Goal: Transaction & Acquisition: Purchase product/service

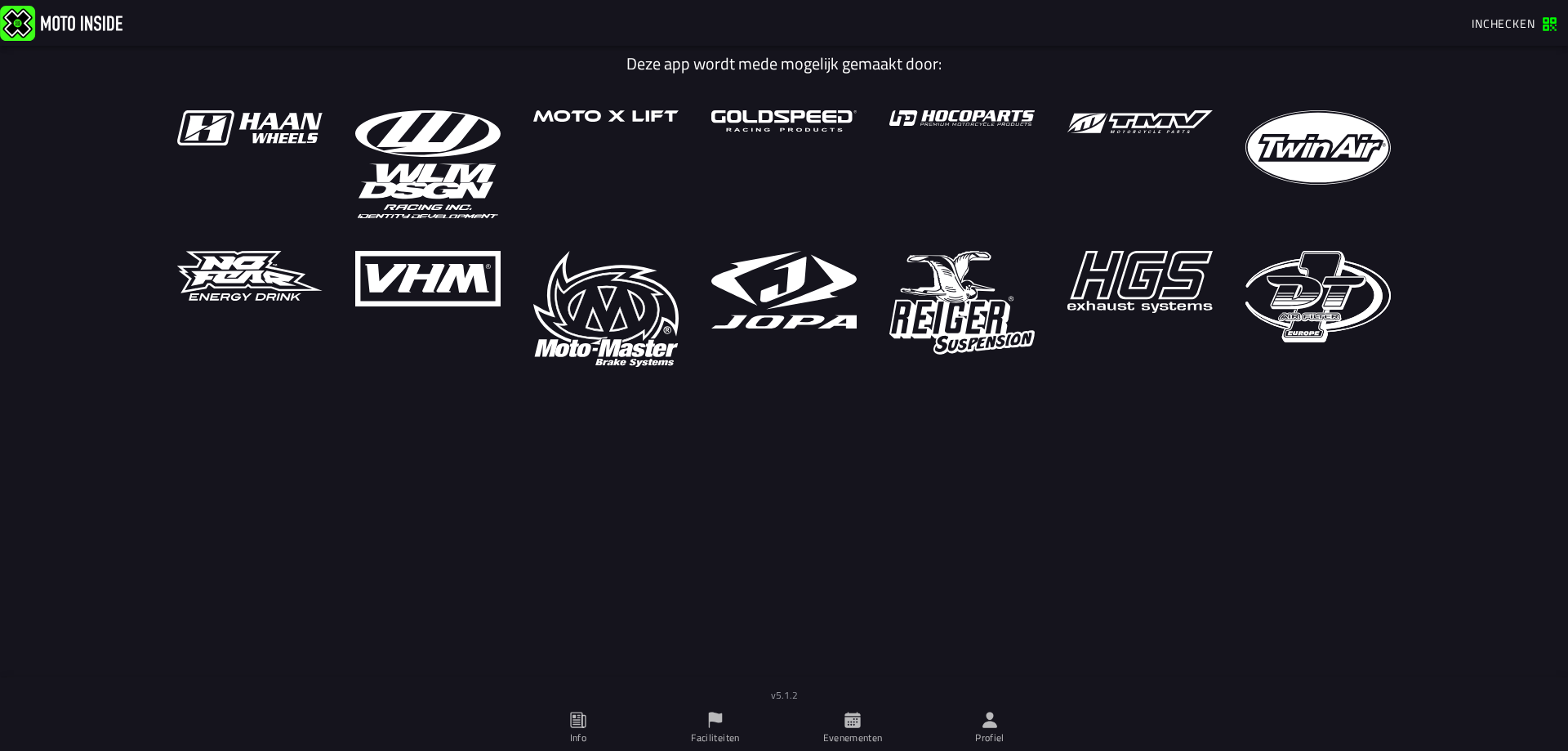
click at [1518, 20] on span "Inchecken" at bounding box center [1503, 23] width 64 height 17
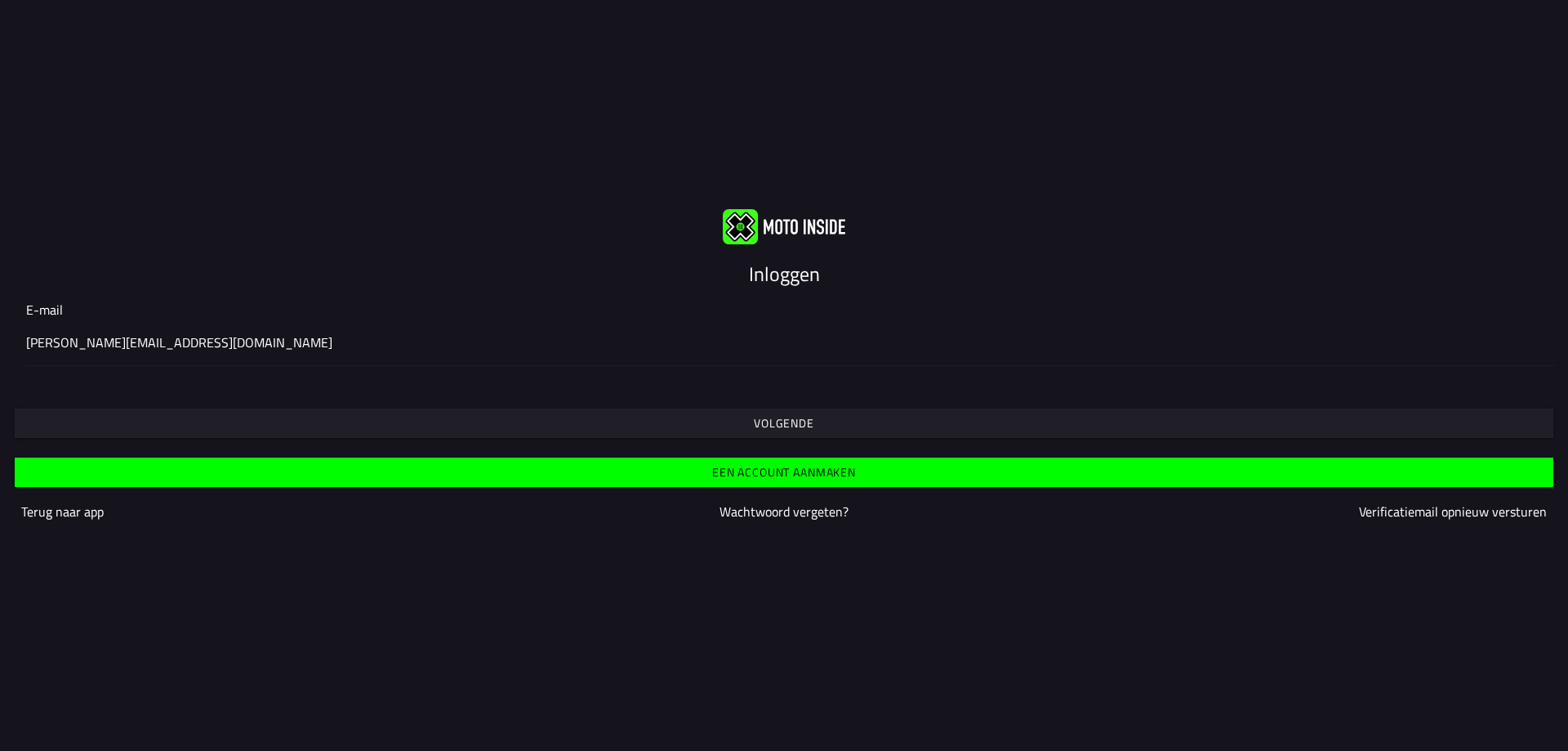
type input "thomas.melis00@gmail.com"
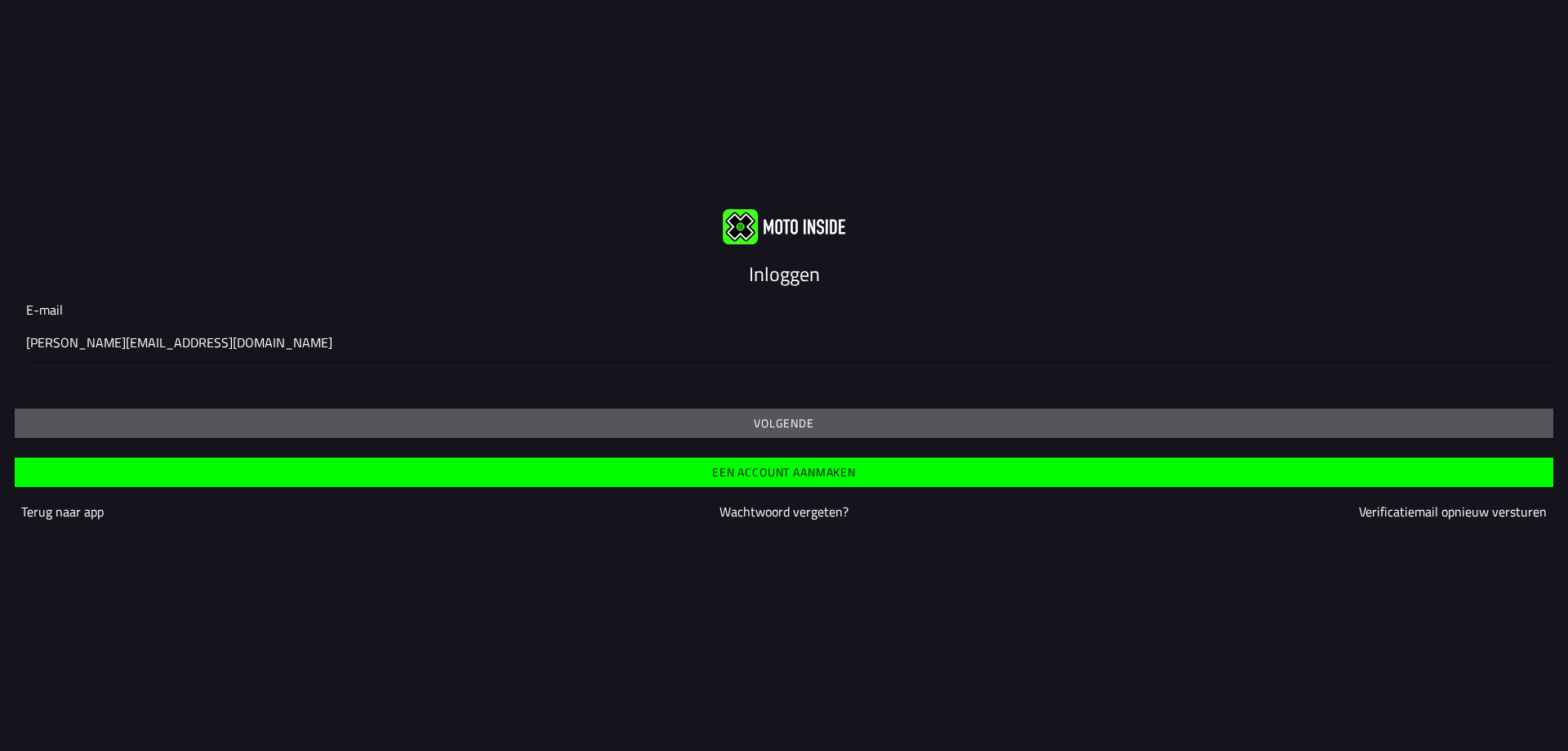
click at [634, 398] on div at bounding box center [784, 398] width 1542 height 13
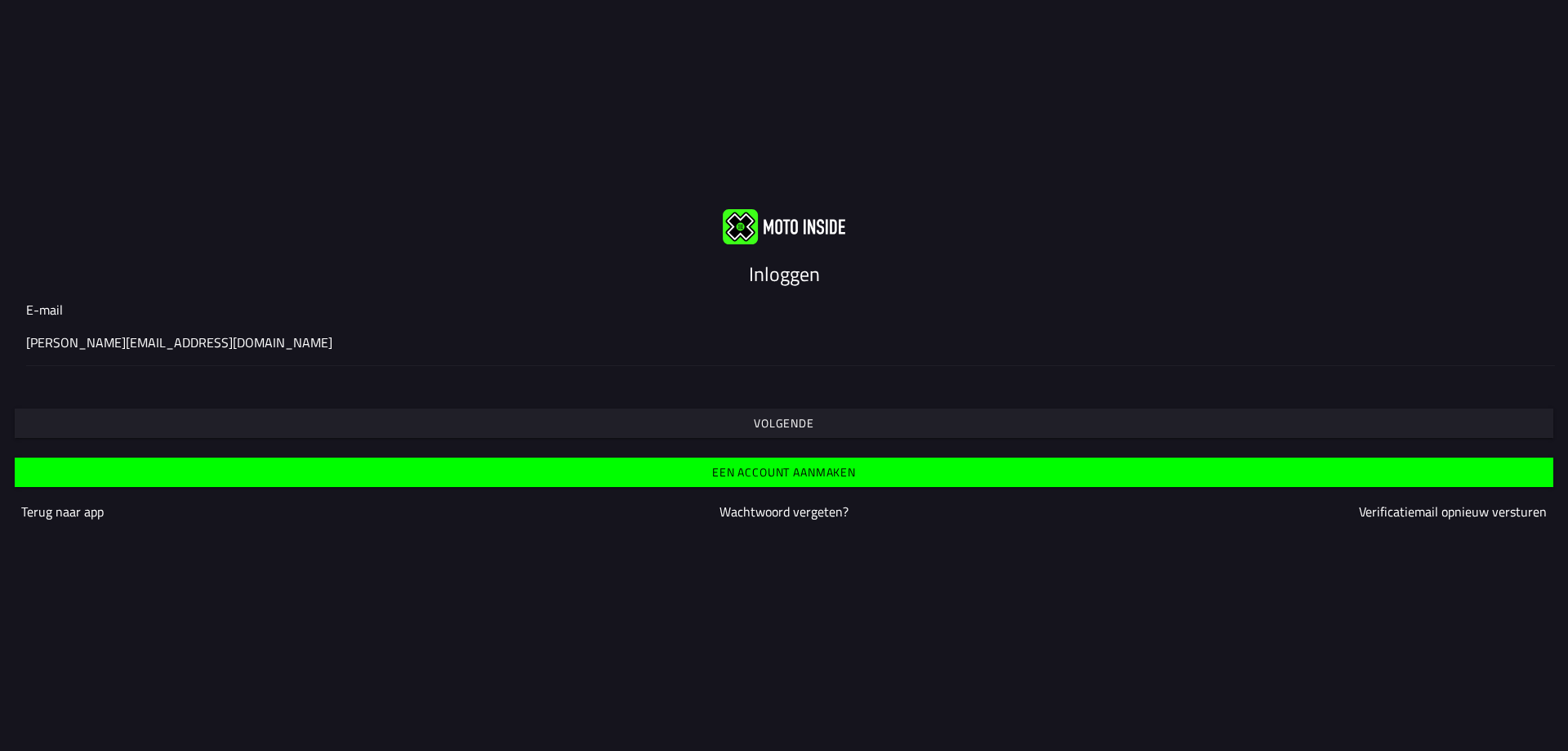
click at [691, 417] on button "Volgende" at bounding box center [784, 423] width 1539 height 29
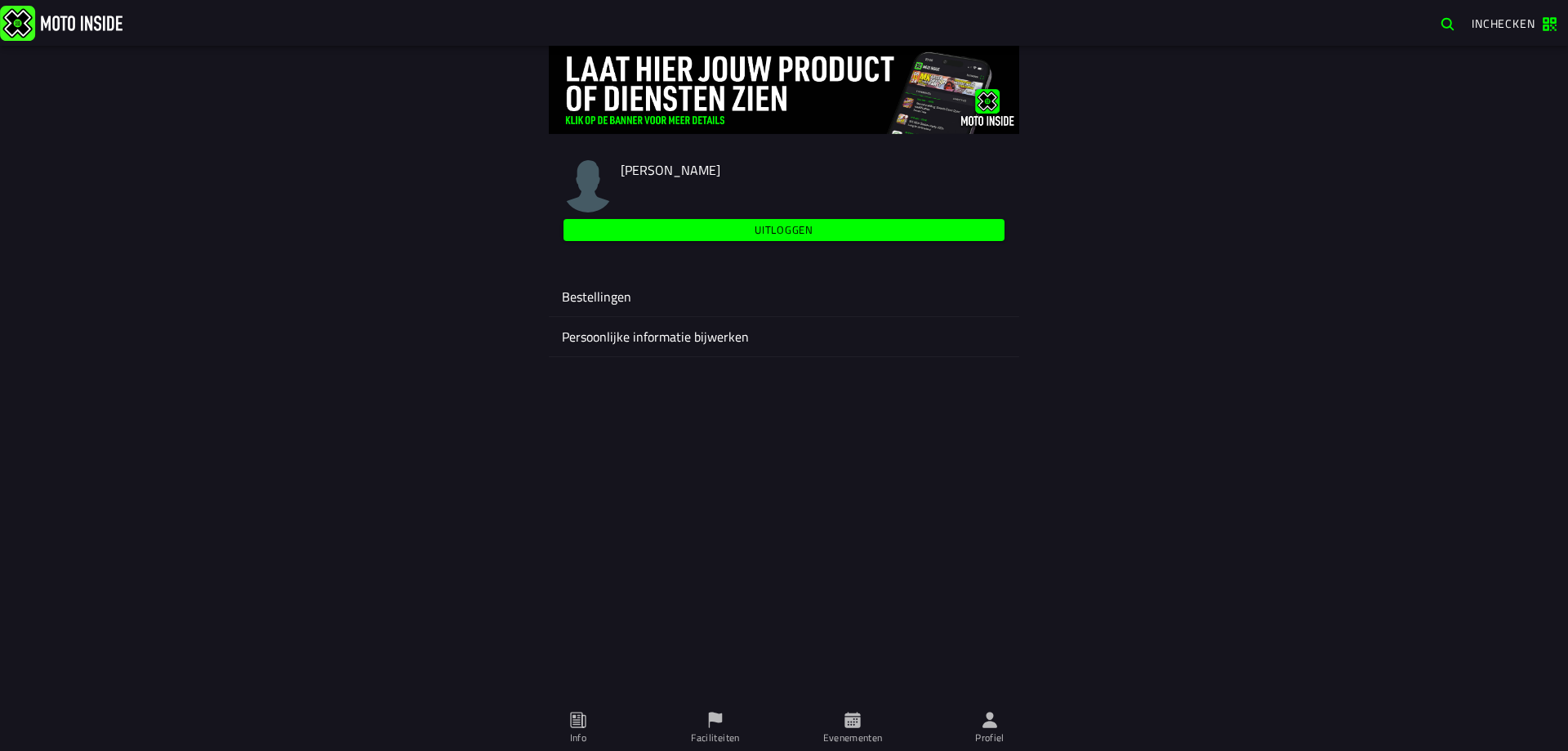
click at [713, 344] on ion-label "Persoonlijke informatie bijwerken" at bounding box center [784, 336] width 444 height 19
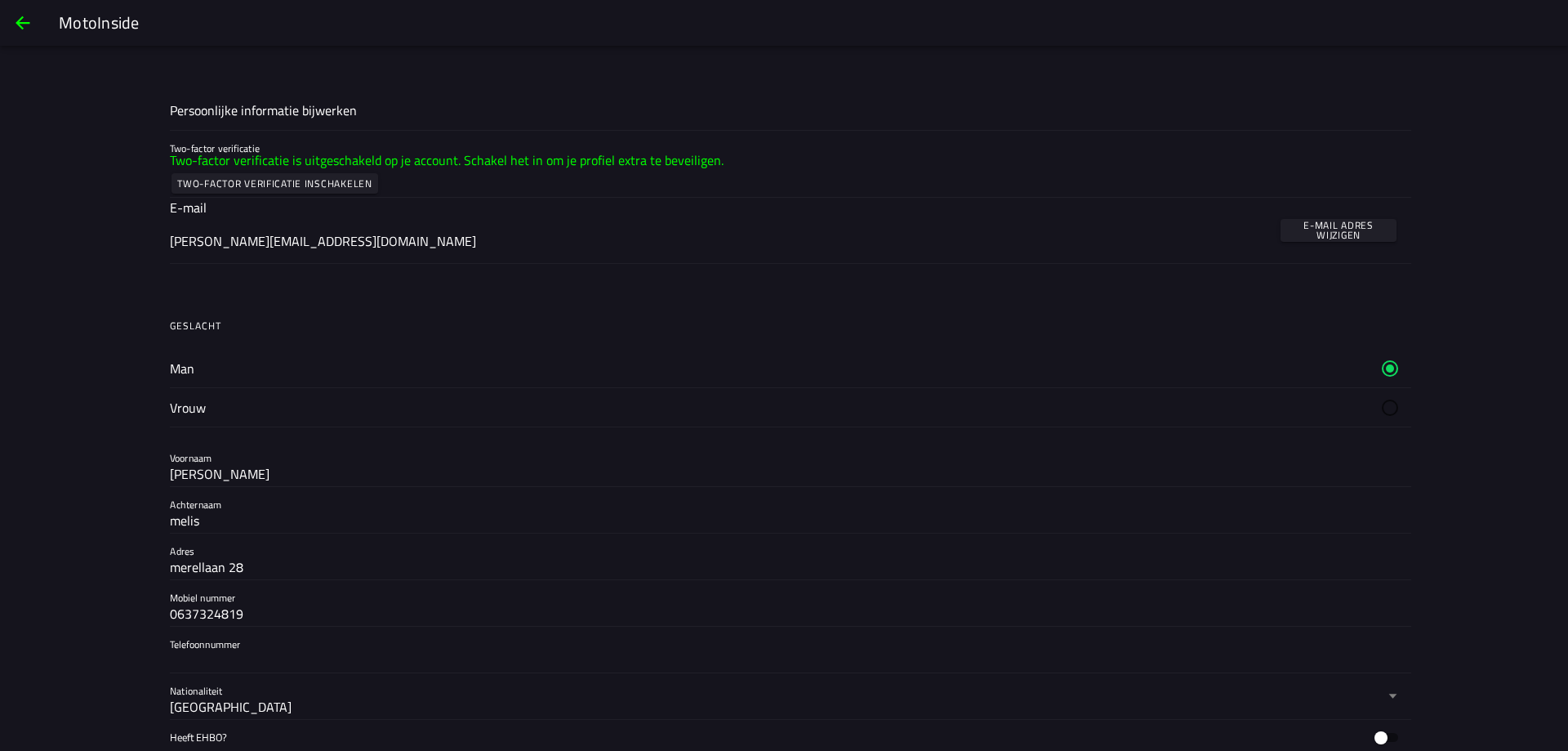
click at [29, 16] on span "back" at bounding box center [22, 23] width 19 height 39
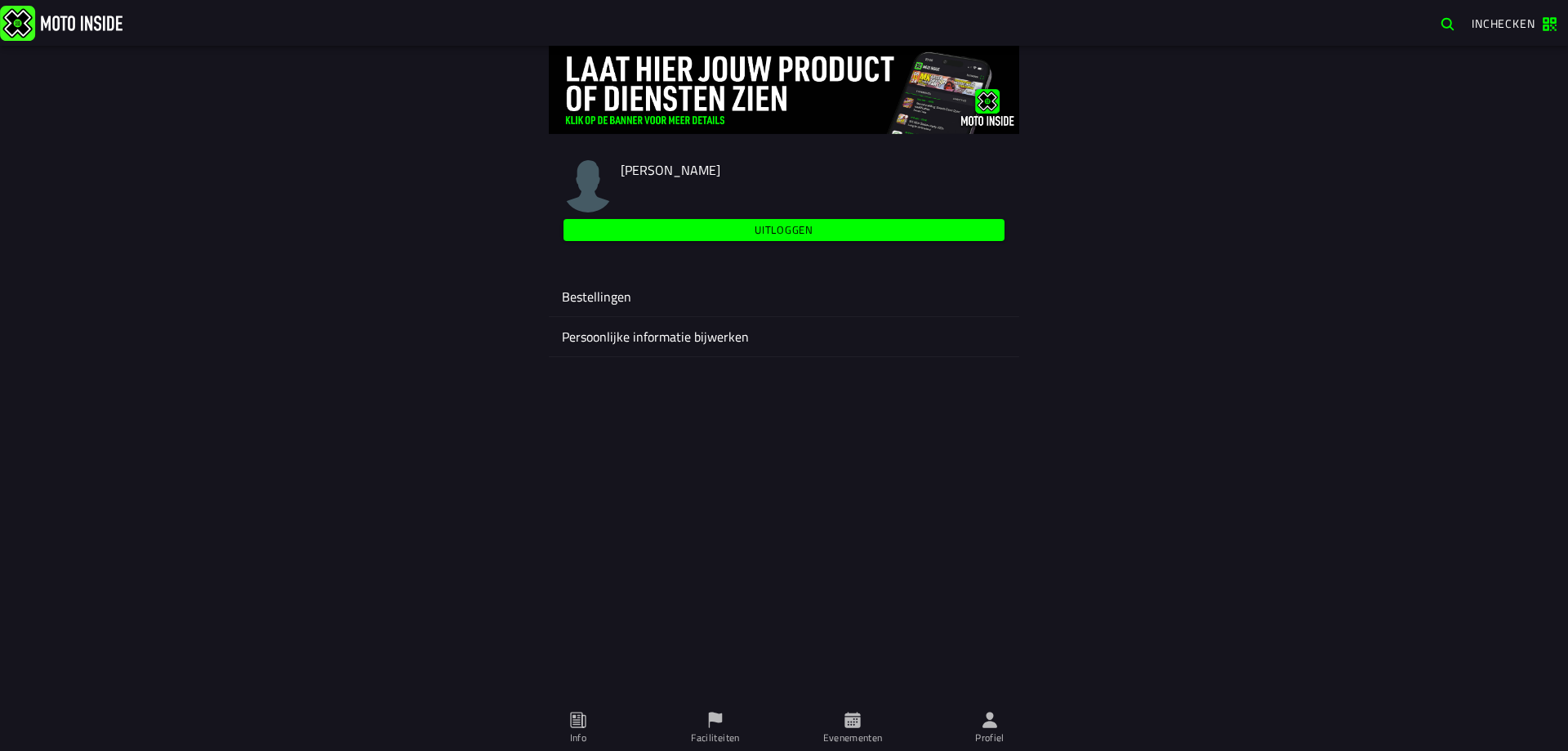
click at [857, 714] on icon at bounding box center [852, 719] width 16 height 16
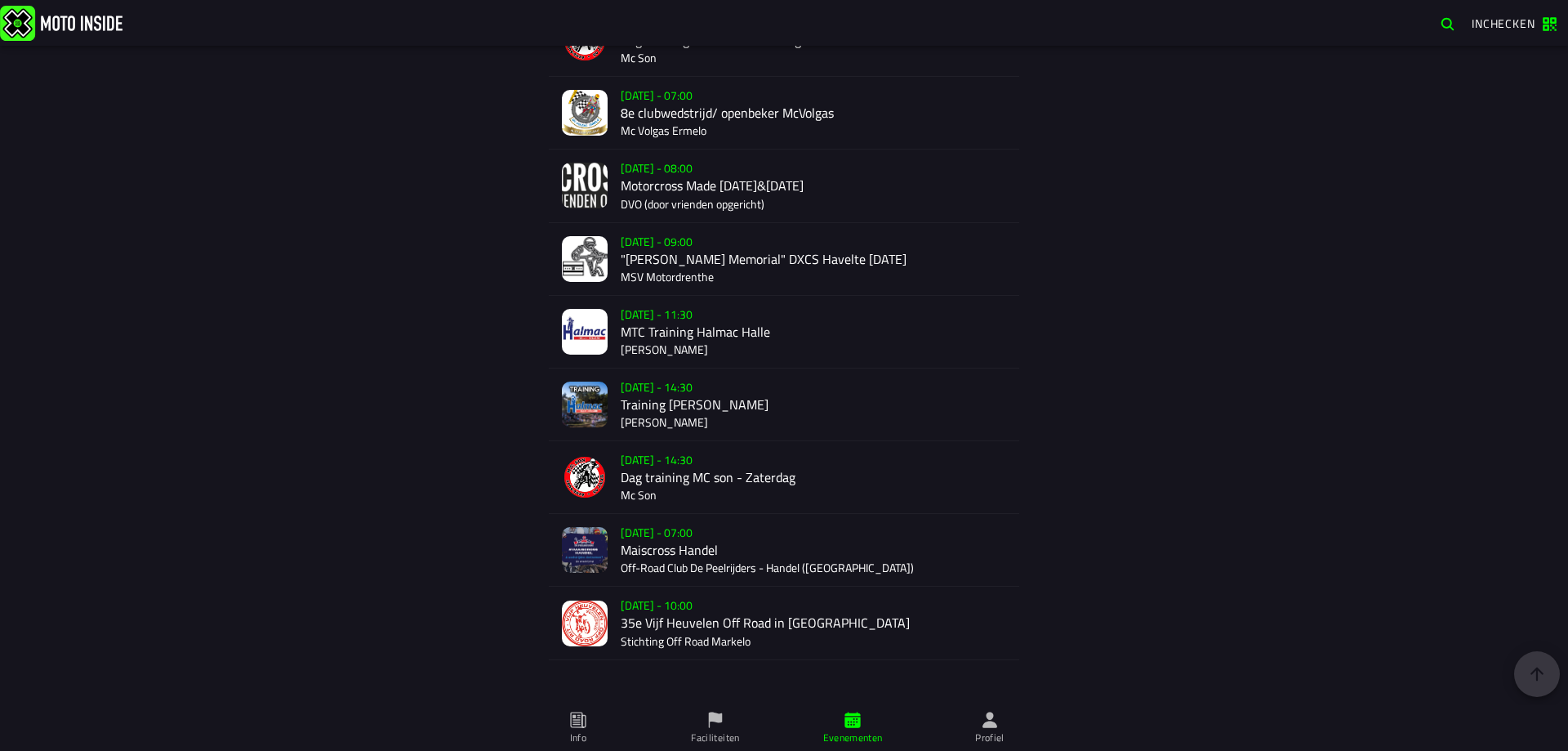
scroll to position [2573, 0]
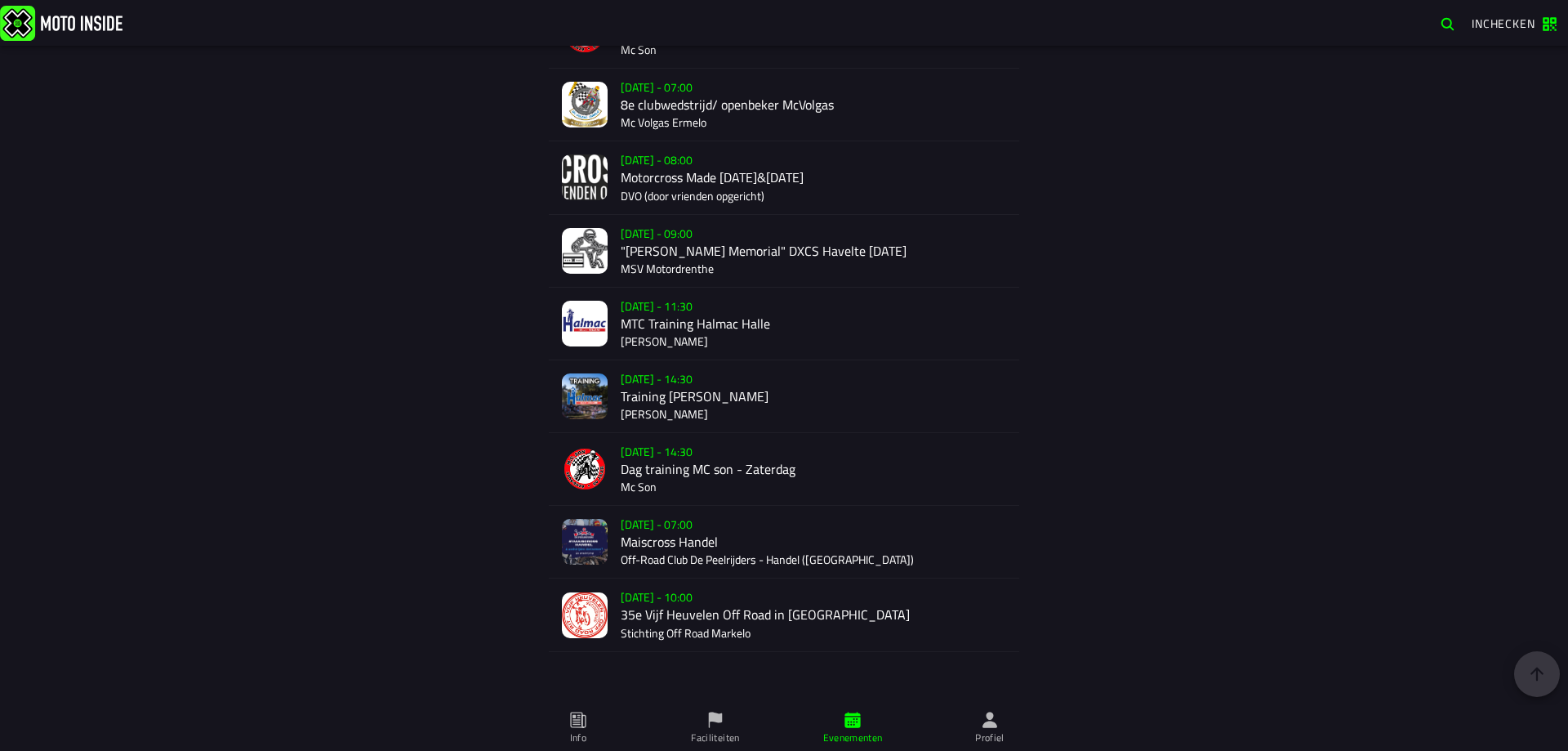
click at [796, 545] on div "Verkoop nog niet gestart Su 2 Nov - 07:00 Maiscross Handel Off-Road Club De Pee…" at bounding box center [814, 541] width 385 height 72
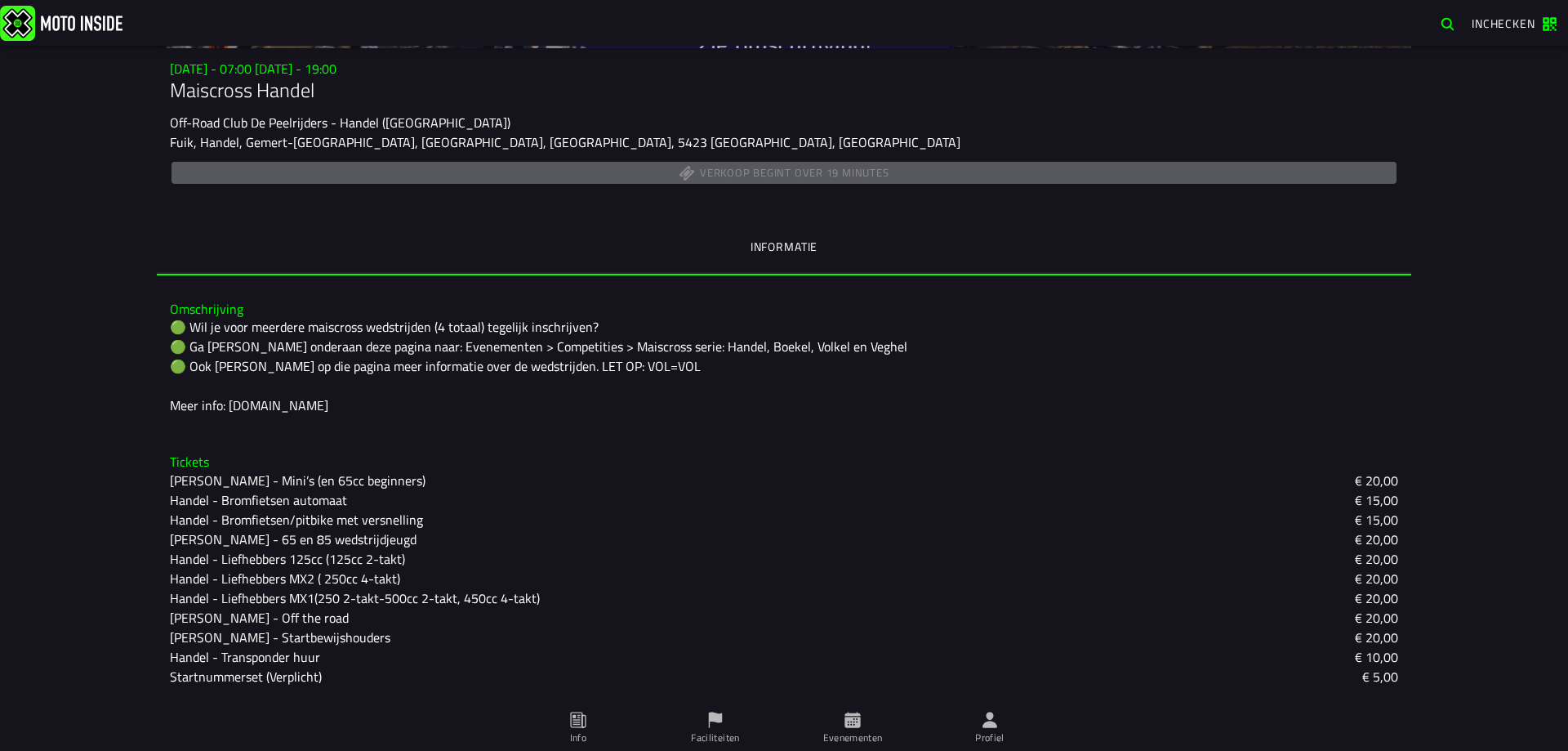
scroll to position [212, 0]
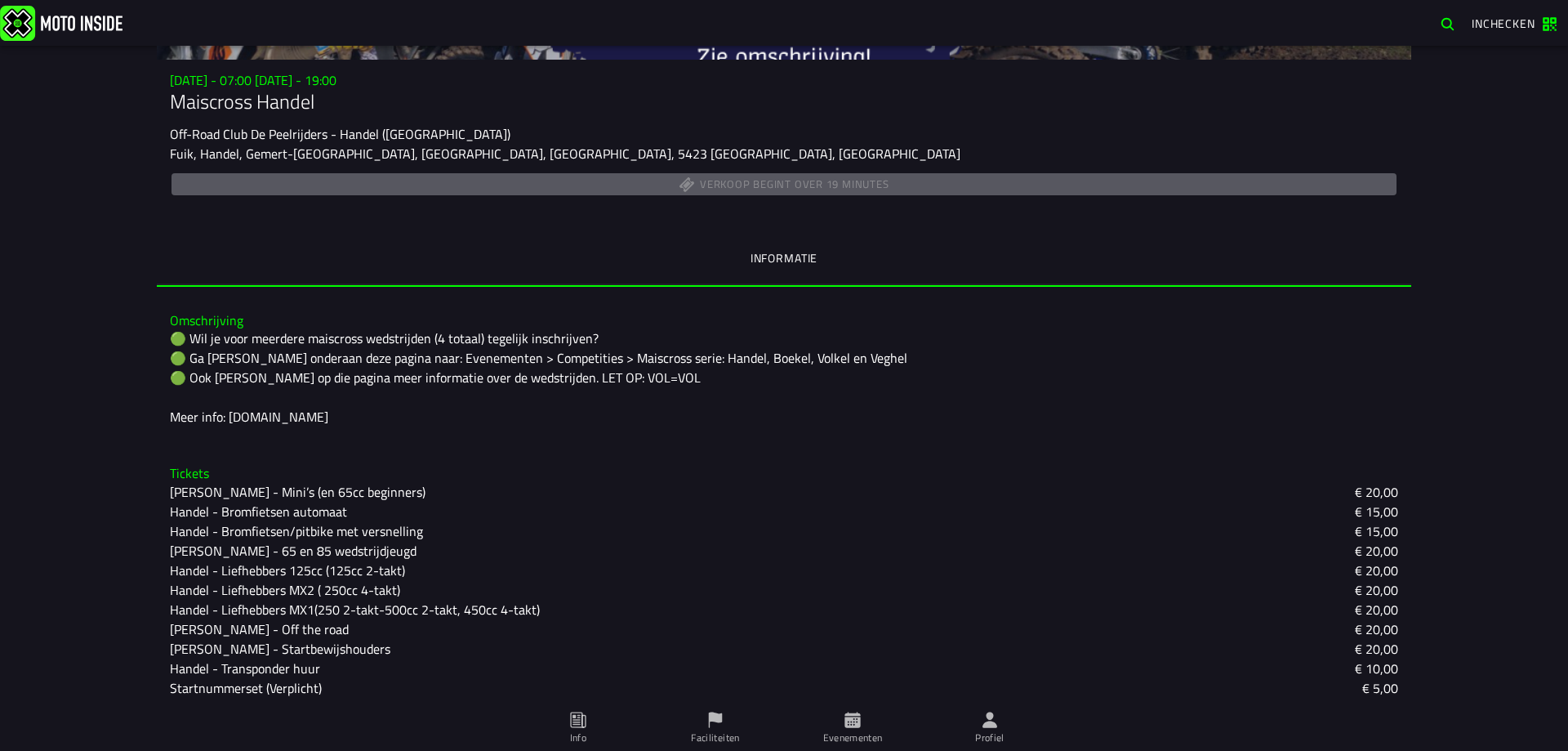
click at [859, 723] on icon at bounding box center [852, 719] width 16 height 16
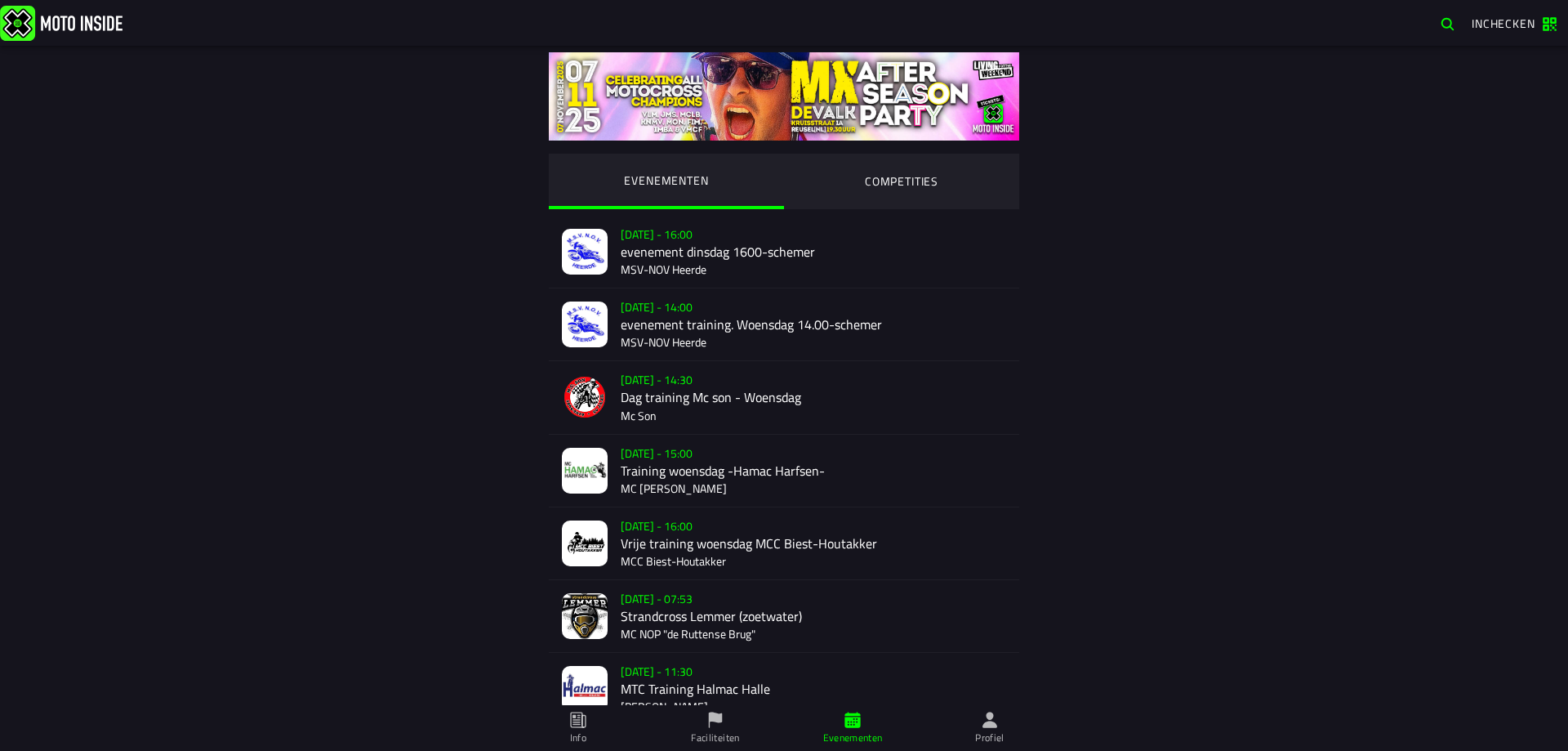
click at [911, 168] on ion-segment-button "COMPETITIES" at bounding box center [901, 181] width 236 height 56
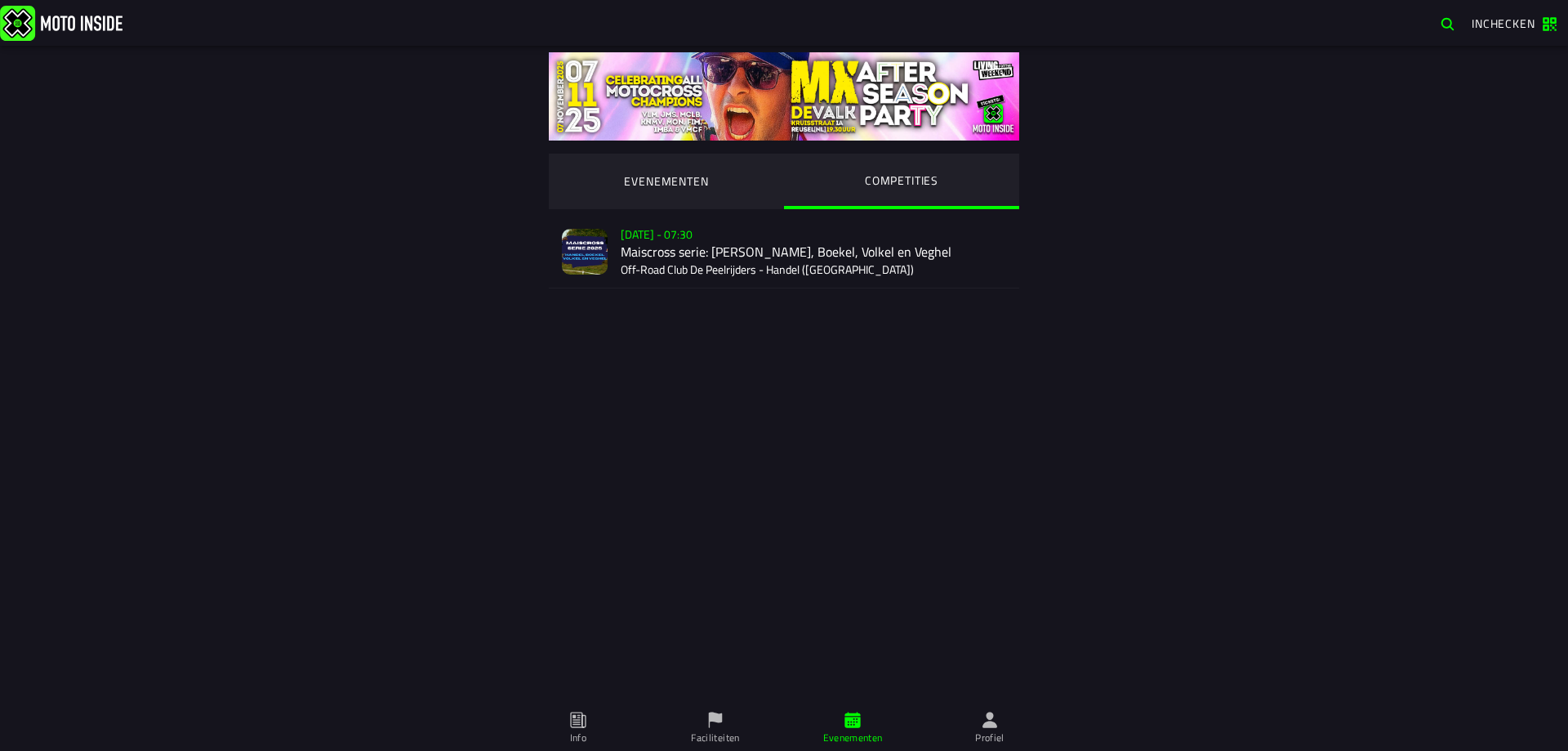
click at [797, 272] on div "Verkoop nog niet gestart Su 2 Nov - 07:30 Maiscross serie: Handel, Boekel, Volk…" at bounding box center [814, 251] width 385 height 72
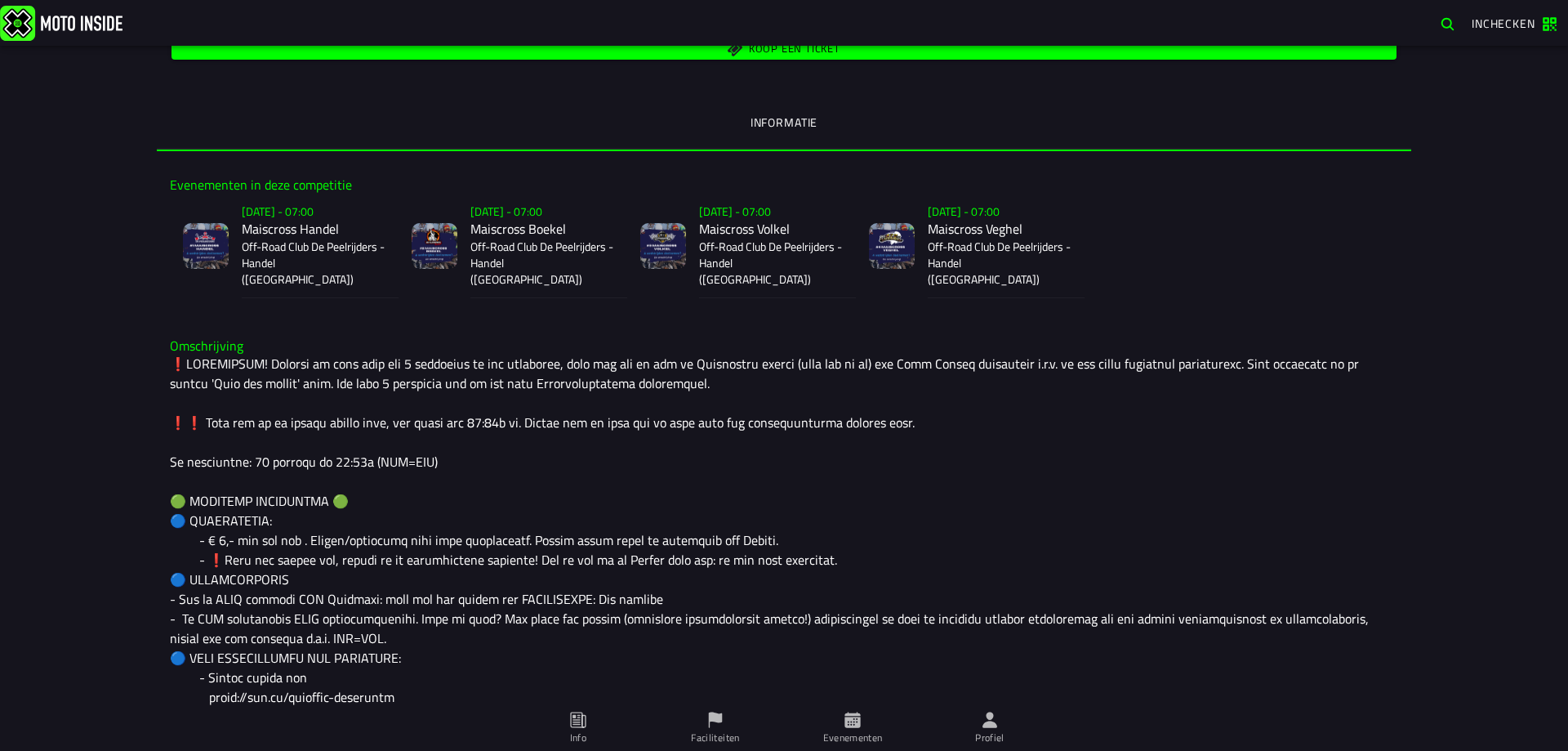
scroll to position [376, 0]
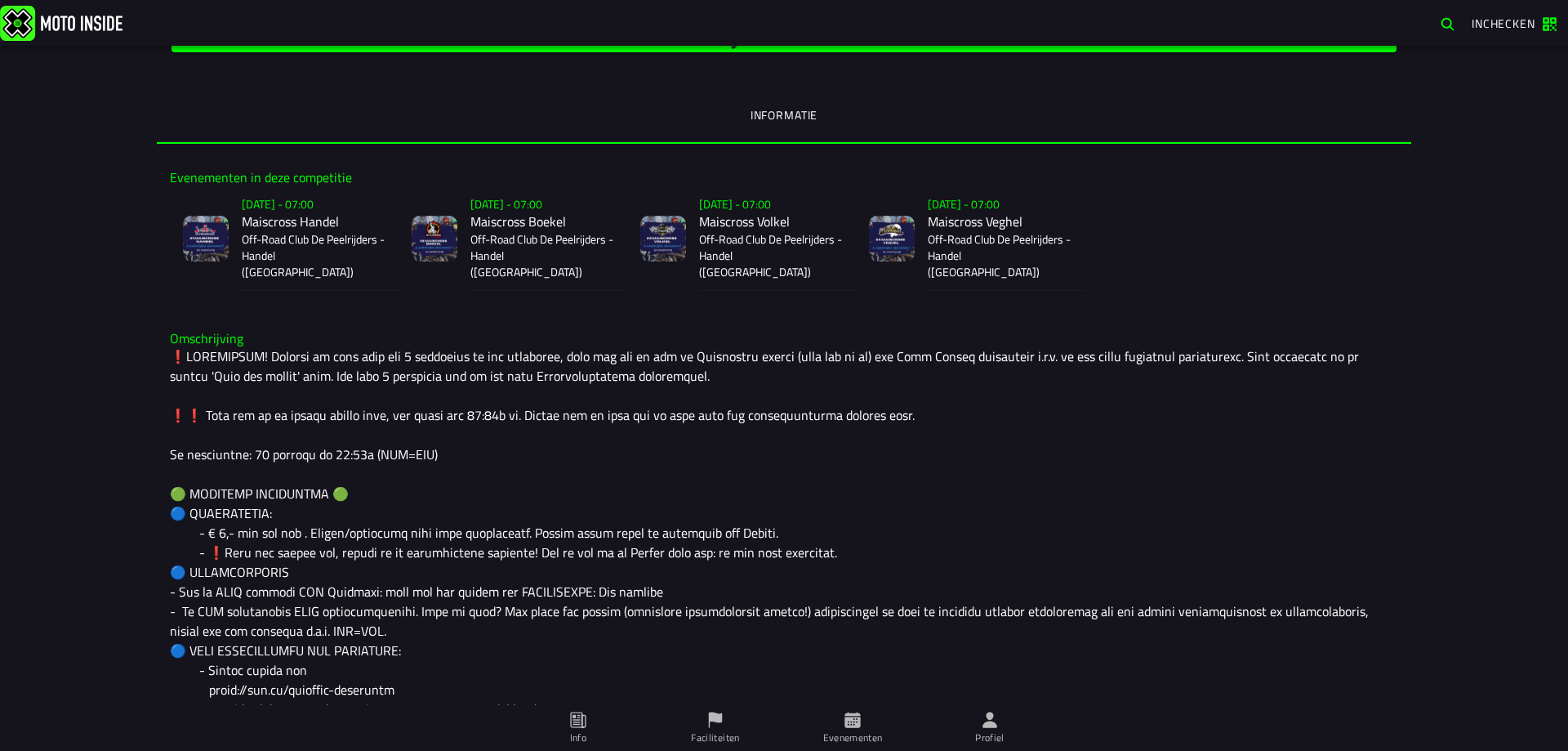
drag, startPoint x: 1554, startPoint y: 374, endPoint x: 1567, endPoint y: 415, distance: 43.0
click at [1567, 415] on div "Su 2 Nov - 07:30 - Su 23 Nov - 19:30 Maiscross serie: Handel, Boekel, Volkel en…" at bounding box center [784, 398] width 1568 height 705
drag, startPoint x: 1567, startPoint y: 395, endPoint x: 1121, endPoint y: 74, distance: 549.5
click at [1121, 74] on div "Su 2 Nov - 07:30 - Su 23 Nov - 19:30 Maiscross serie: Handel, Boekel, Volkel en…" at bounding box center [784, 26] width 1254 height 236
drag, startPoint x: 1554, startPoint y: 243, endPoint x: 1553, endPoint y: 180, distance: 63.0
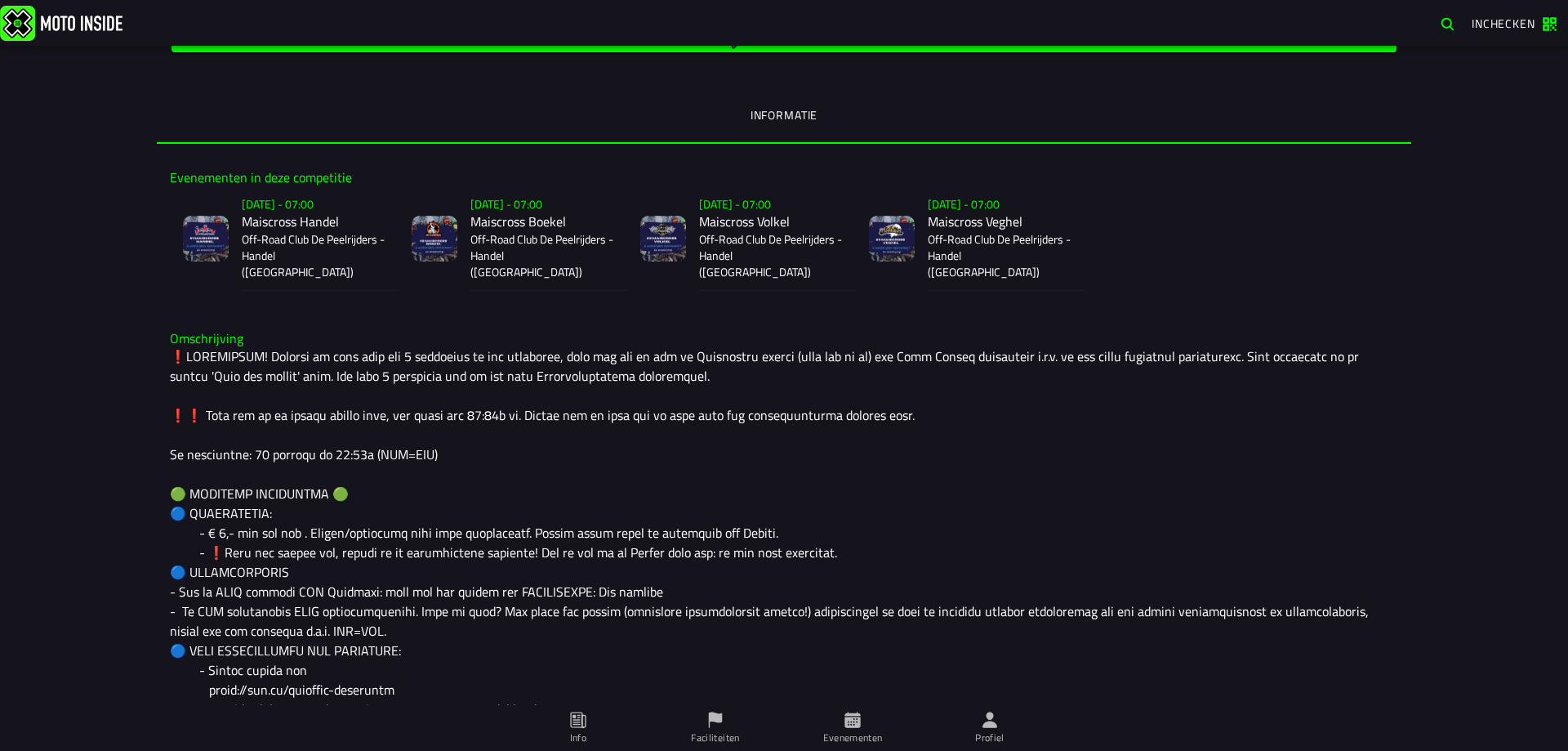
click at [1553, 182] on div "Su 2 Nov - 07:30 - Su 23 Nov - 19:30 Maiscross serie: Handel, Boekel, Volkel en…" at bounding box center [784, 398] width 1568 height 705
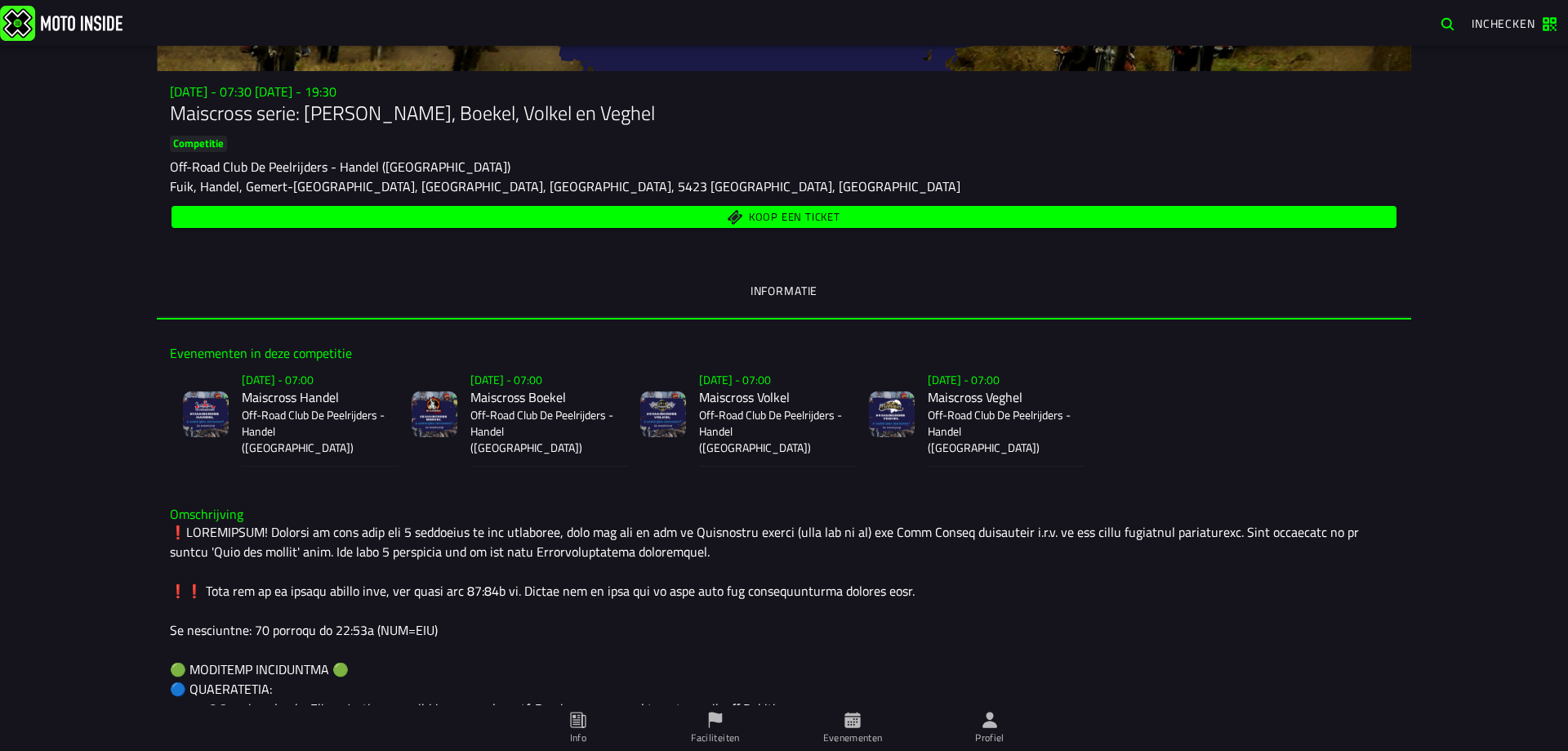
scroll to position [187, 0]
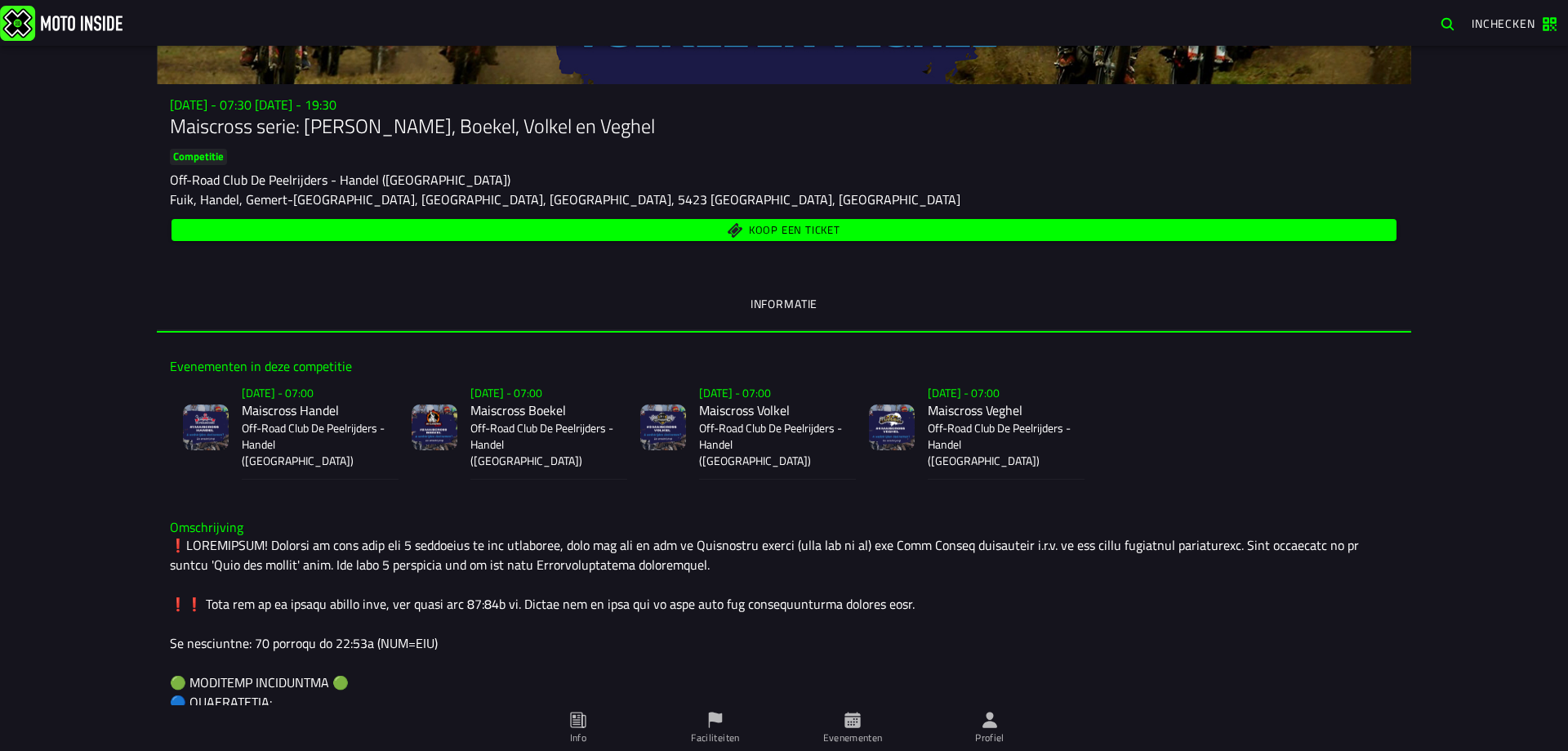
click at [994, 214] on div "Su 2 Nov - 07:30 - Su 23 Nov - 19:30 Maiscross serie: Handel, Boekel, Volkel en…" at bounding box center [784, 170] width 1254 height 147
click at [989, 233] on span "Koop een ticket" at bounding box center [784, 229] width 1206 height 16
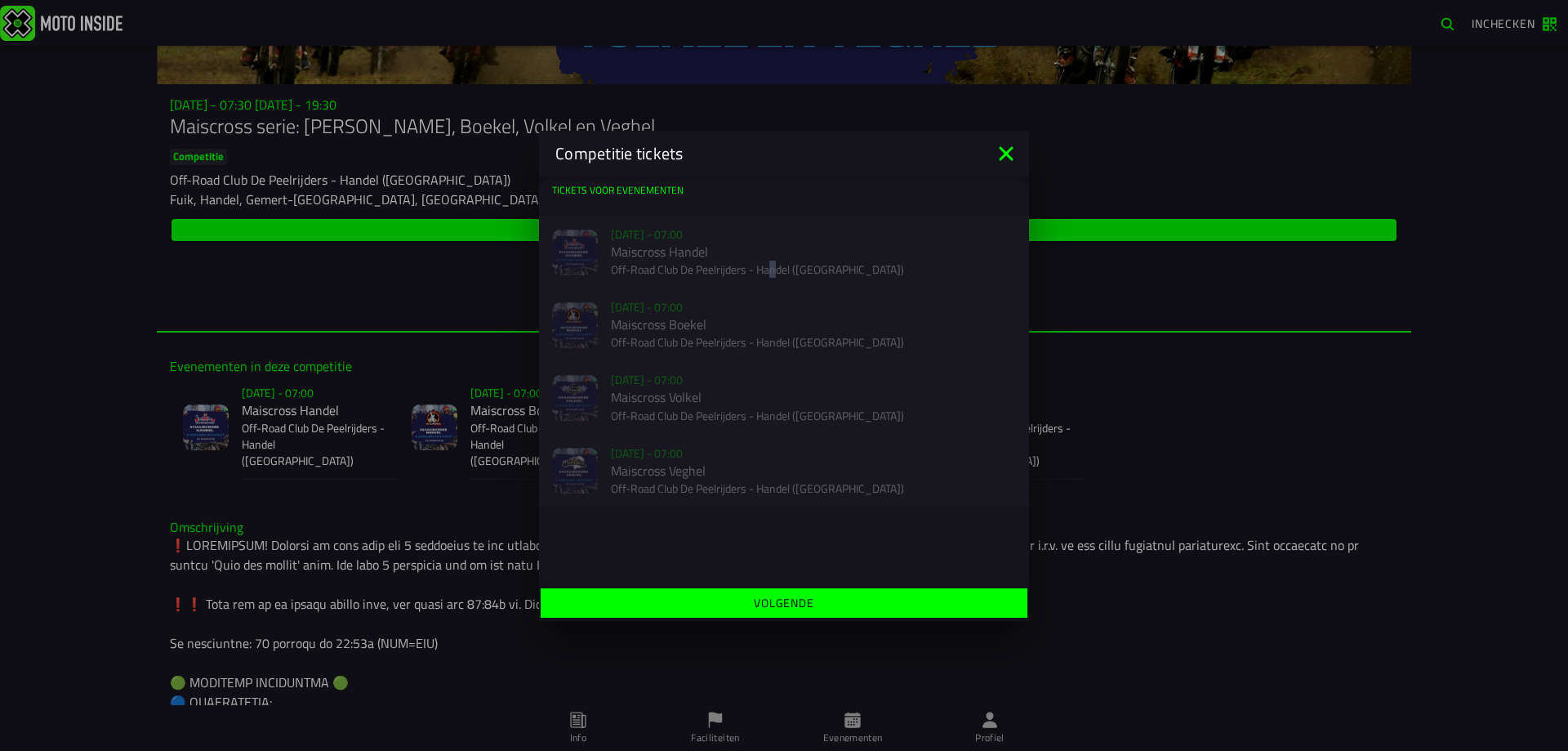
click at [773, 265] on div "Verkoop nog niet gestart Su 2 Nov - 07:00 Maiscross Handel Off-Road Club De Pee…" at bounding box center [784, 252] width 489 height 73
click at [765, 500] on div "Verkoop nog niet gestart Su 23 Nov - 07:00 Maiscross Veghel Off-Road Club De Pe…" at bounding box center [784, 471] width 489 height 73
click at [852, 361] on ion-list "Tickets voor evenementen Verkoop nog niet gestart Su 2 Nov - 07:00 Maiscross Ha…" at bounding box center [784, 344] width 489 height 337
click at [852, 297] on div "Verkoop nog niet gestart Su 9 Nov - 07:00 Maiscross Boekel Off-Road Club De Pee…" at bounding box center [784, 325] width 489 height 73
click at [858, 259] on div "Verkoop nog niet gestart Su 2 Nov - 07:00 Maiscross Handel Off-Road Club De Pee…" at bounding box center [784, 252] width 489 height 73
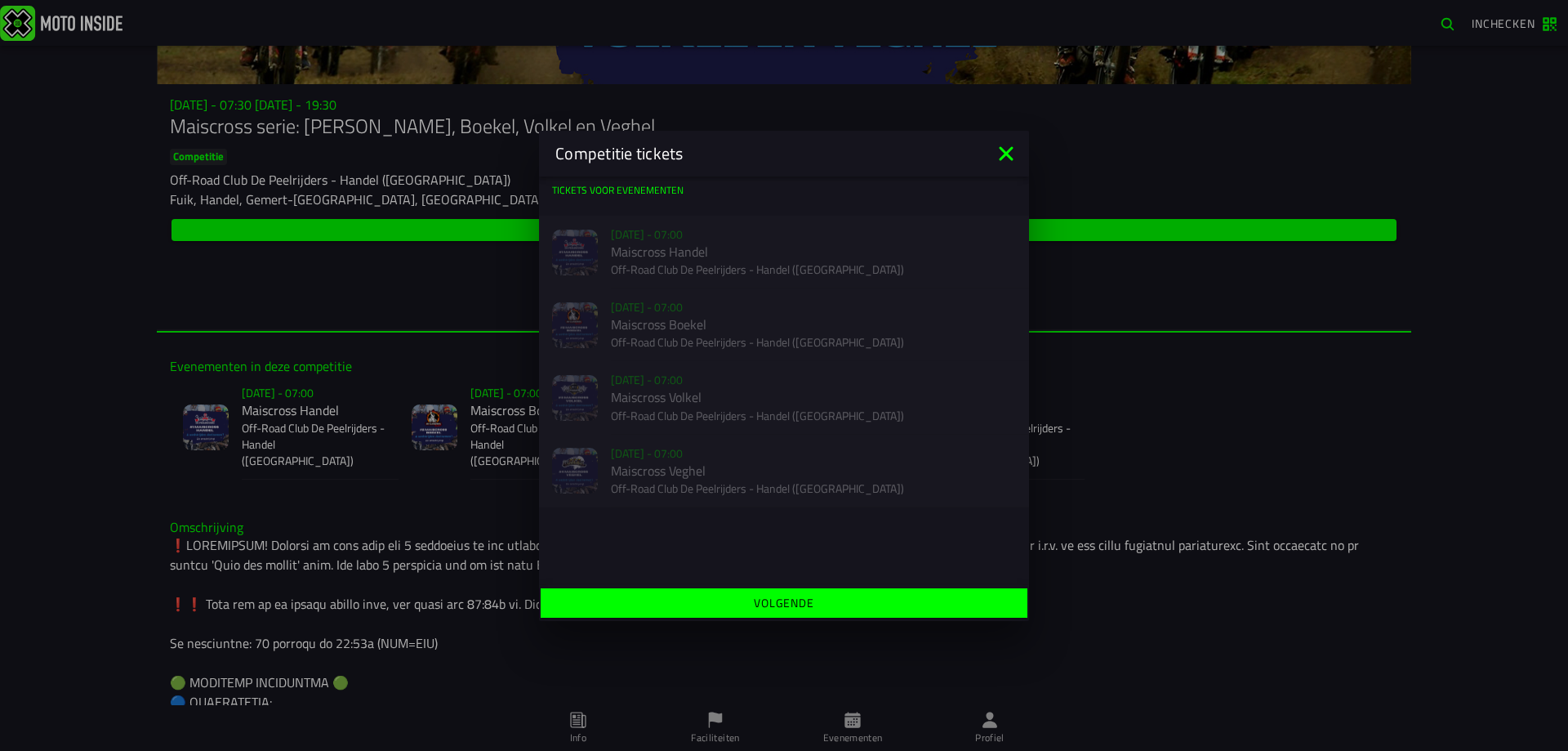
click at [997, 164] on icon at bounding box center [1005, 153] width 26 height 26
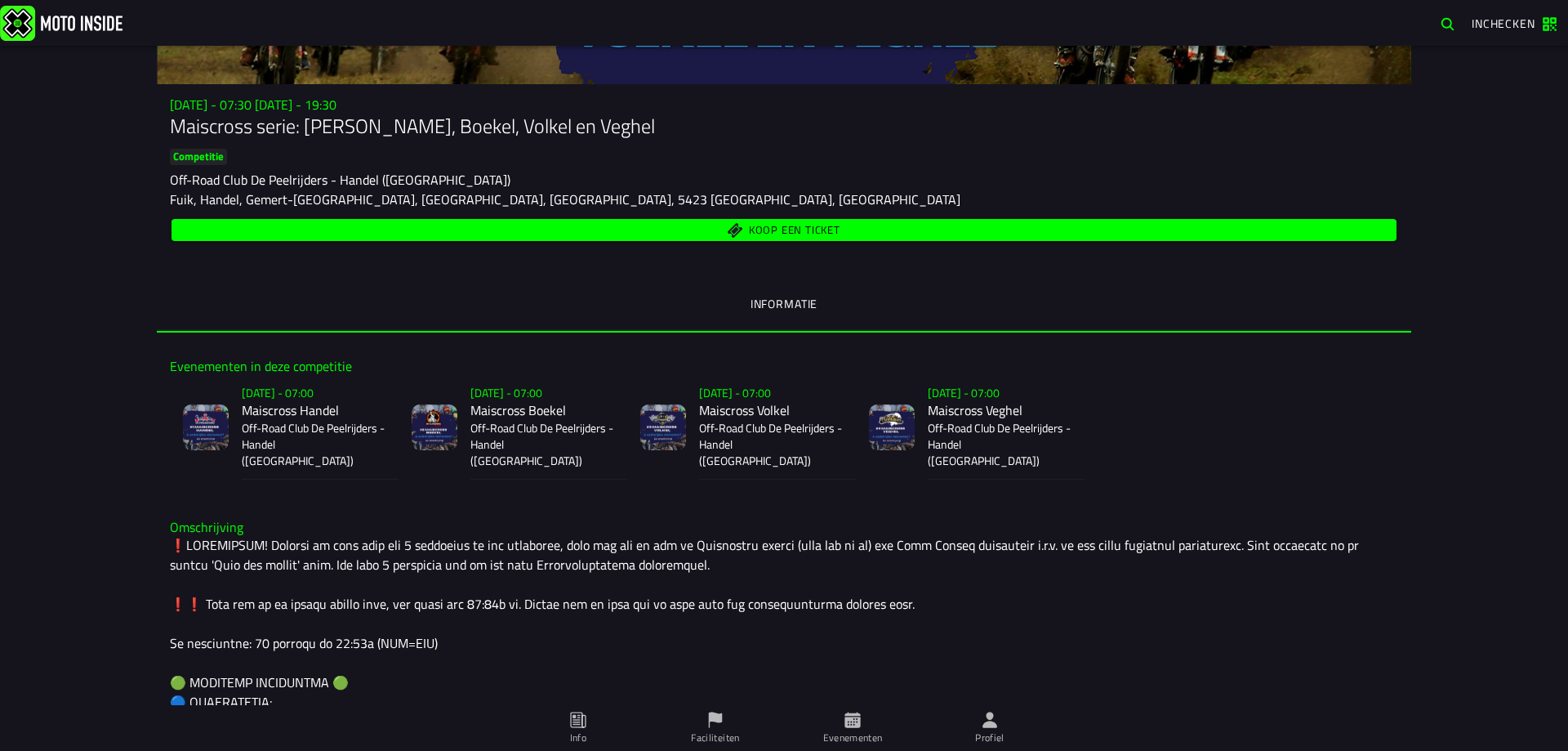
click at [172, 219] on button "Koop een ticket" at bounding box center [784, 230] width 1225 height 22
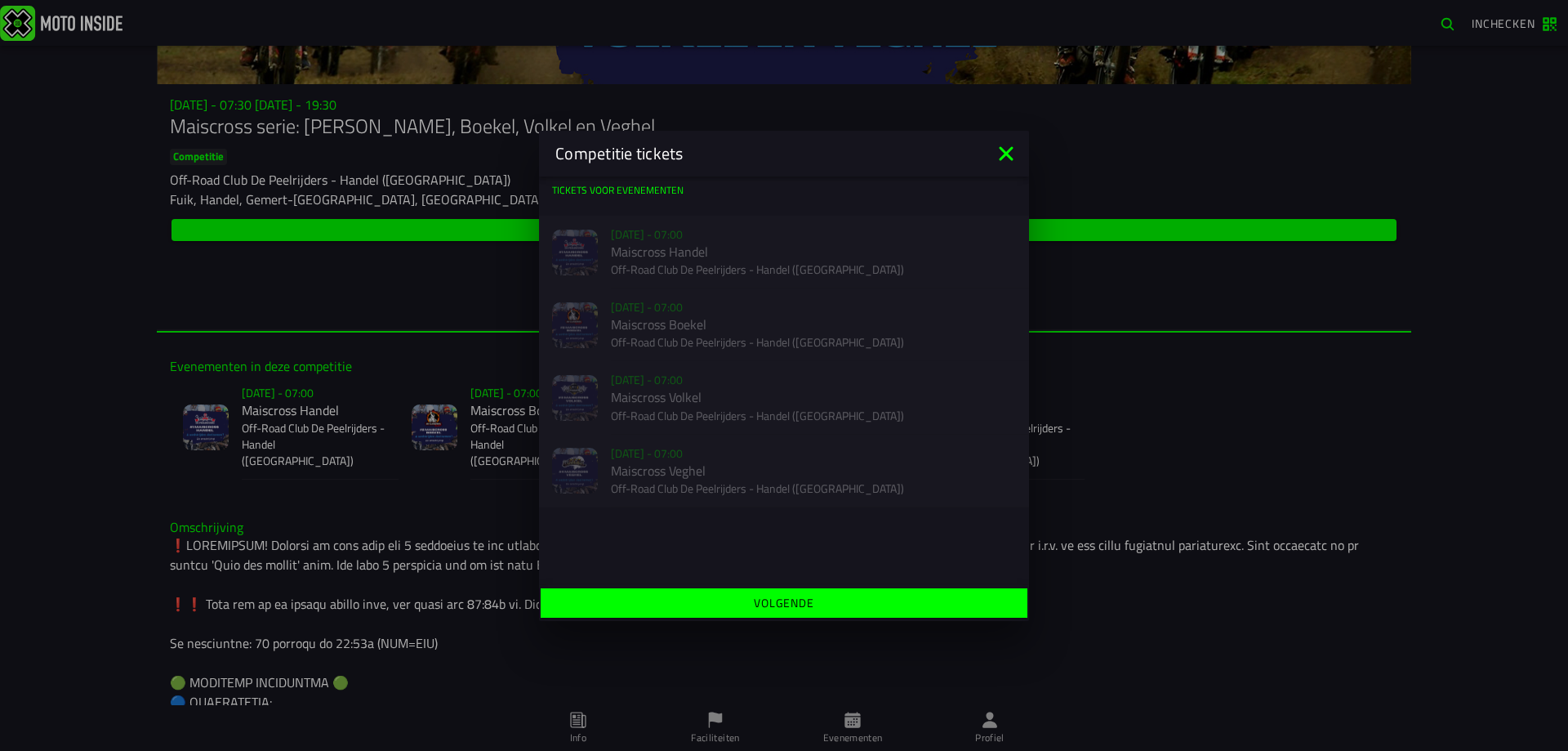
click at [997, 164] on icon at bounding box center [1005, 153] width 26 height 26
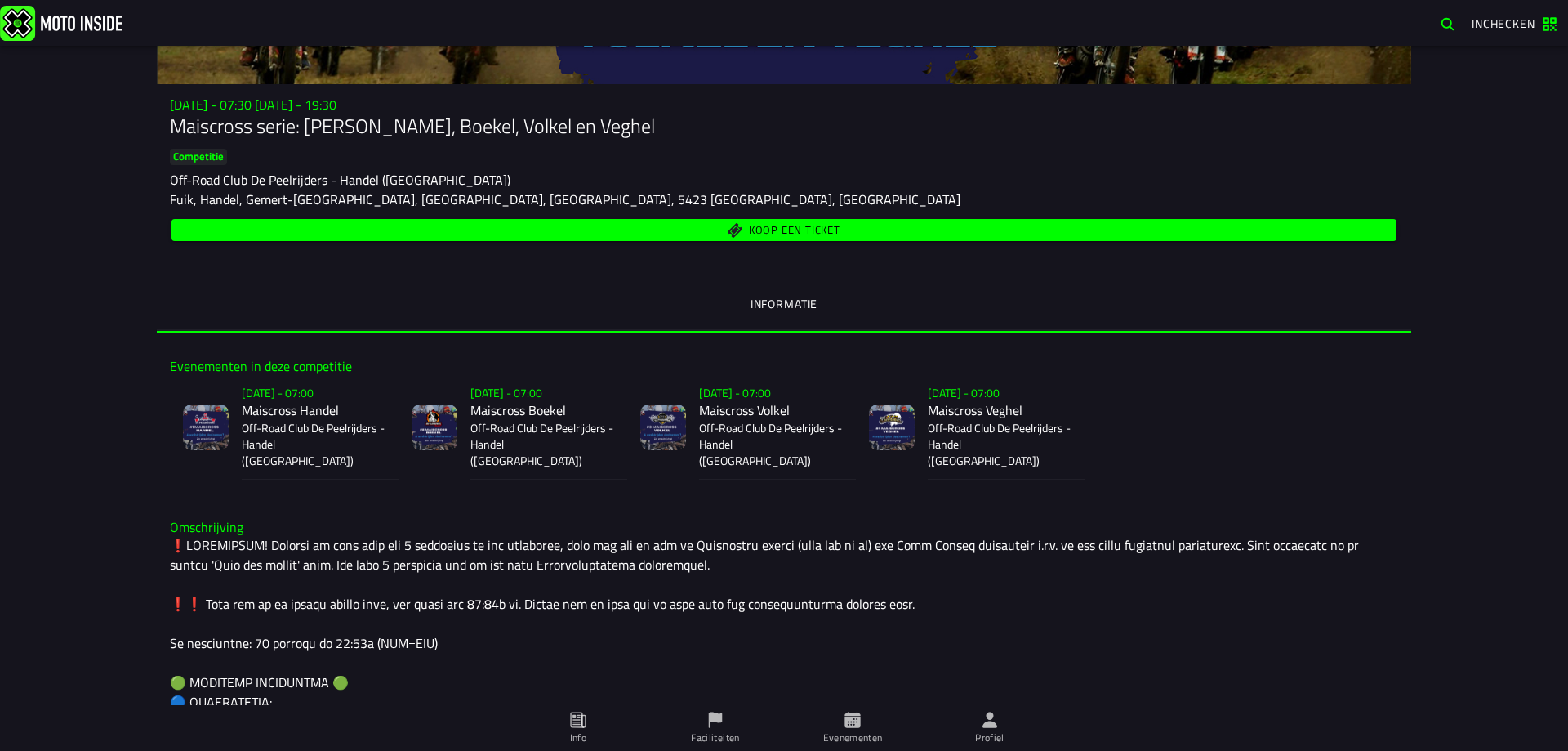
click at [997, 164] on div "Competitie Off-Road Club De Peelrijders - Handel (NB)" at bounding box center [784, 169] width 1228 height 41
click at [829, 225] on span "Koop een ticket" at bounding box center [795, 230] width 91 height 11
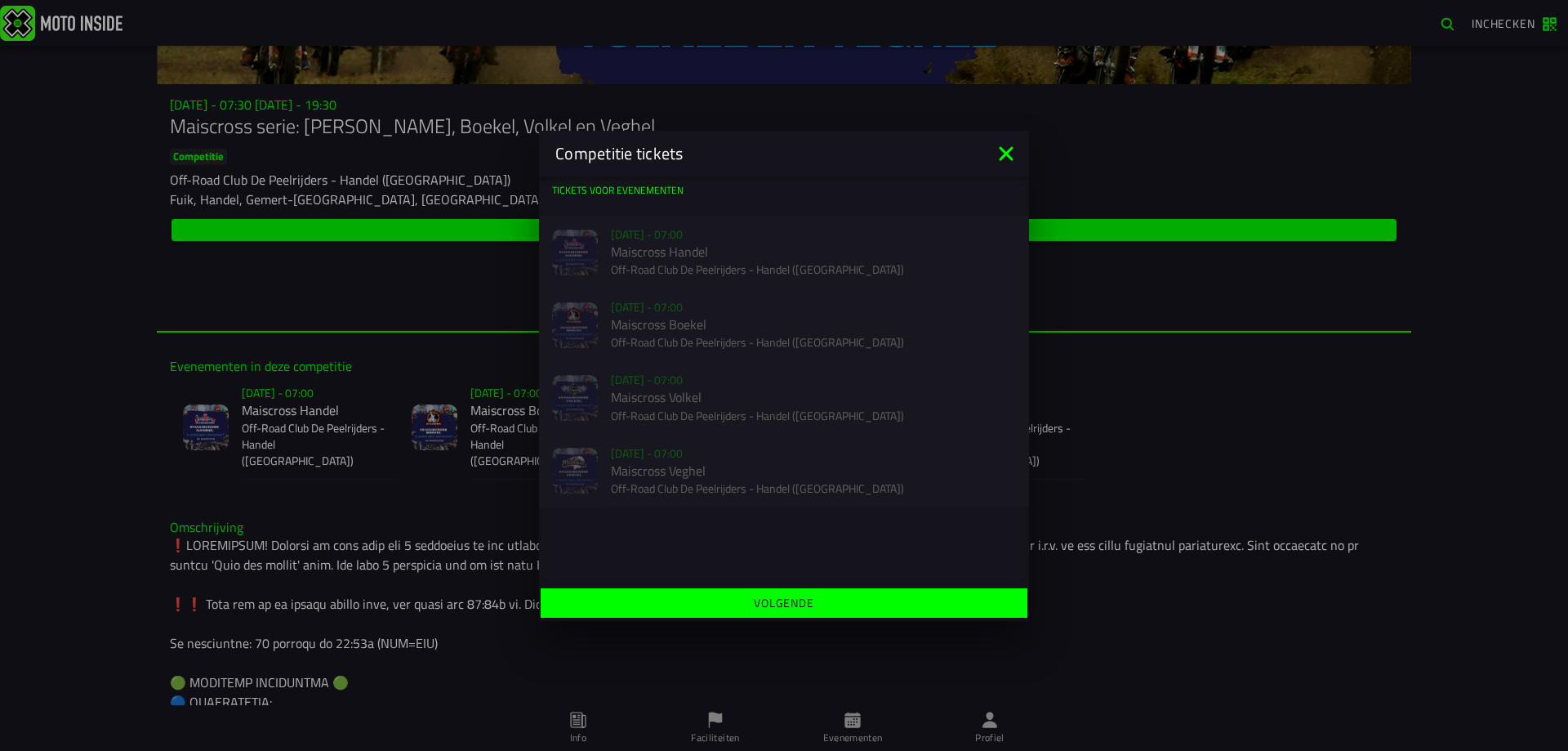
click at [1005, 151] on icon at bounding box center [1005, 153] width 26 height 26
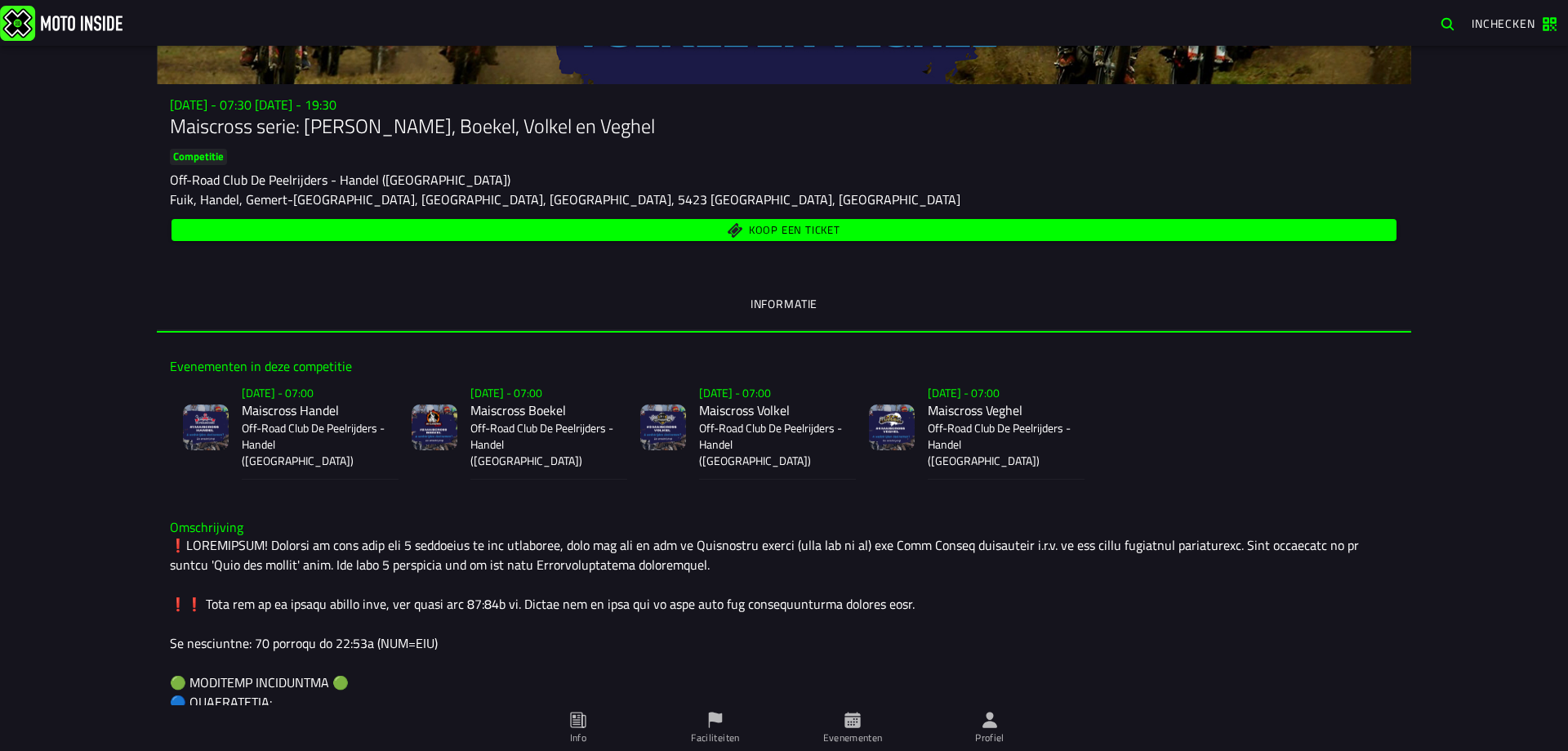
click at [619, 221] on button "Koop een ticket" at bounding box center [784, 230] width 1225 height 22
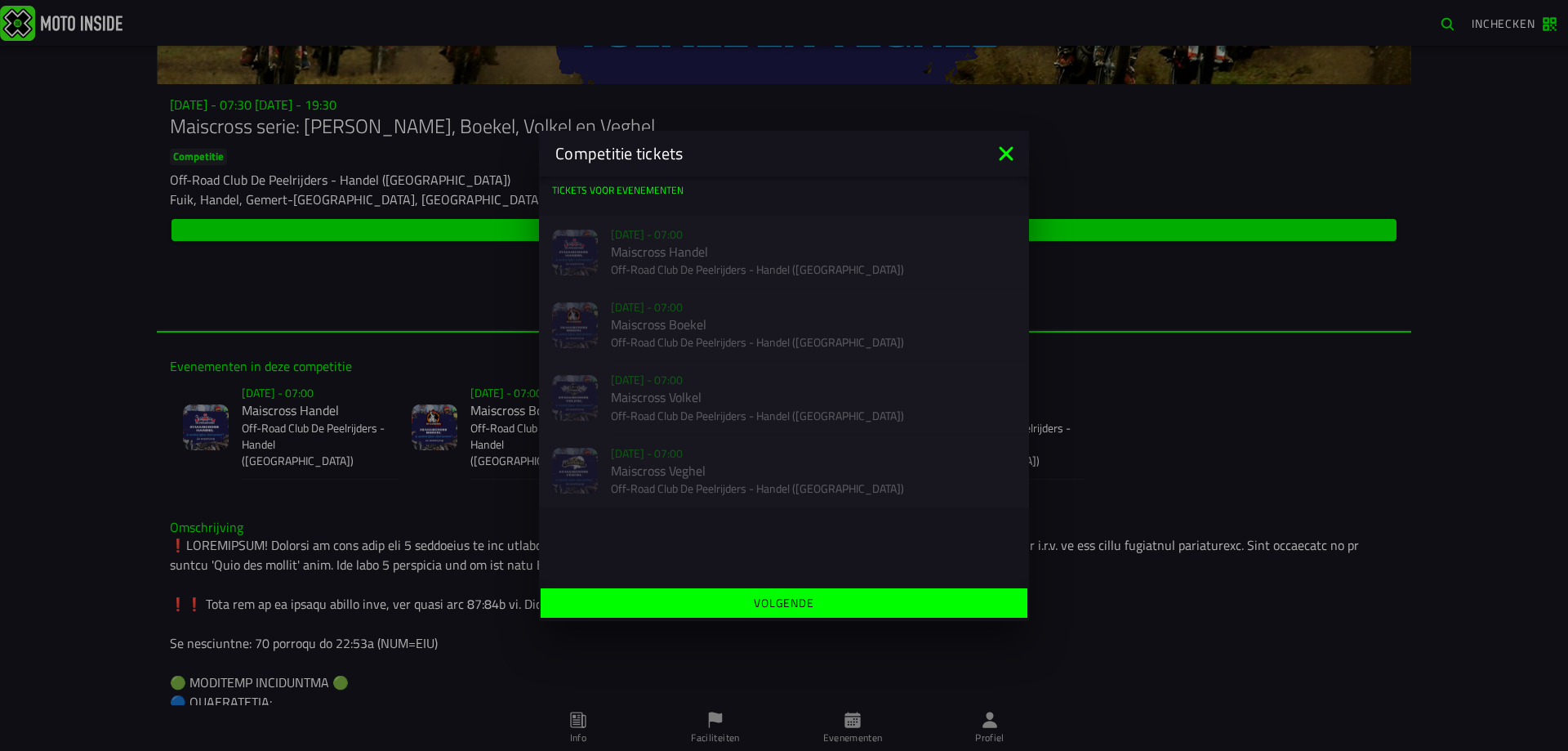
click at [999, 152] on icon at bounding box center [1005, 153] width 26 height 26
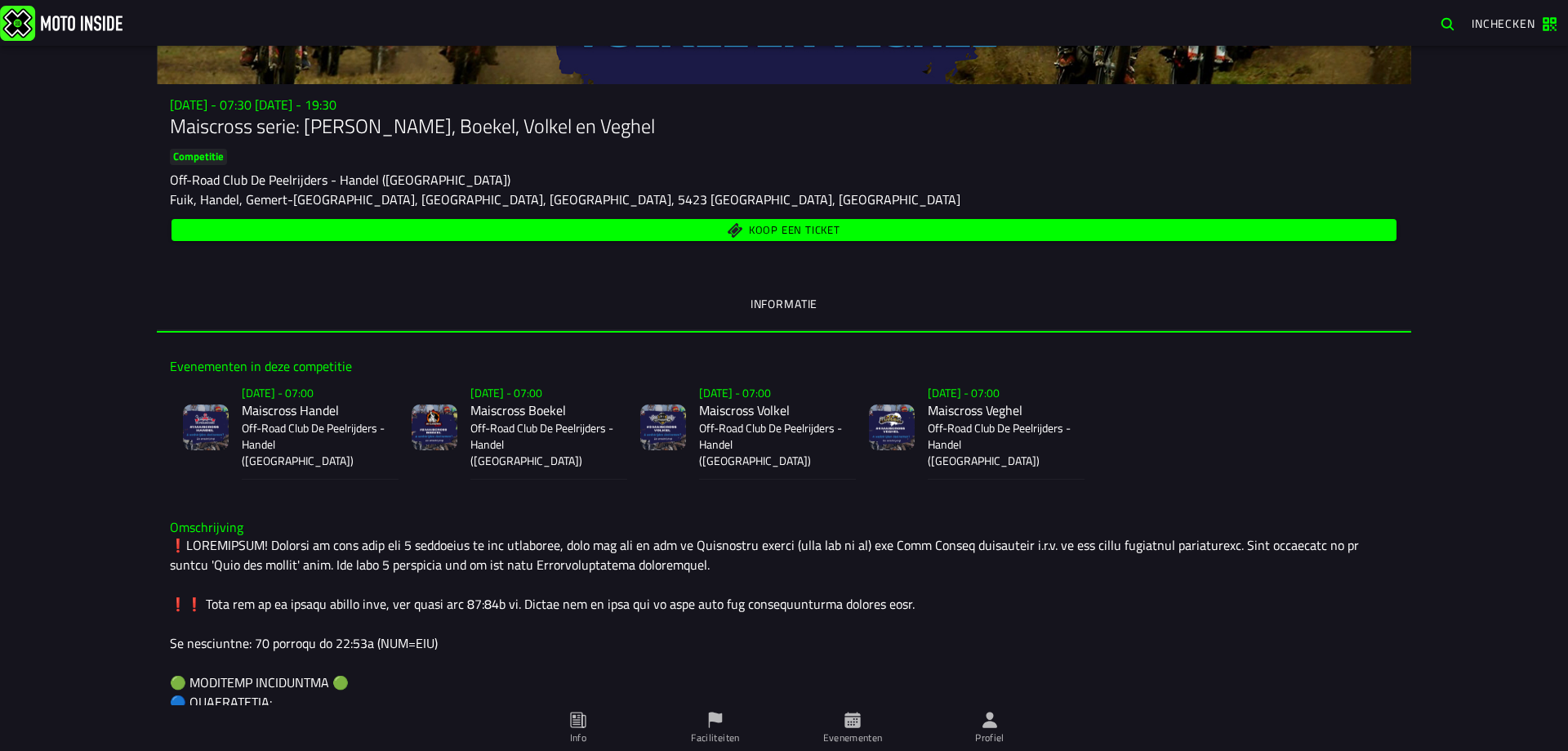
click at [848, 240] on button "Koop een ticket" at bounding box center [784, 230] width 1225 height 22
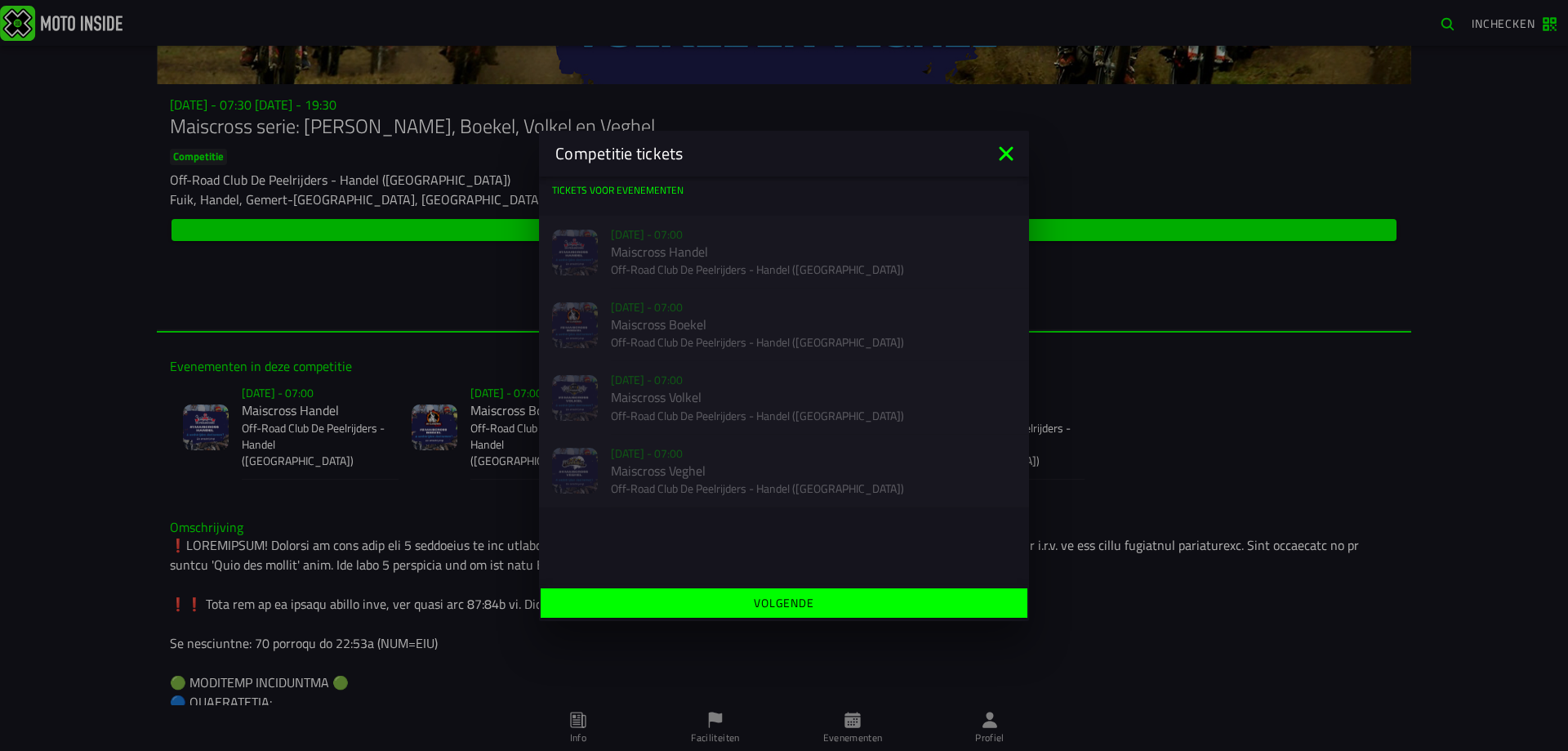
click at [1015, 148] on icon at bounding box center [1005, 153] width 26 height 26
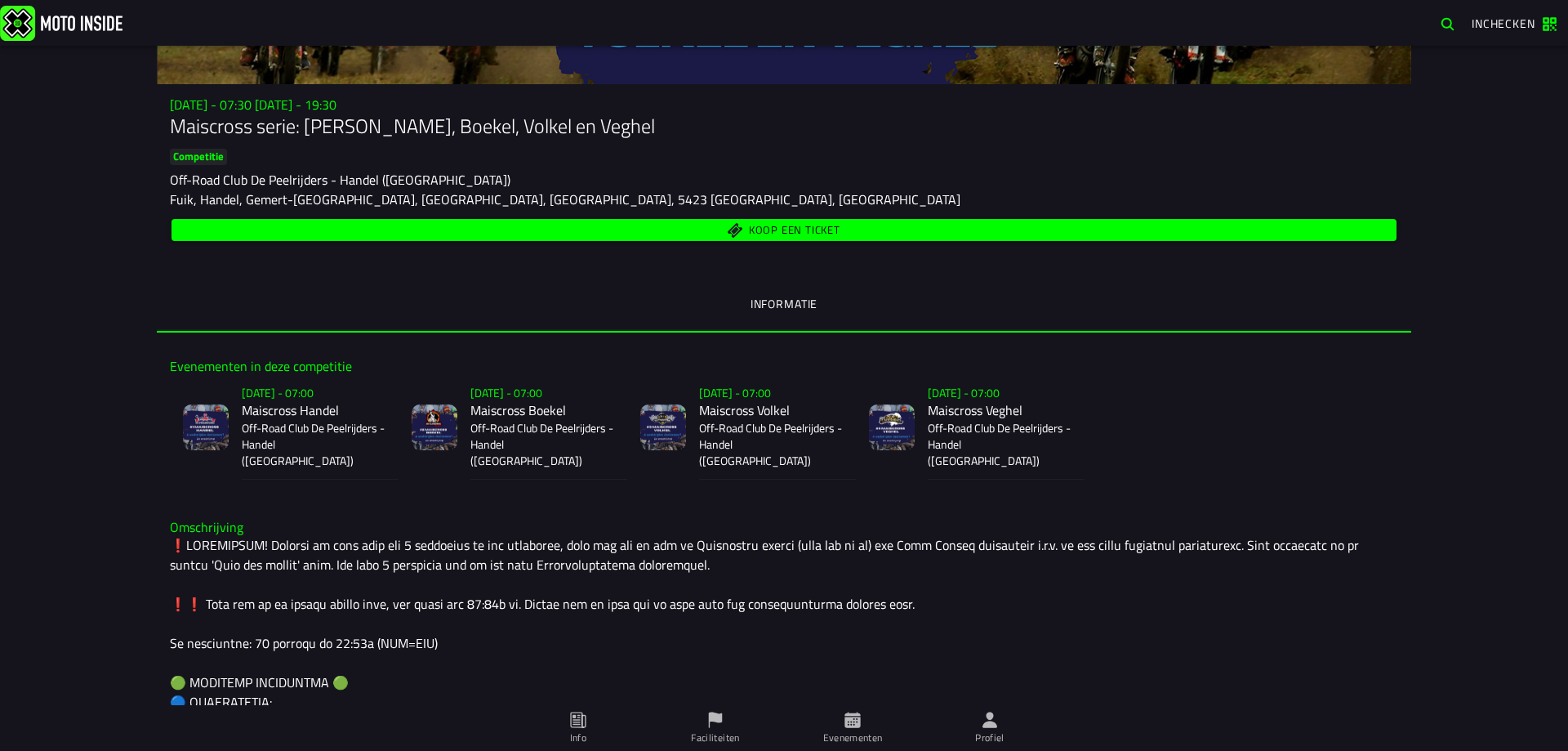
click at [933, 235] on span "Koop een ticket" at bounding box center [784, 229] width 1206 height 16
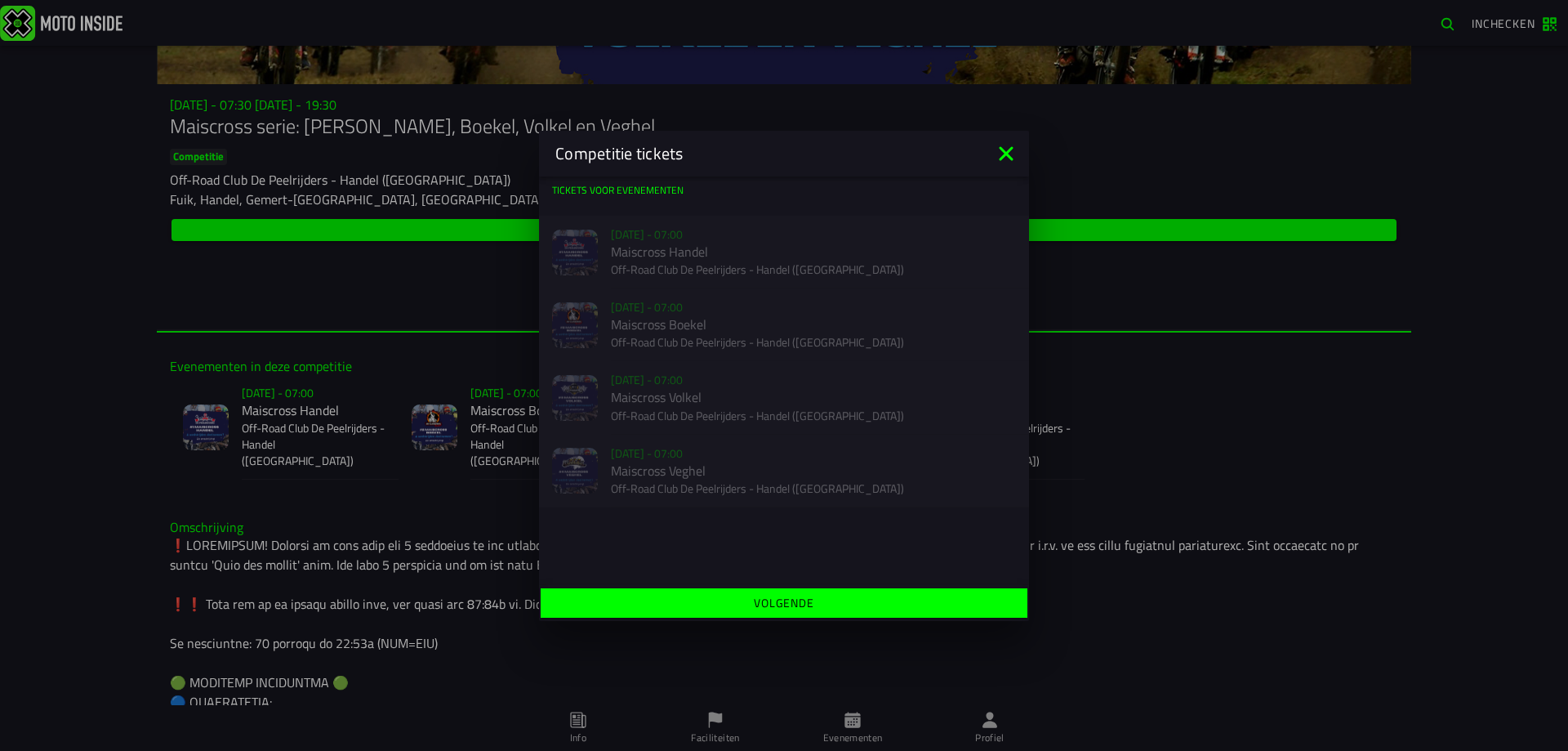
click at [1005, 147] on icon at bounding box center [1005, 153] width 26 height 26
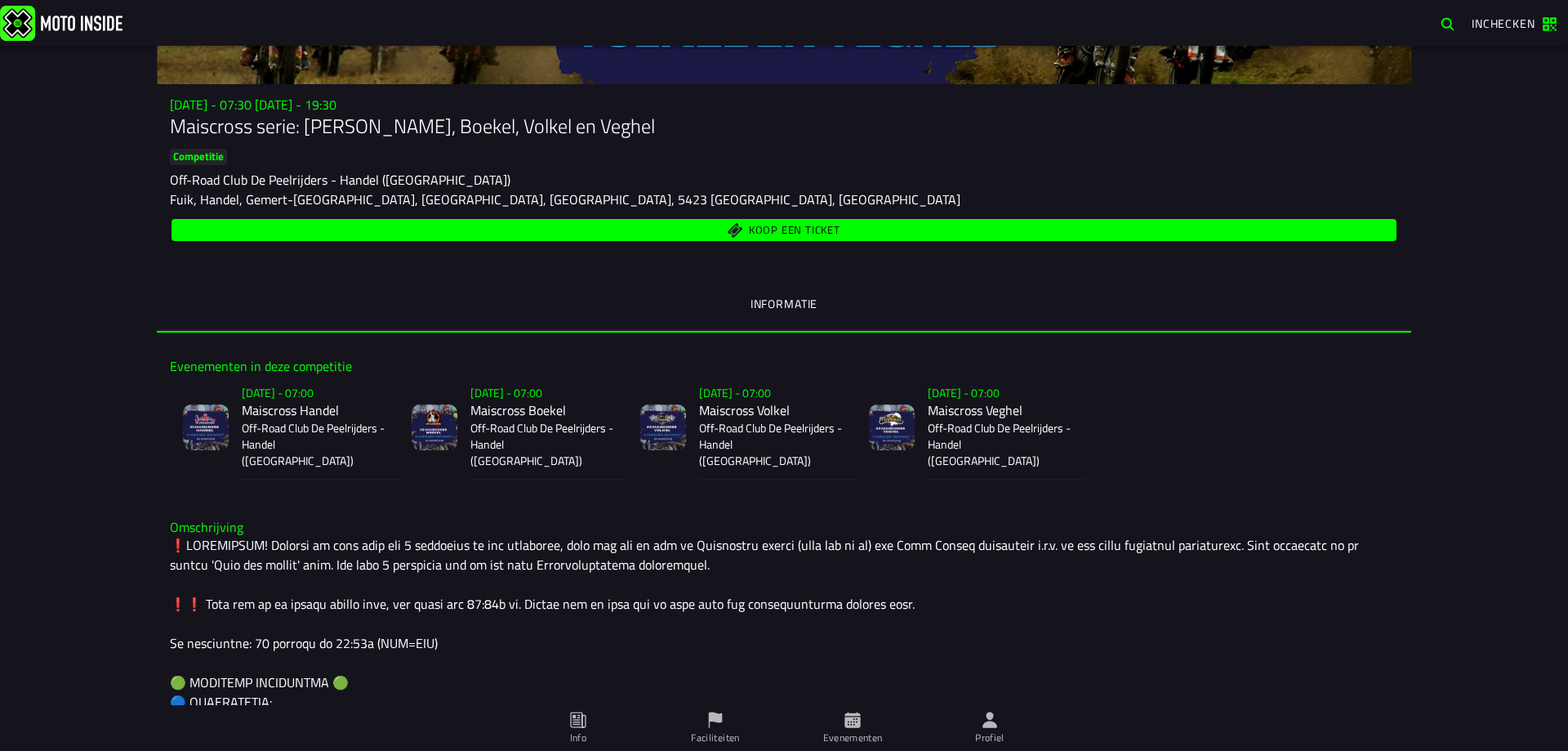
click at [873, 228] on span "Koop een ticket" at bounding box center [784, 229] width 1206 height 16
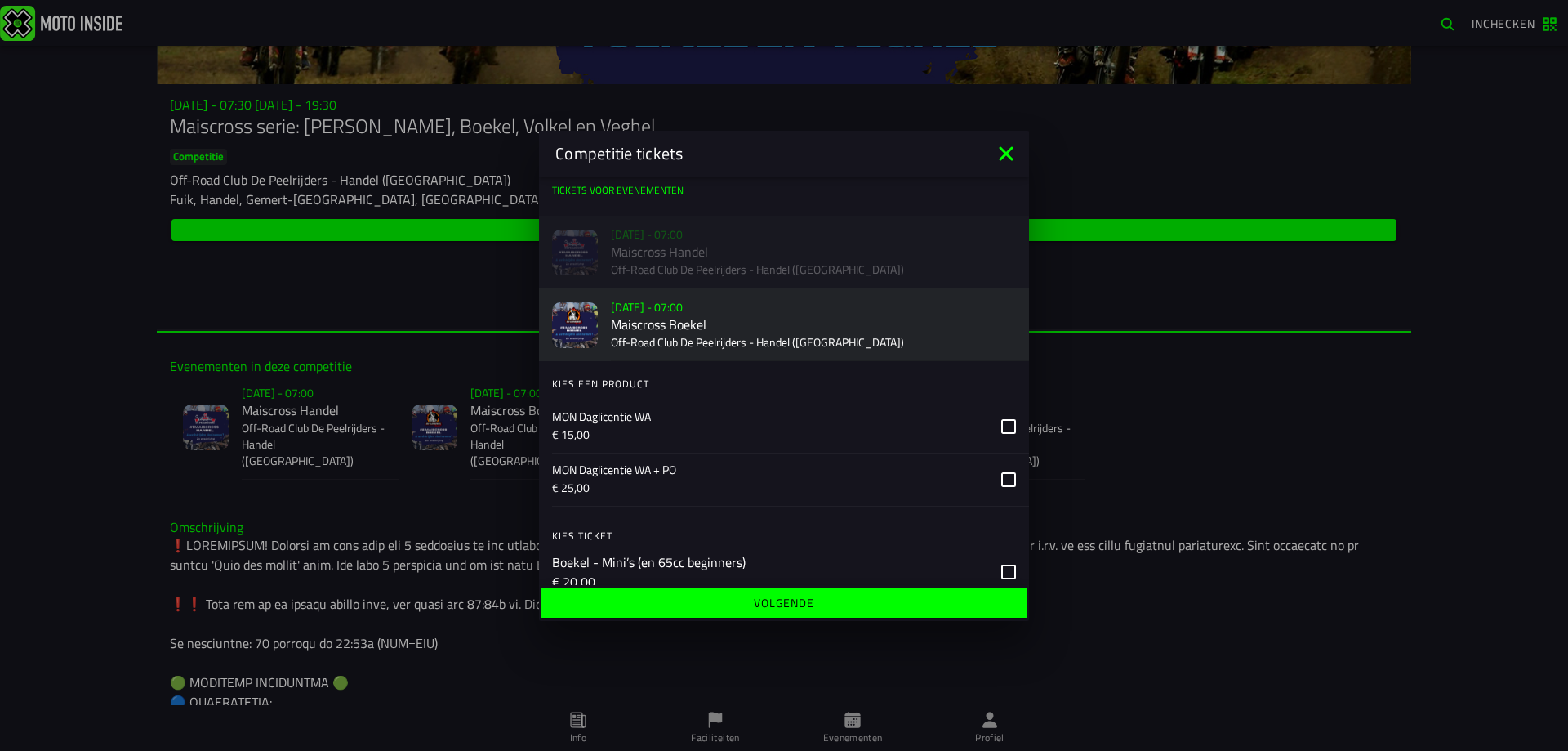
click at [1008, 164] on icon at bounding box center [1005, 153] width 26 height 26
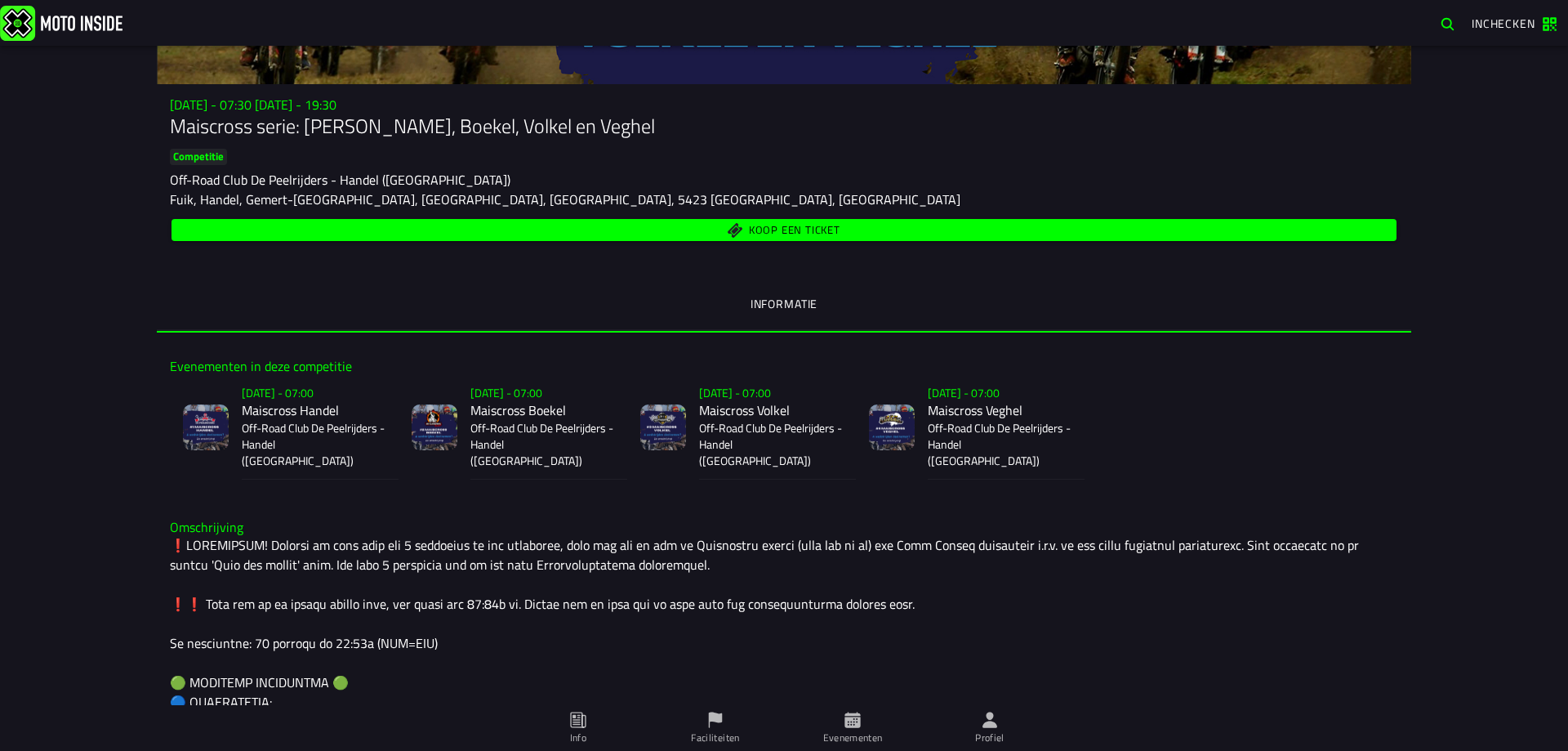
click at [981, 228] on span "Koop een ticket" at bounding box center [784, 229] width 1206 height 16
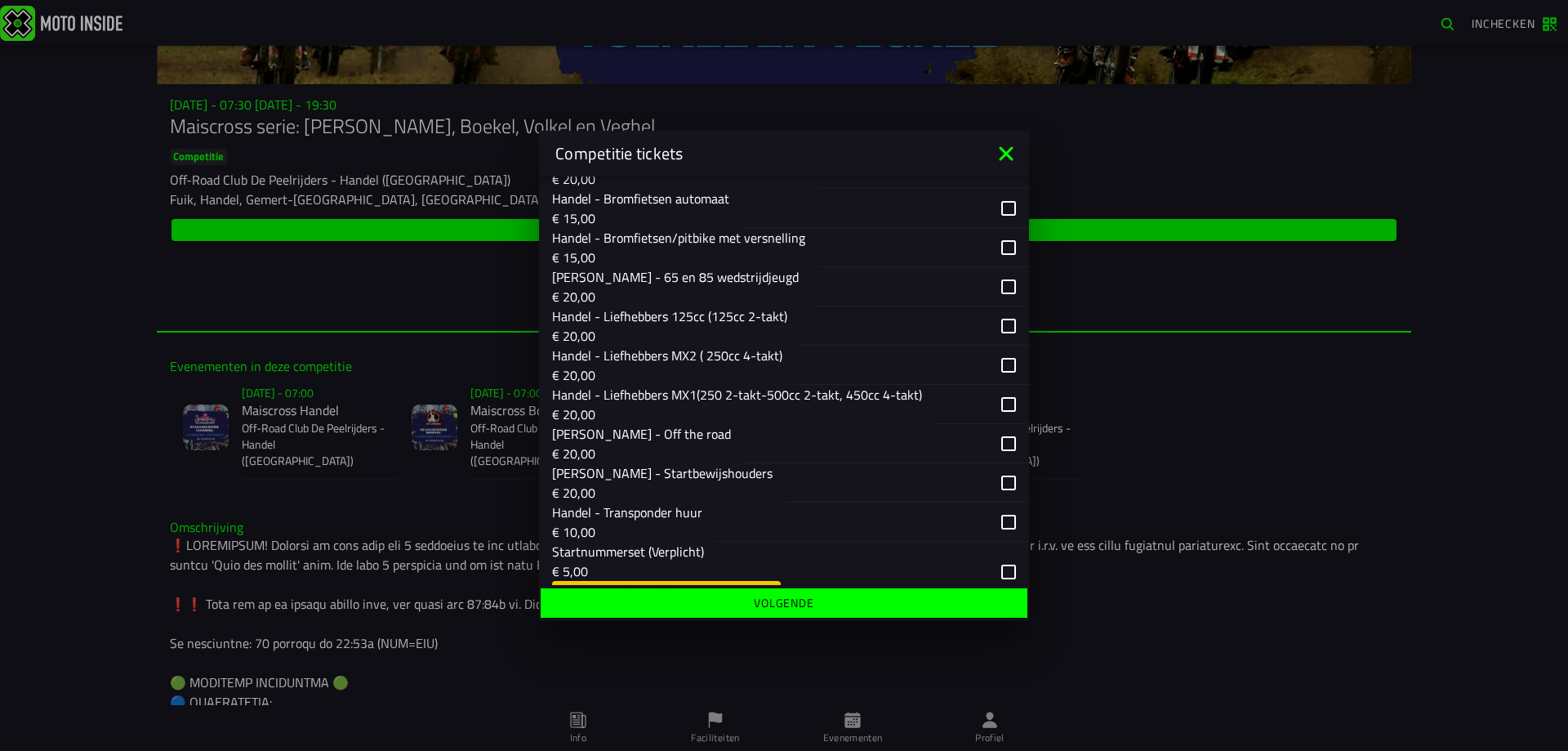
scroll to position [361, 0]
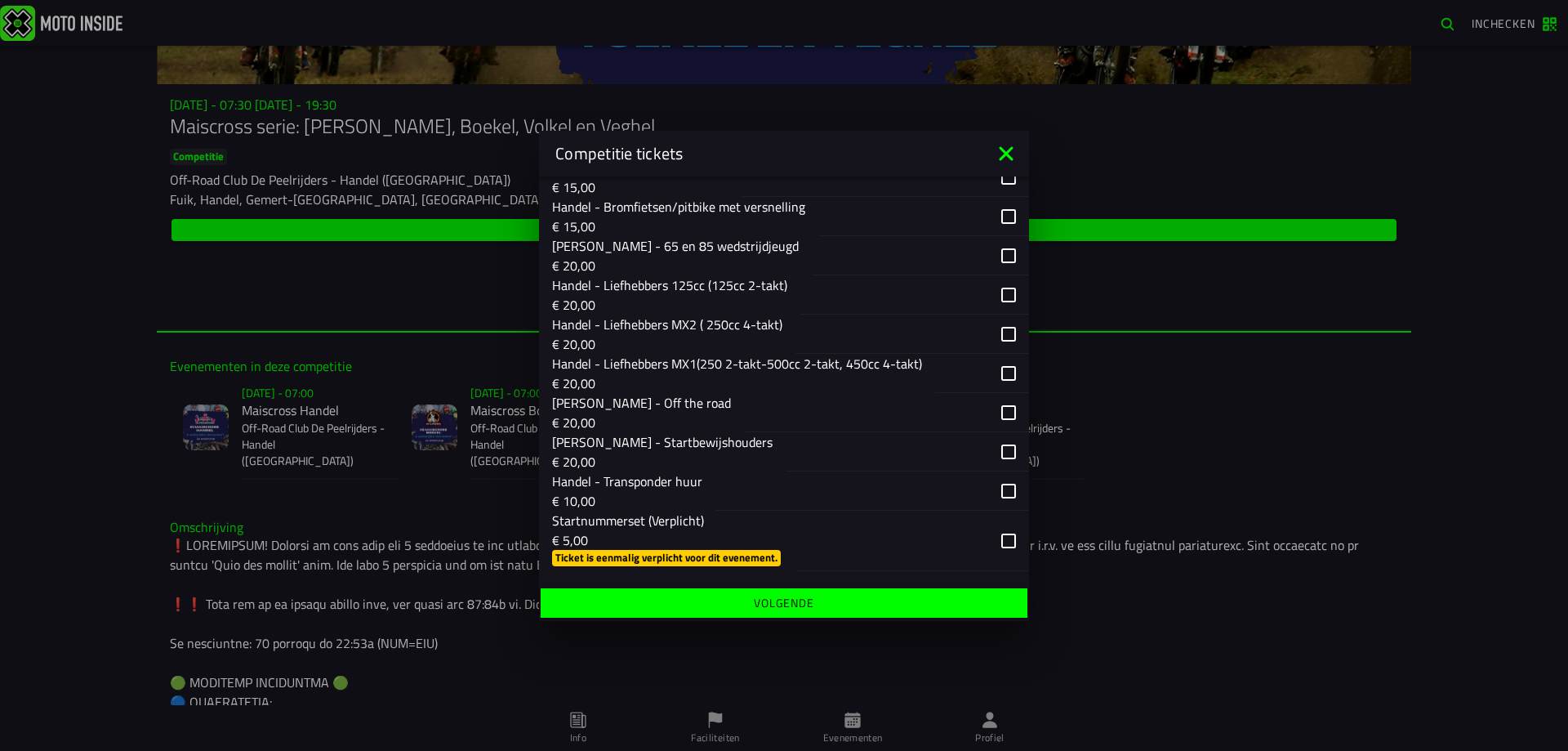
click at [997, 538] on div "button" at bounding box center [913, 541] width 232 height 60
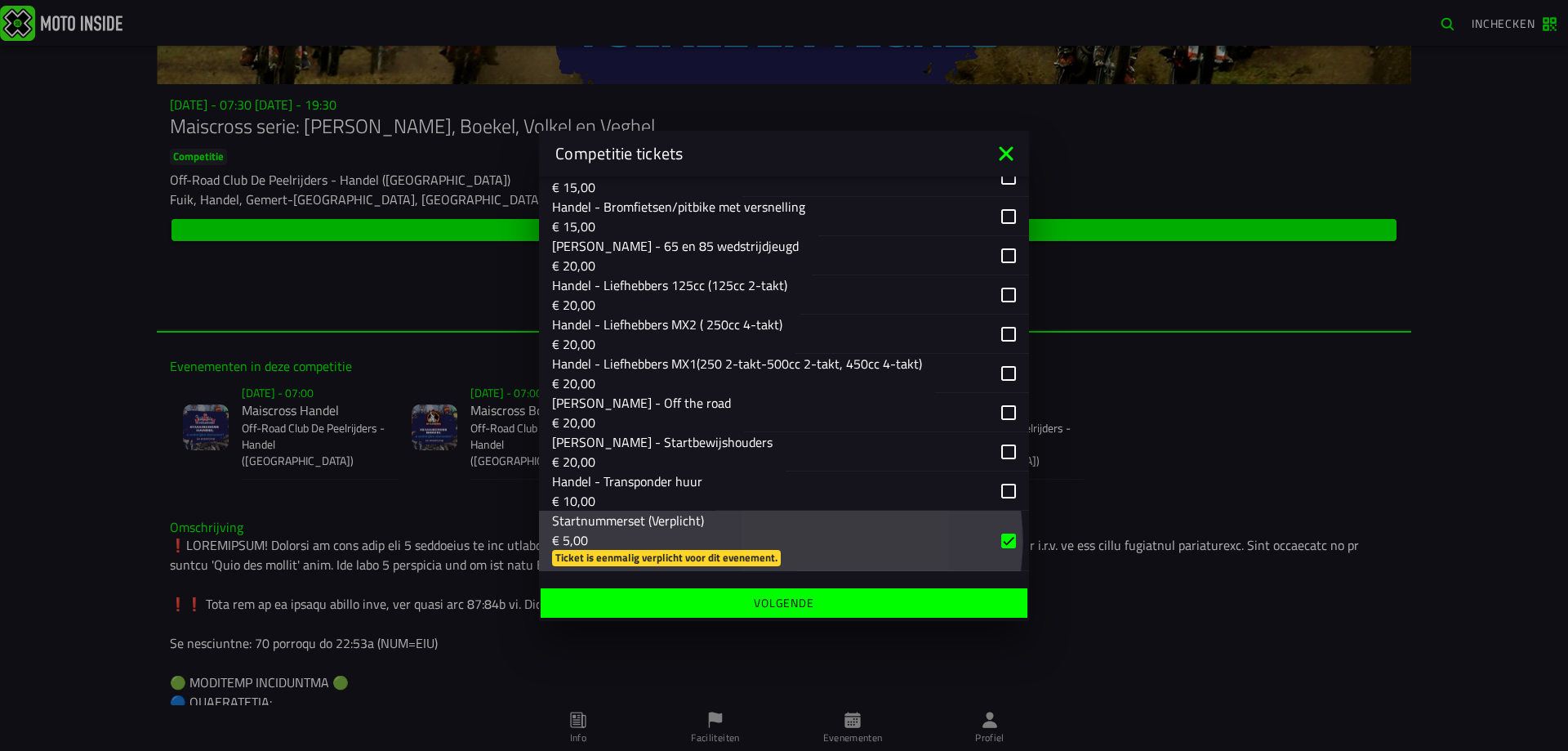
click at [997, 538] on div "button" at bounding box center [913, 541] width 232 height 60
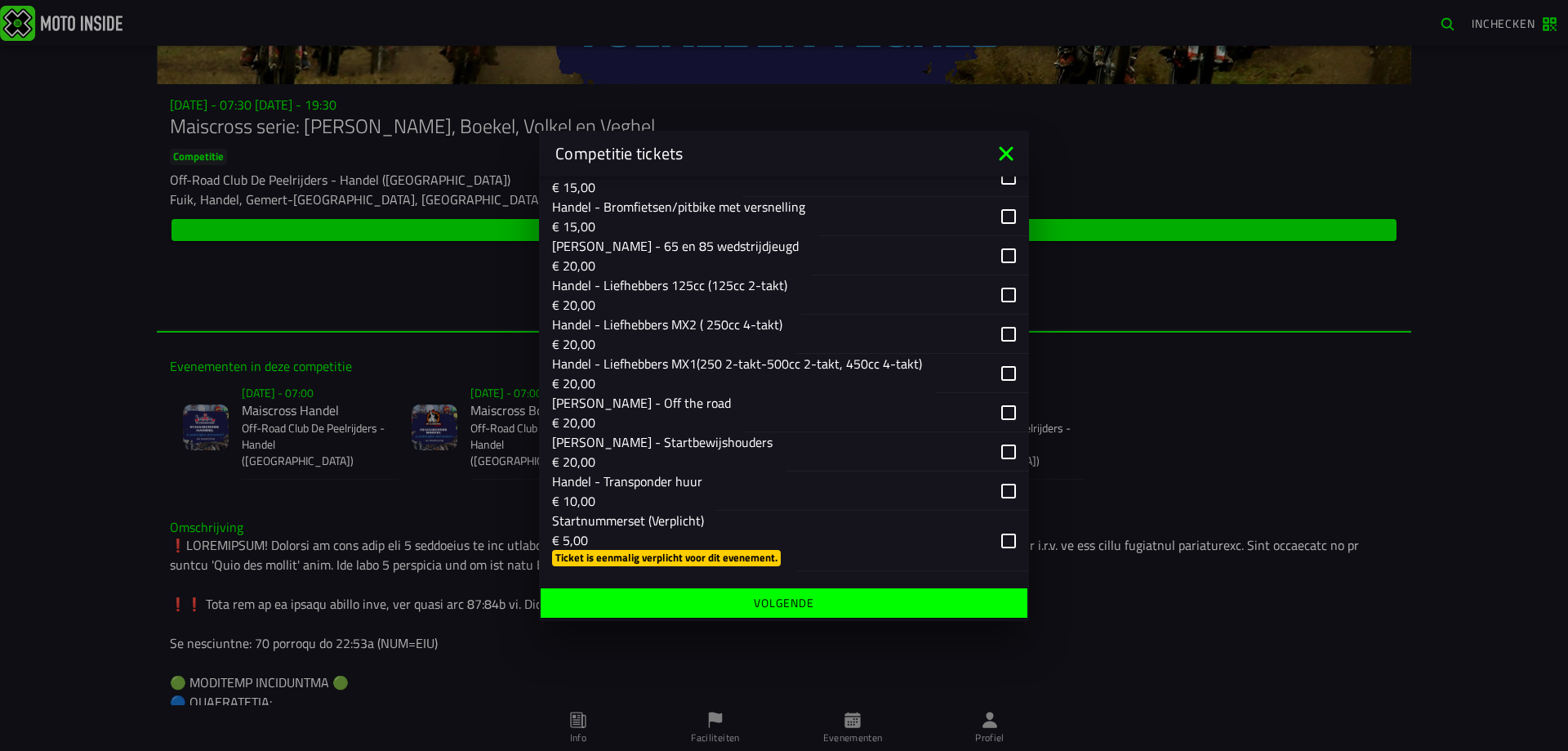
click at [996, 537] on div "button" at bounding box center [913, 541] width 232 height 60
click at [996, 410] on div "button" at bounding box center [887, 412] width 285 height 39
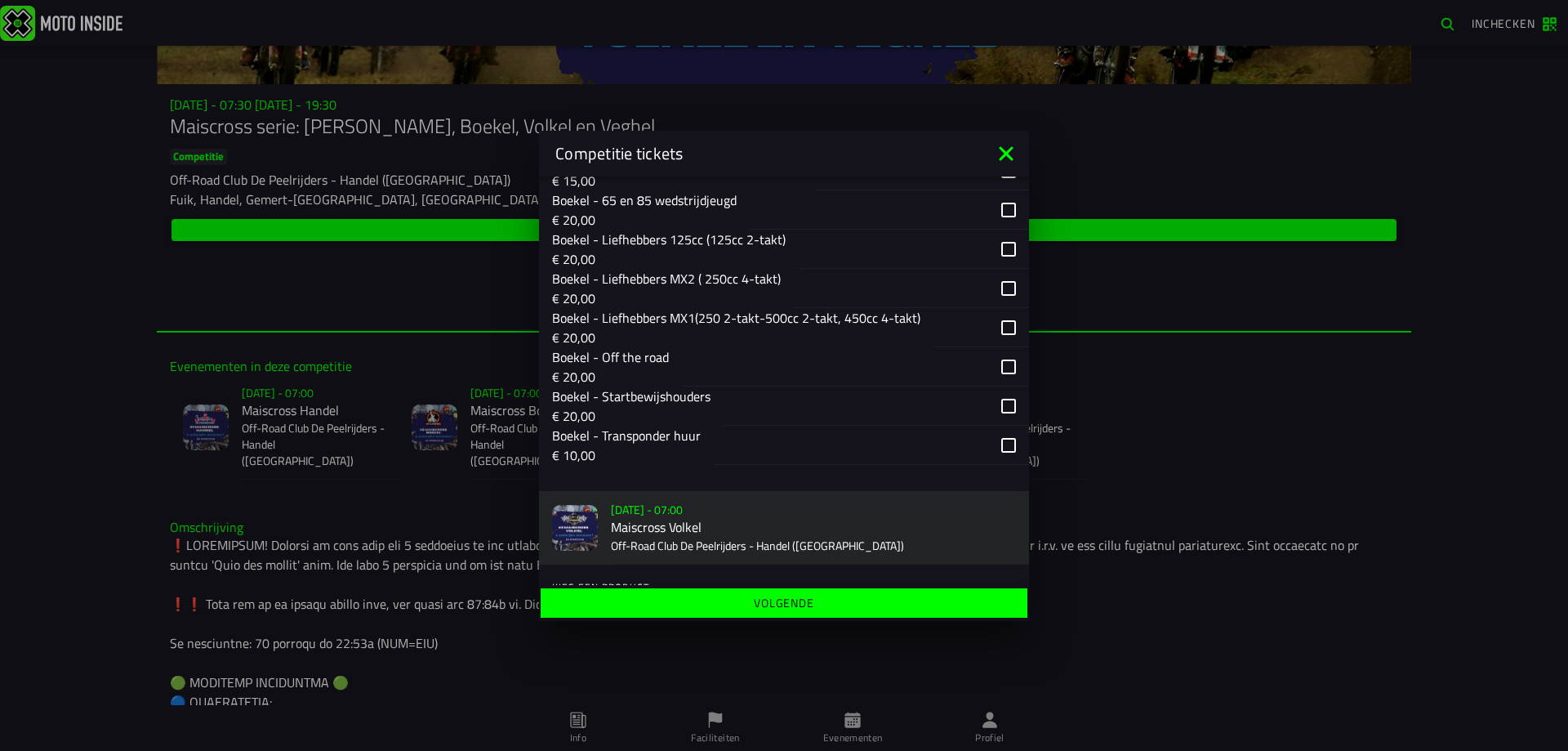
scroll to position [1125, 0]
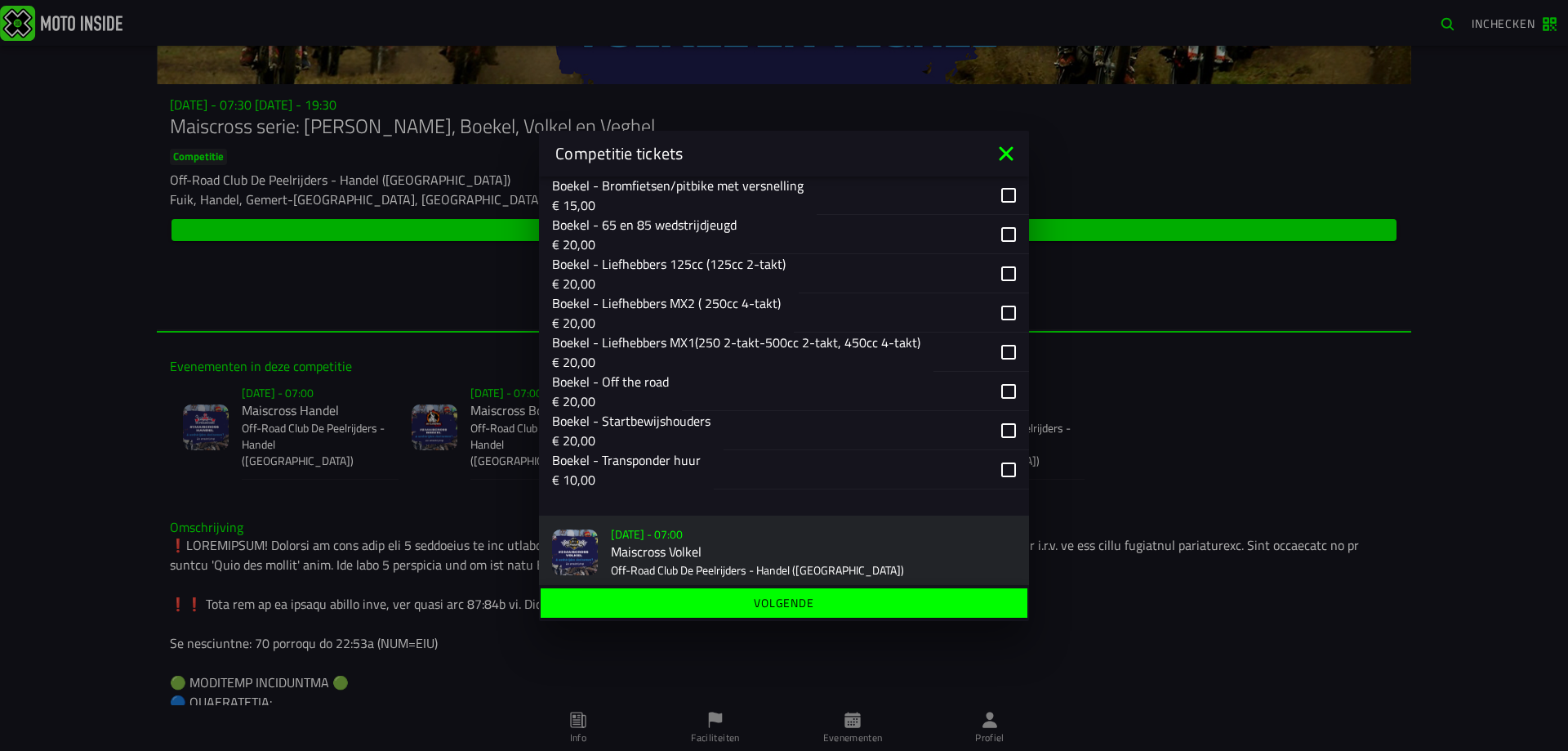
click at [994, 385] on div "button" at bounding box center [856, 391] width 347 height 39
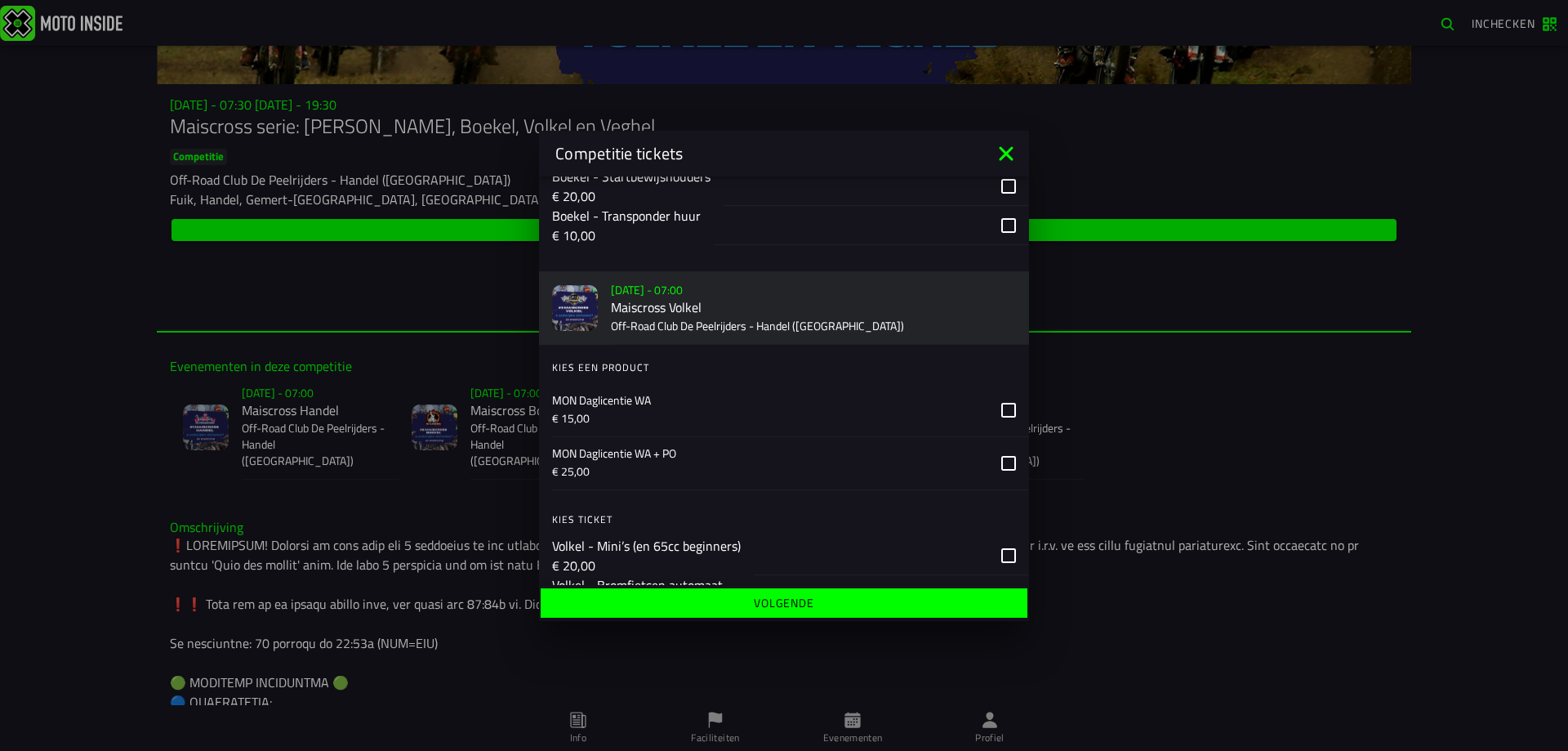
scroll to position [1332, 0]
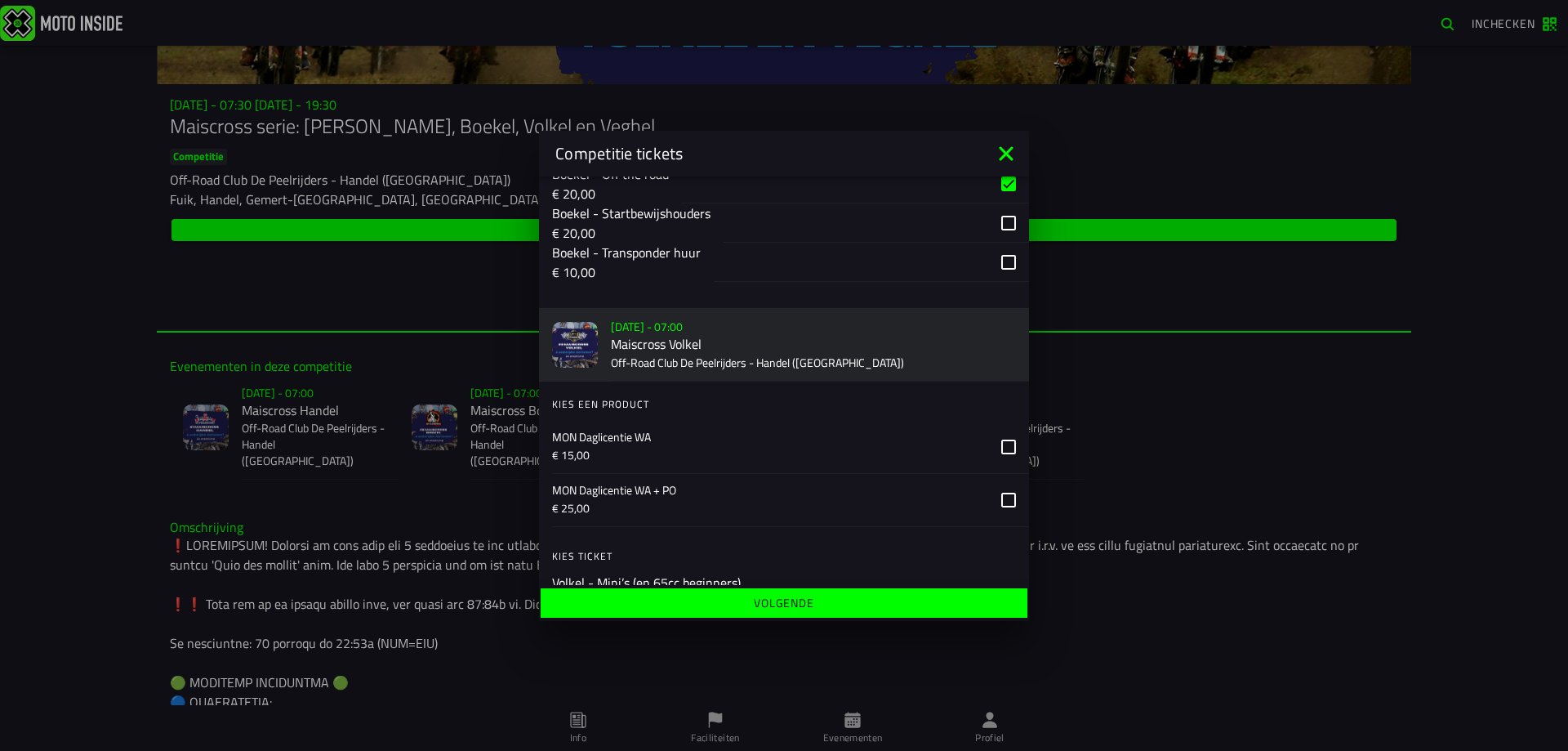
click at [864, 603] on span "Volgende" at bounding box center [783, 603] width 461 height 12
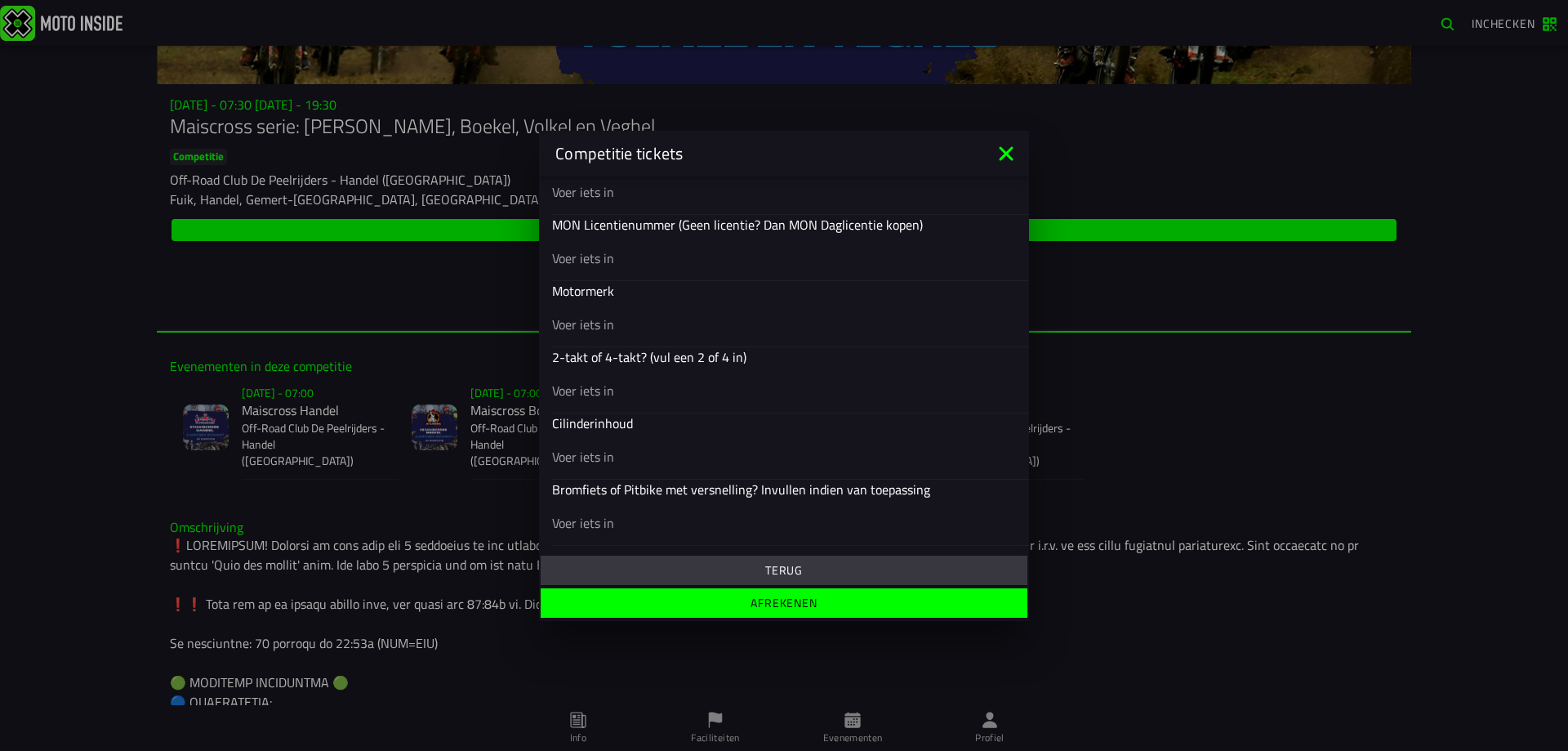
scroll to position [645, 0]
click at [628, 256] on input "text" at bounding box center [784, 257] width 464 height 19
type input "22867"
click at [714, 341] on div at bounding box center [784, 323] width 464 height 46
click at [714, 333] on input "text" at bounding box center [784, 323] width 464 height 19
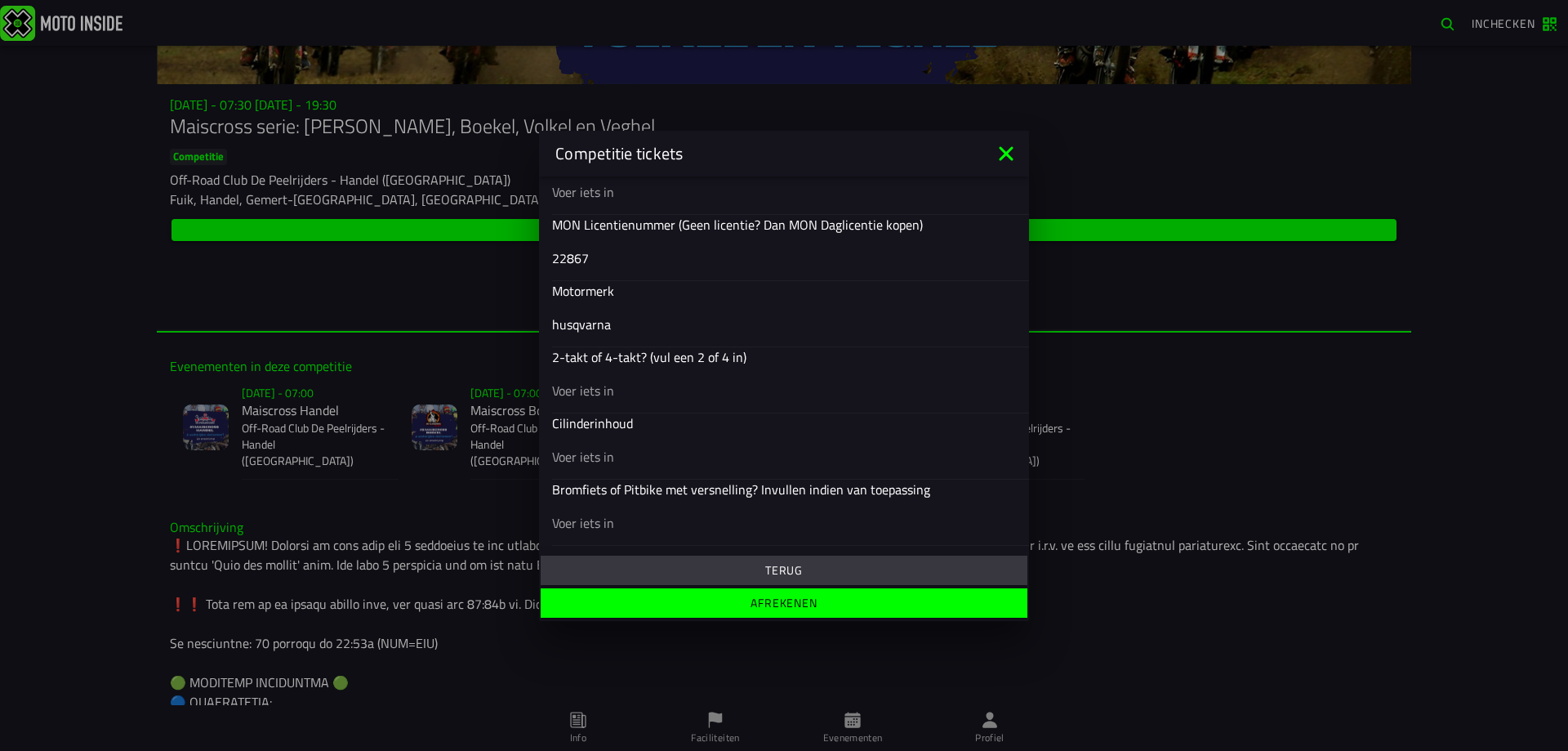
type input "husqvarna"
click at [666, 386] on input "text" at bounding box center [784, 389] width 464 height 19
type input "2"
click at [642, 455] on input "text" at bounding box center [784, 455] width 464 height 19
type input "250"
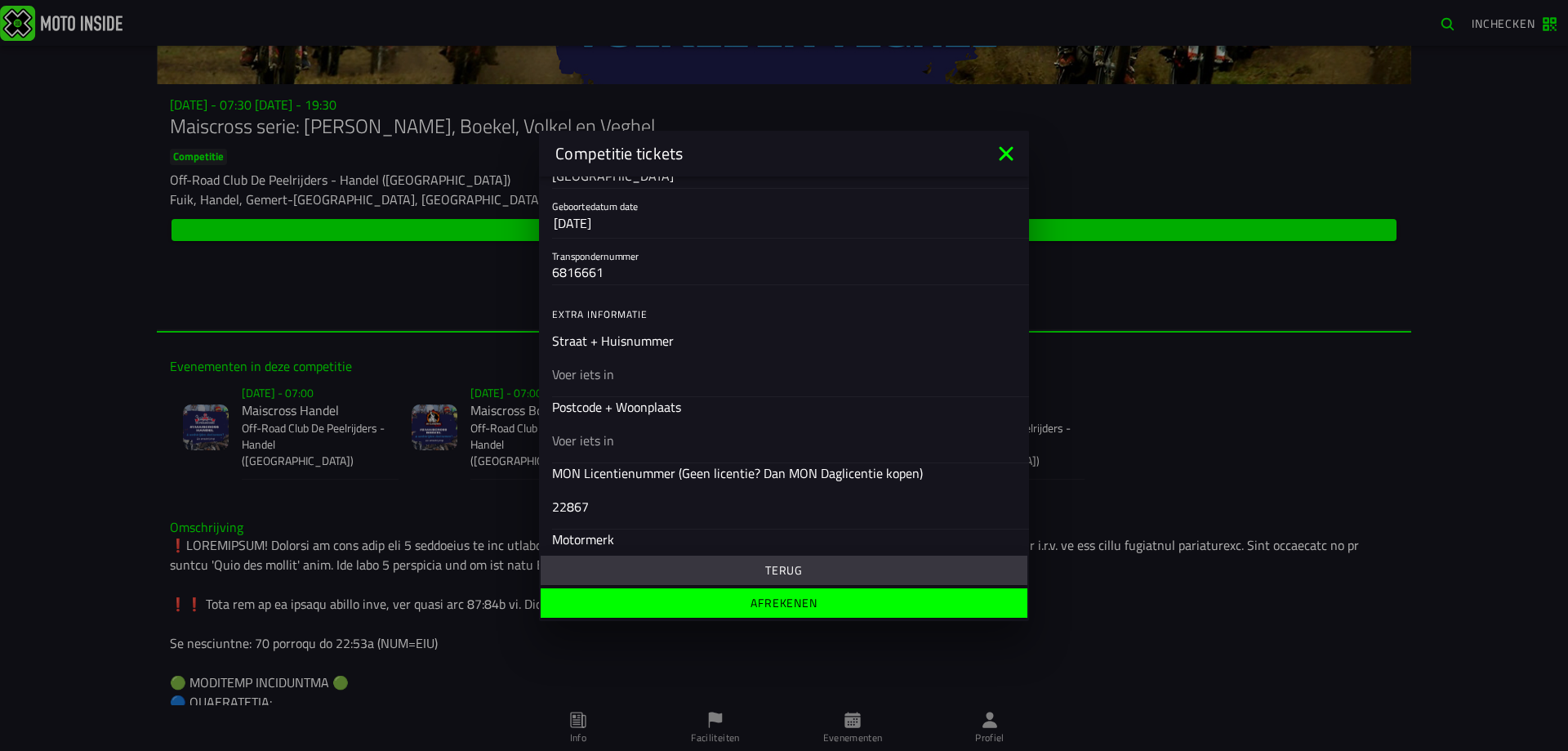
scroll to position [395, 0]
click at [734, 443] on input "text" at bounding box center [784, 441] width 464 height 19
type input "5427VP"
click at [677, 373] on input "text" at bounding box center [784, 376] width 464 height 19
type input "merellaan 28"
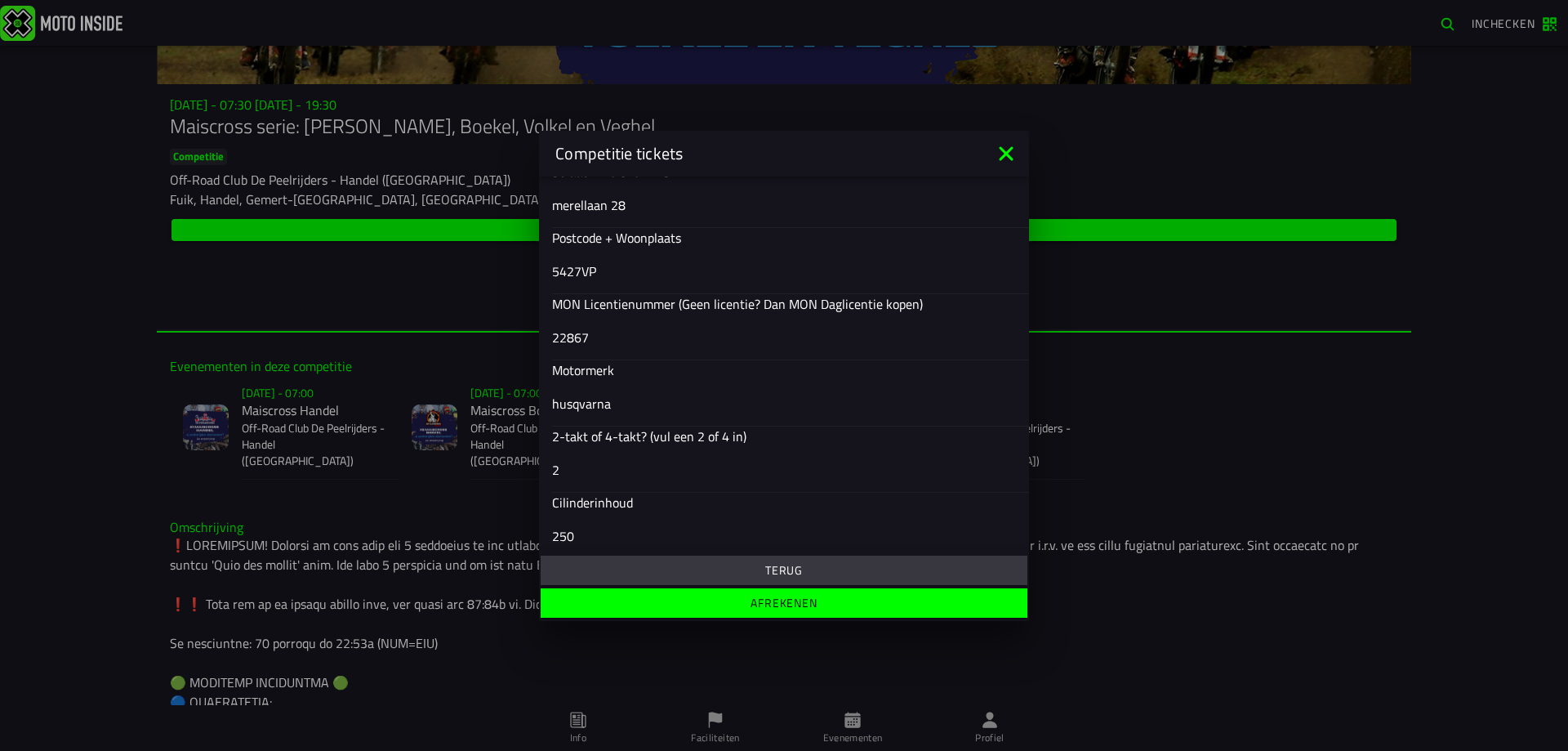
scroll to position [645, 0]
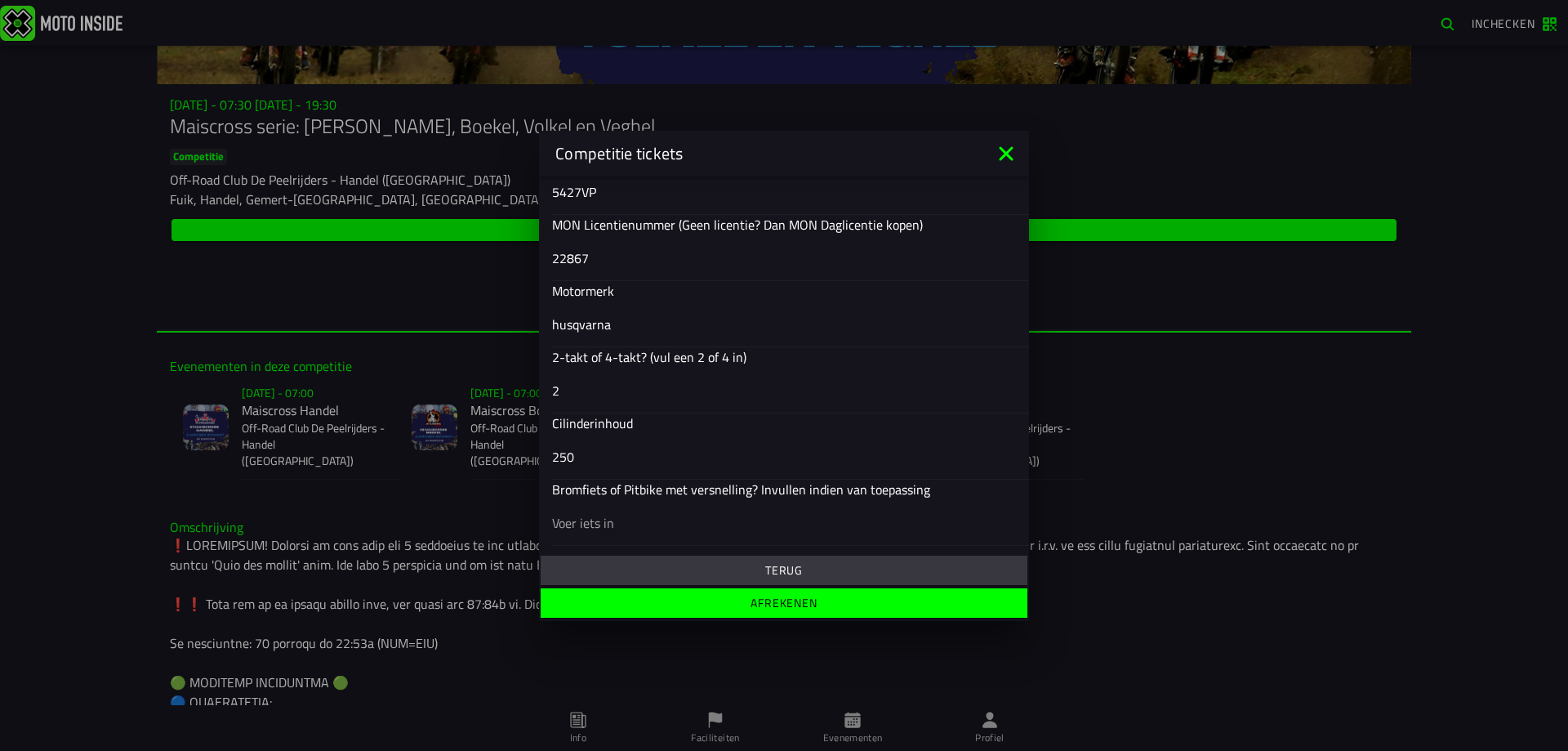
click at [826, 605] on span "Afrekenen" at bounding box center [783, 603] width 461 height 12
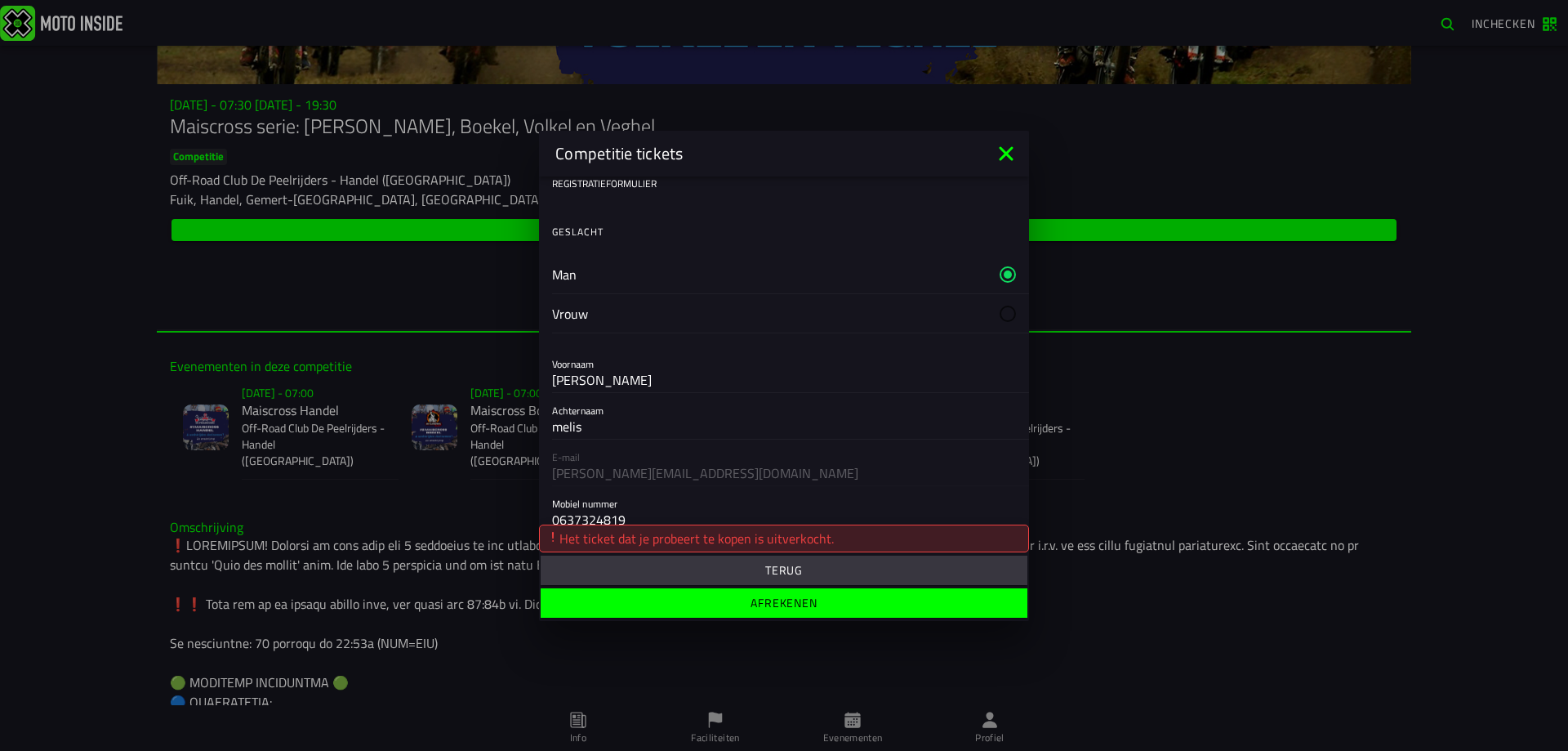
scroll to position [0, 0]
click at [1005, 151] on icon at bounding box center [1005, 153] width 26 height 26
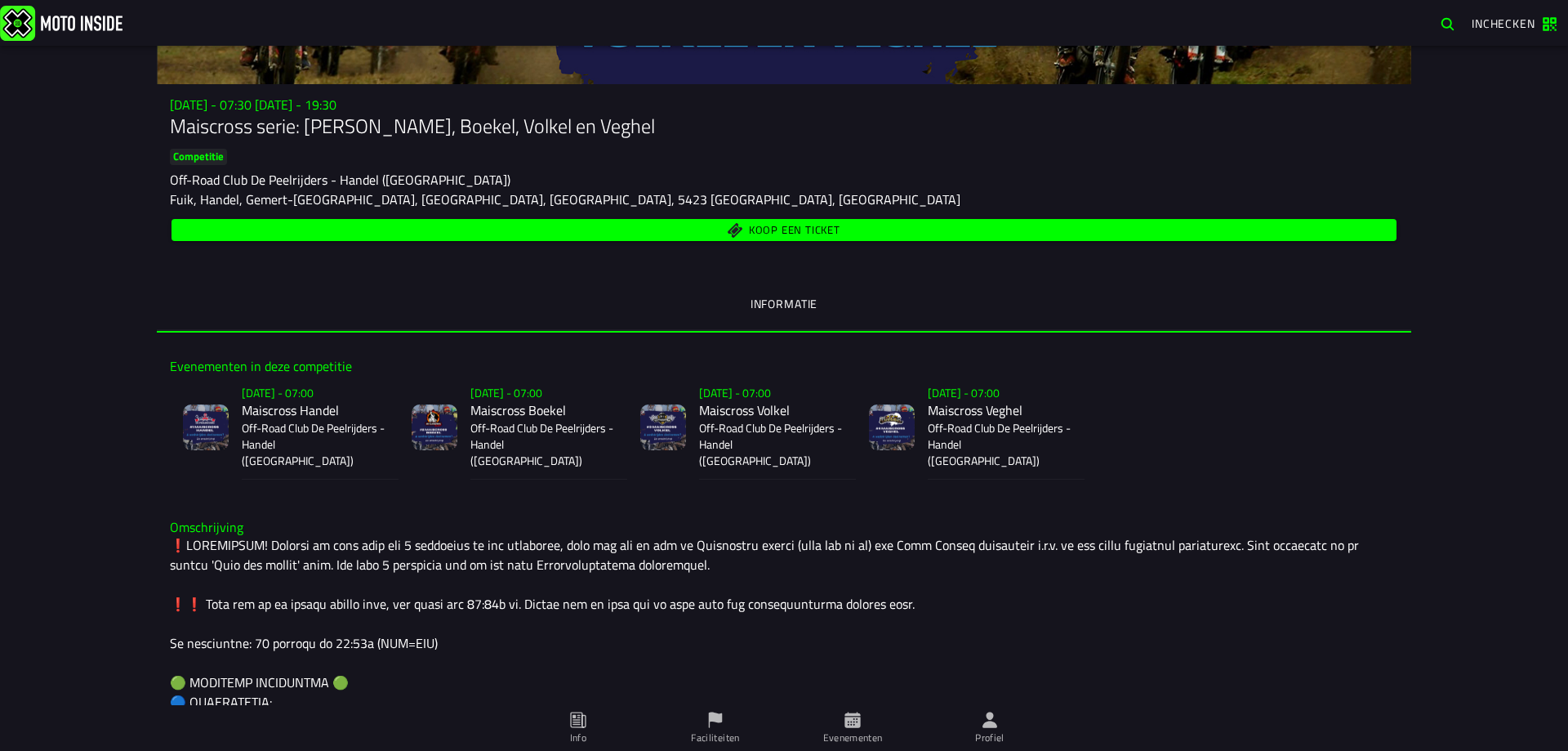
click at [852, 228] on span "Koop een ticket" at bounding box center [784, 229] width 1206 height 16
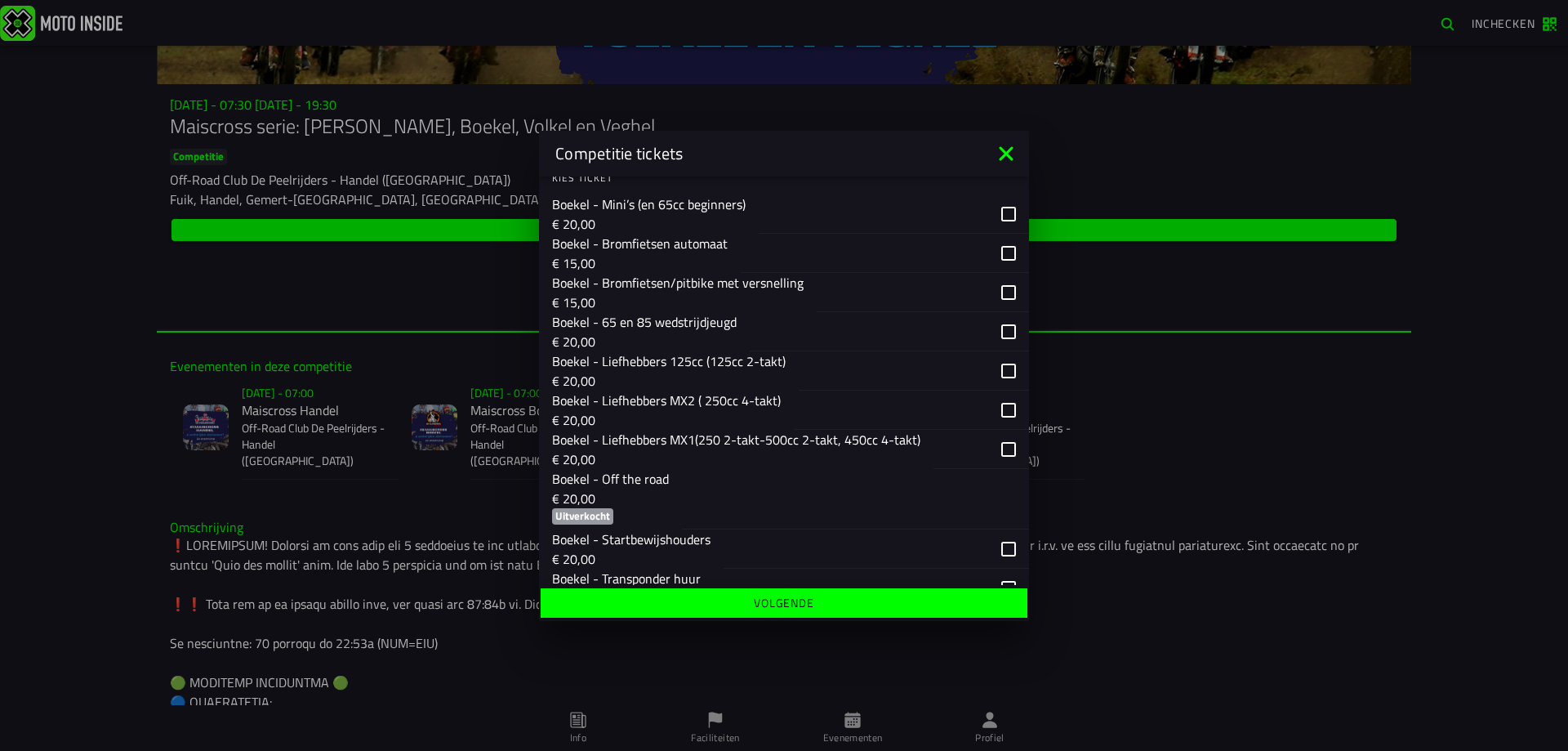
scroll to position [1116, 0]
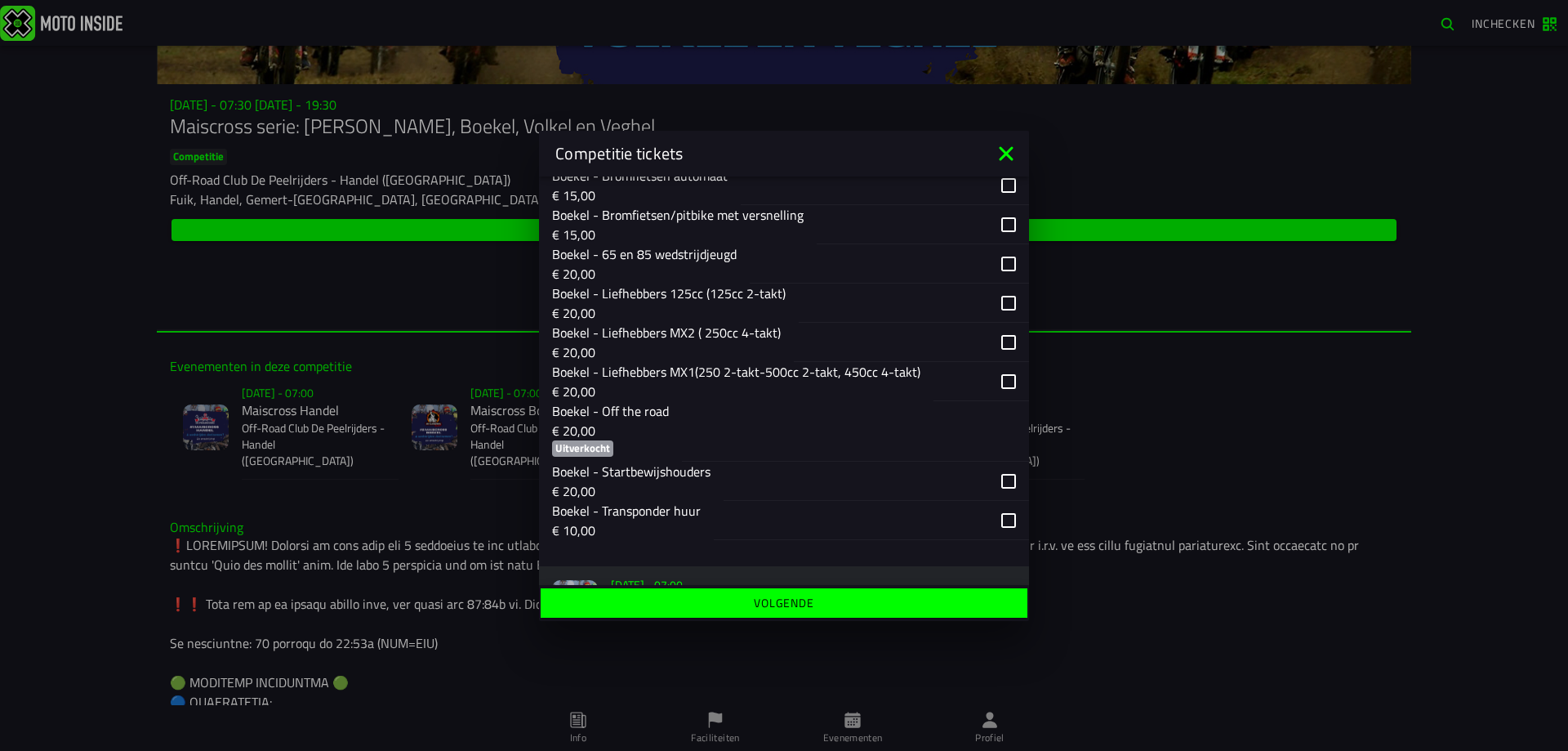
click at [1005, 150] on icon at bounding box center [1005, 153] width 26 height 26
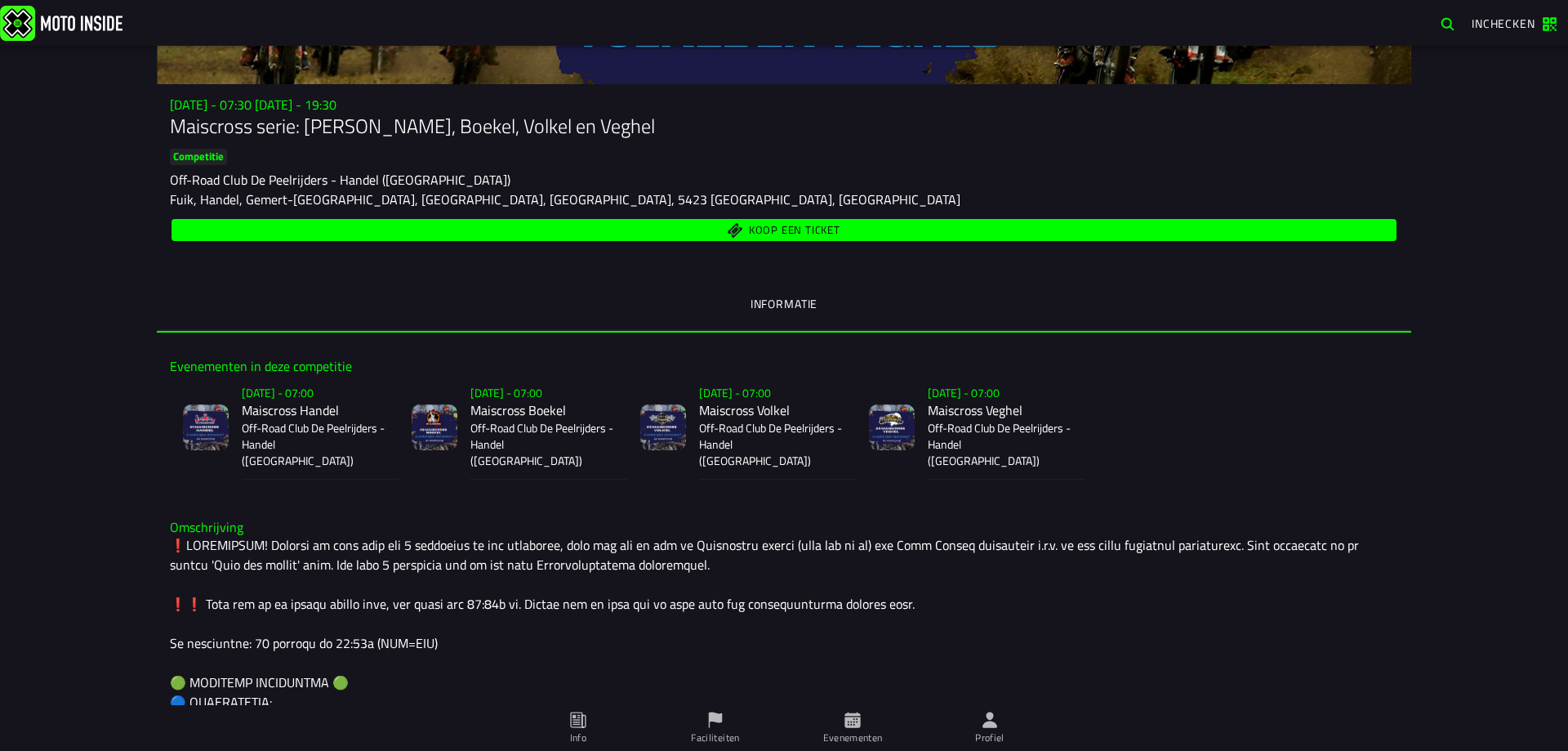
drag, startPoint x: 1133, startPoint y: 696, endPoint x: 1139, endPoint y: 663, distance: 33.5
drag, startPoint x: 1127, startPoint y: 713, endPoint x: 1131, endPoint y: 720, distance: 8.1
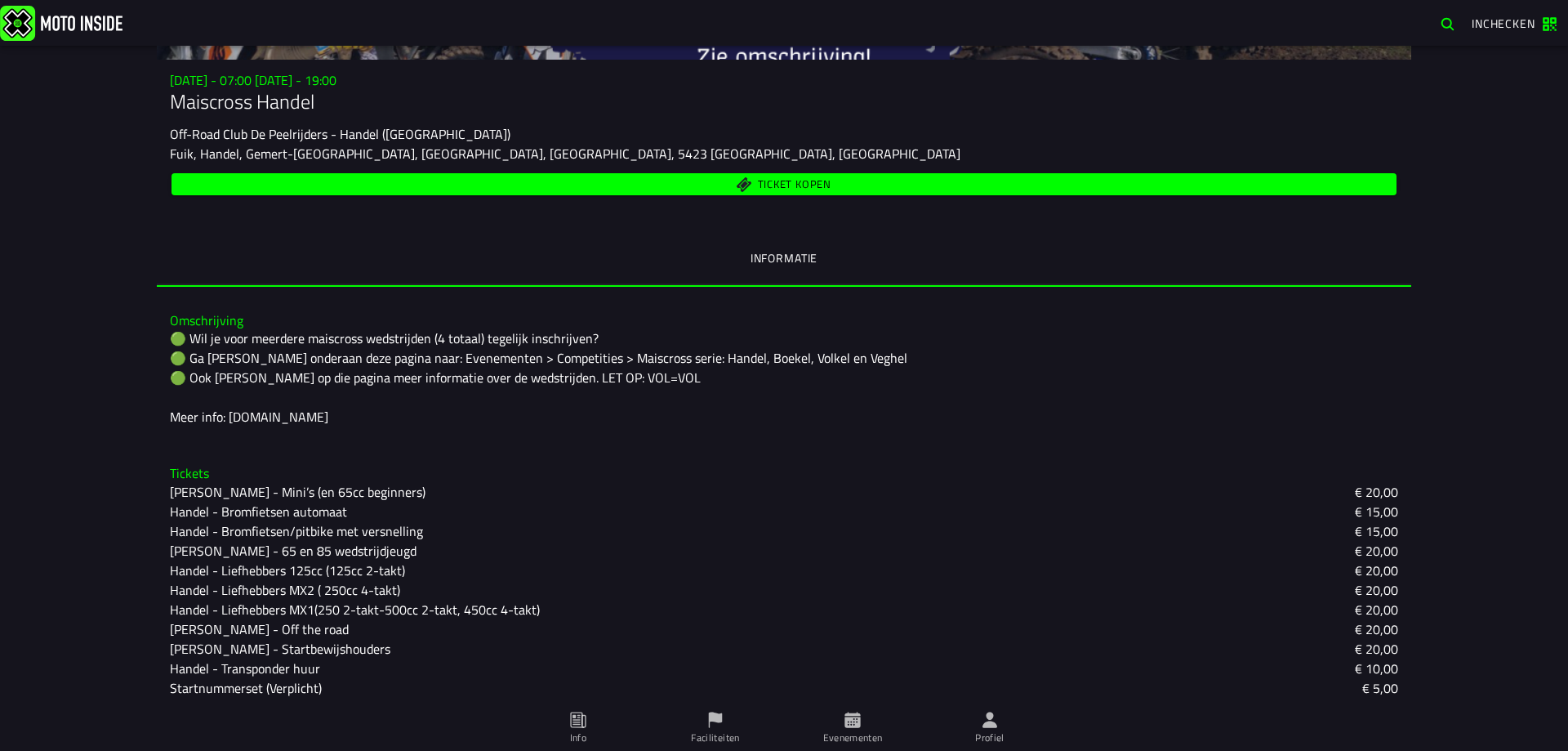
drag, startPoint x: 1084, startPoint y: 652, endPoint x: 910, endPoint y: 228, distance: 458.3
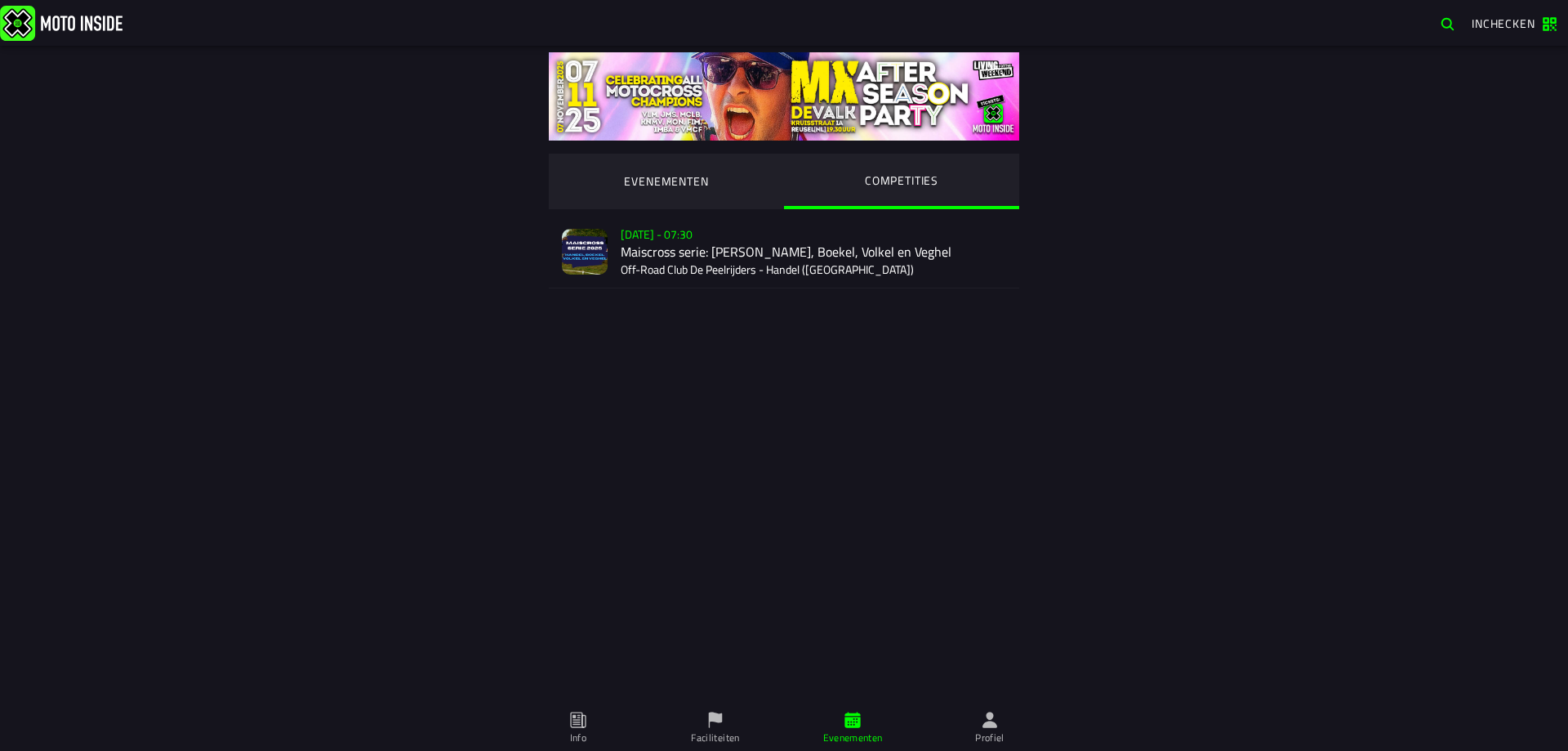
click at [798, 238] on div "Verkoop nog niet gestart Su 2 Nov - 07:30 Maiscross serie: Handel, Boekel, Volk…" at bounding box center [814, 251] width 385 height 72
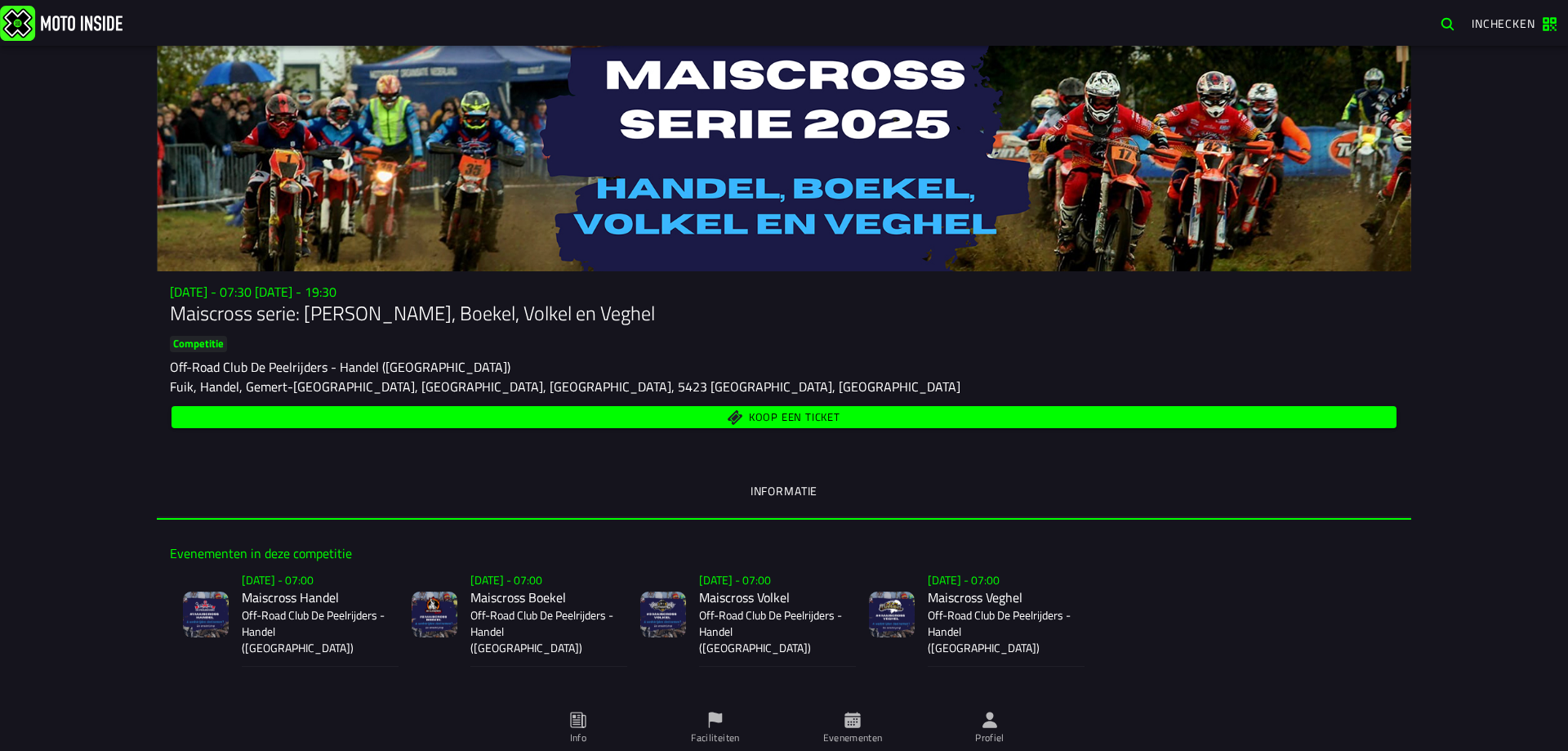
click at [831, 413] on span "Koop een ticket" at bounding box center [795, 418] width 91 height 11
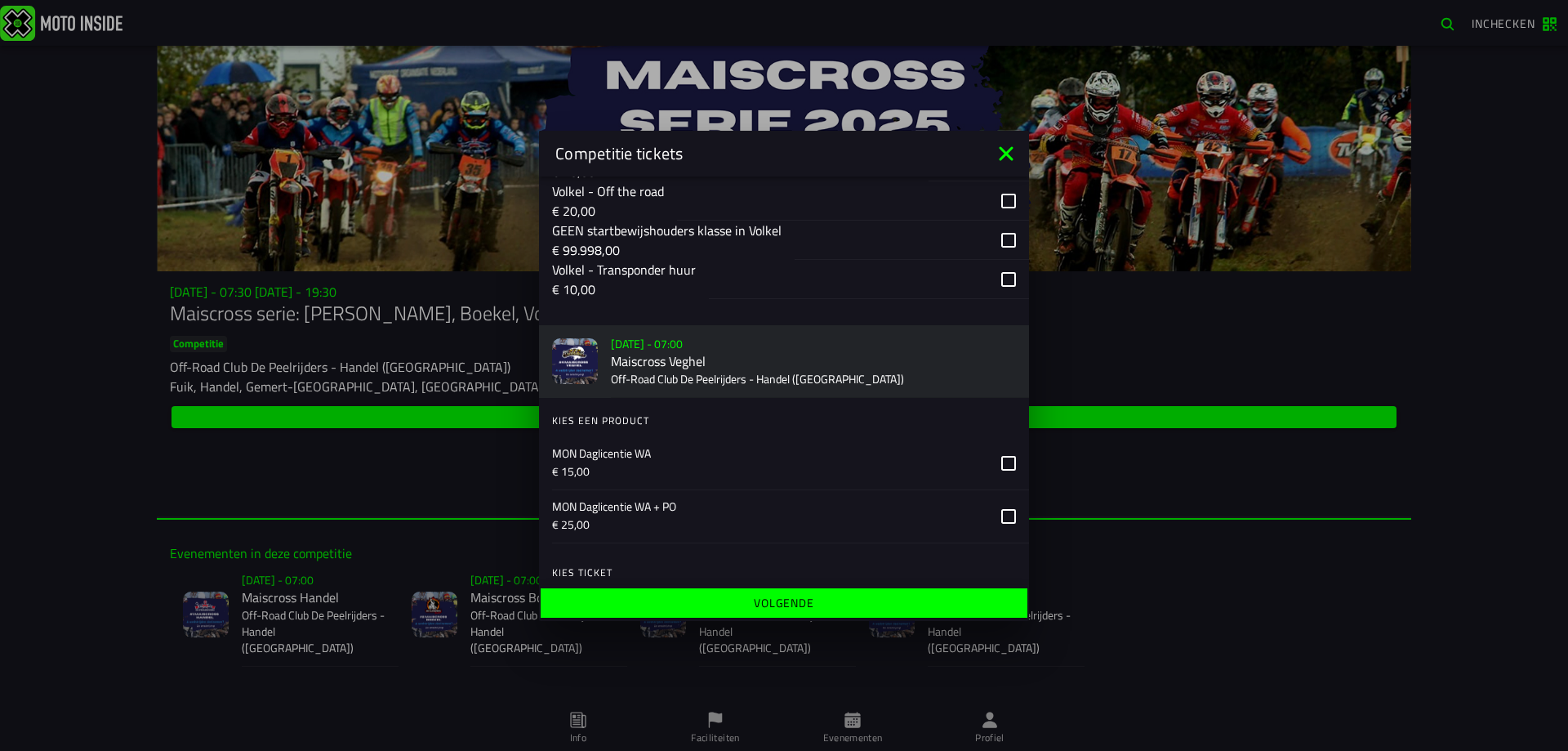
scroll to position [2157, 0]
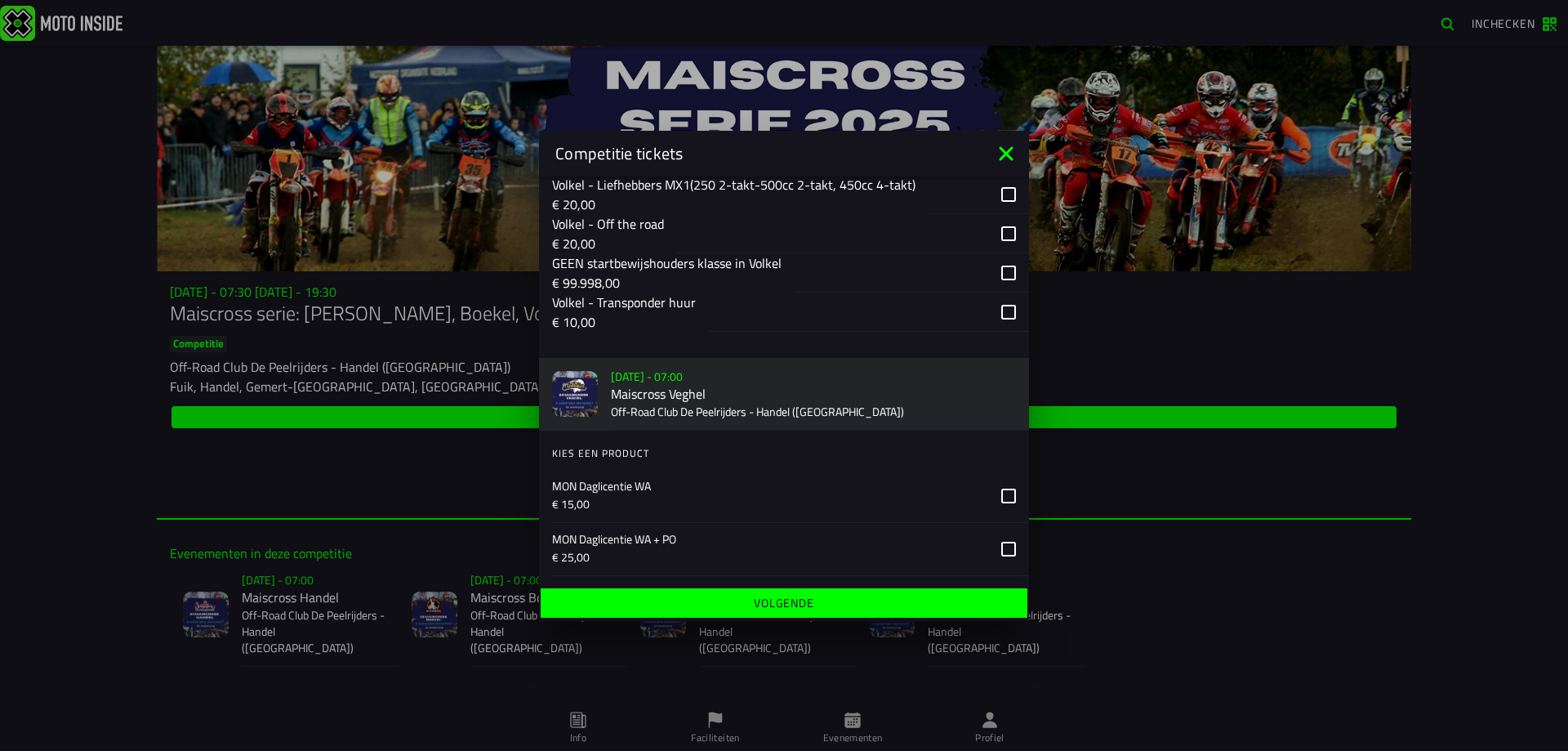
click at [1018, 587] on ion-footer "Volgende" at bounding box center [784, 602] width 489 height 36
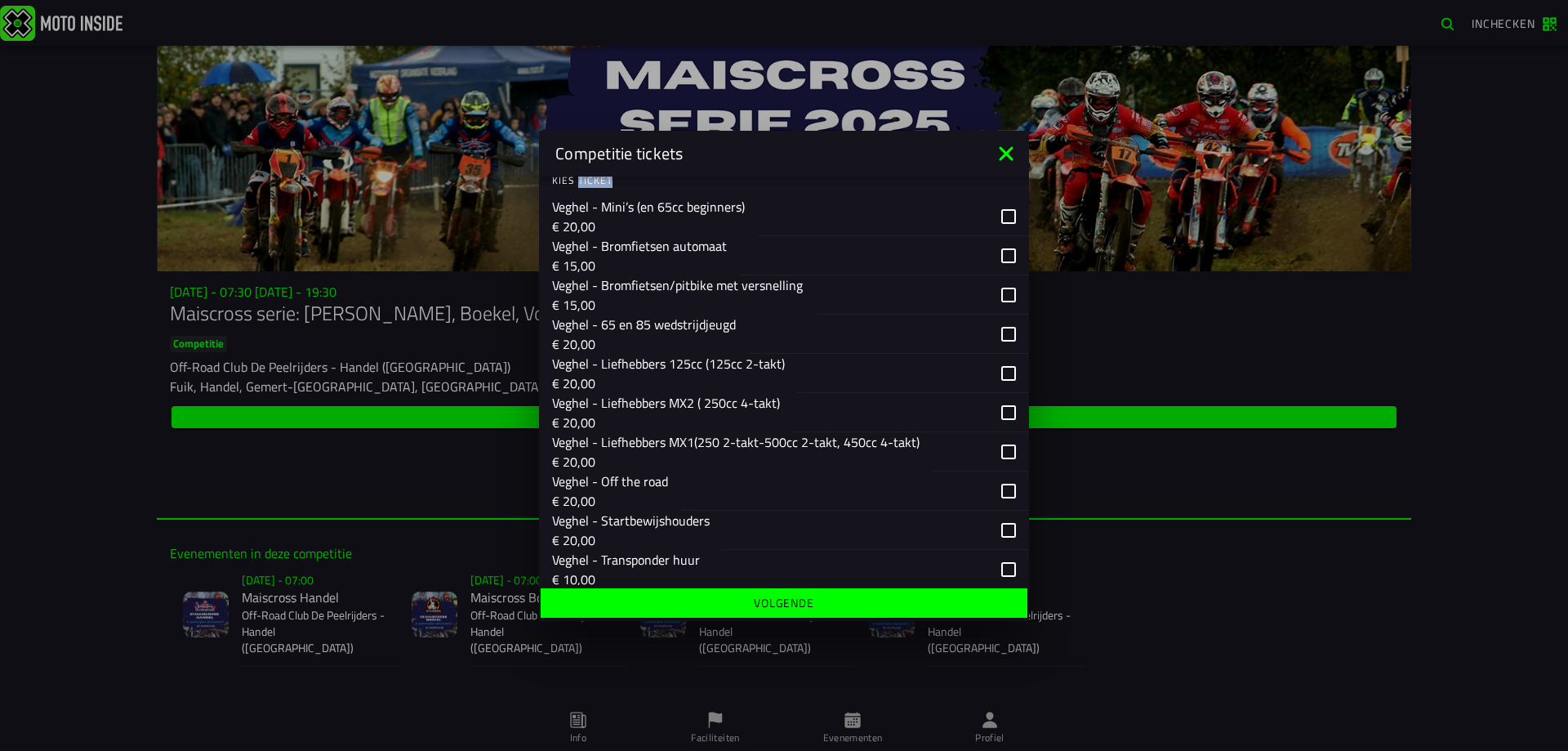
scroll to position [2614, 0]
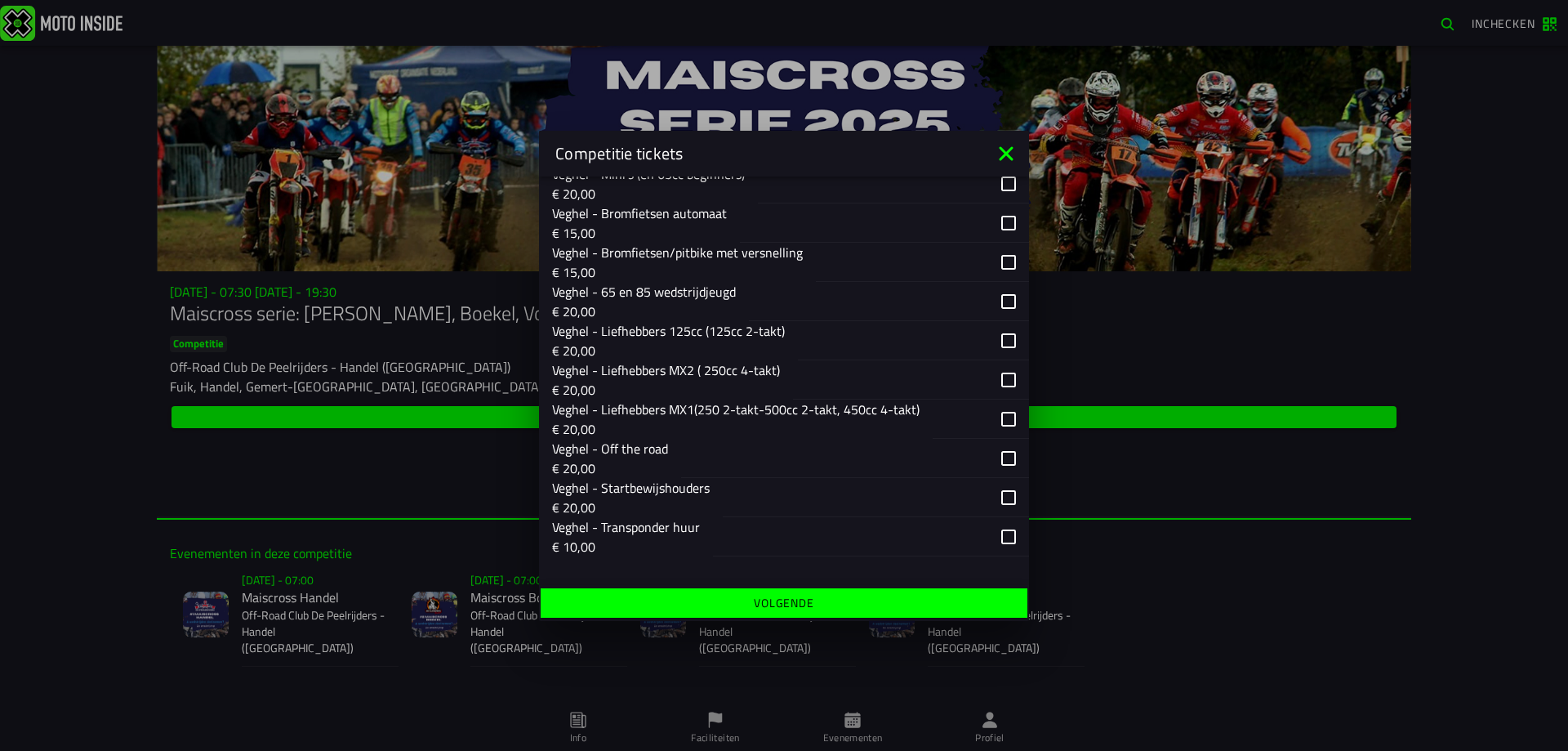
click at [1000, 148] on icon at bounding box center [1005, 153] width 14 height 14
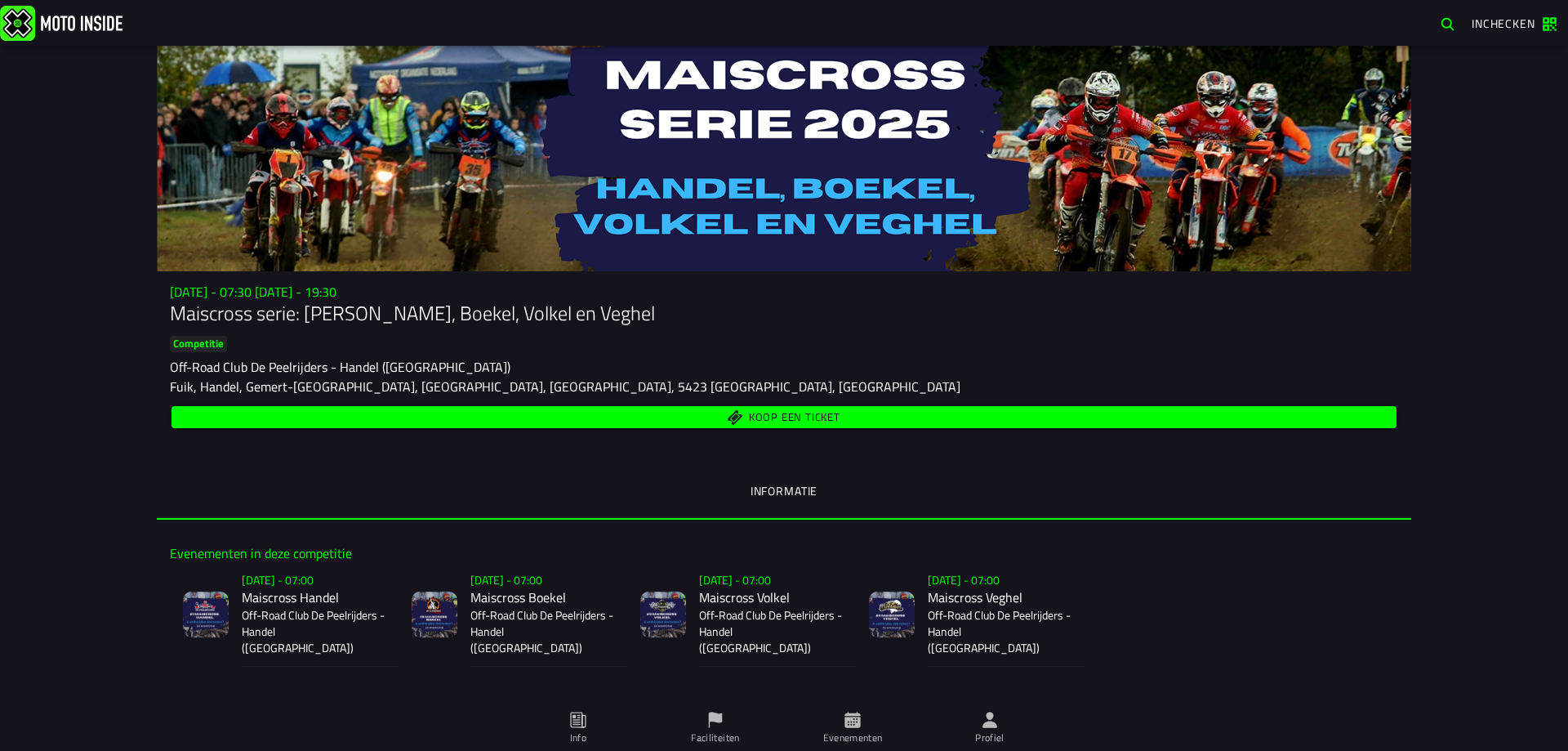
click at [833, 412] on span "Koop een ticket" at bounding box center [795, 418] width 91 height 11
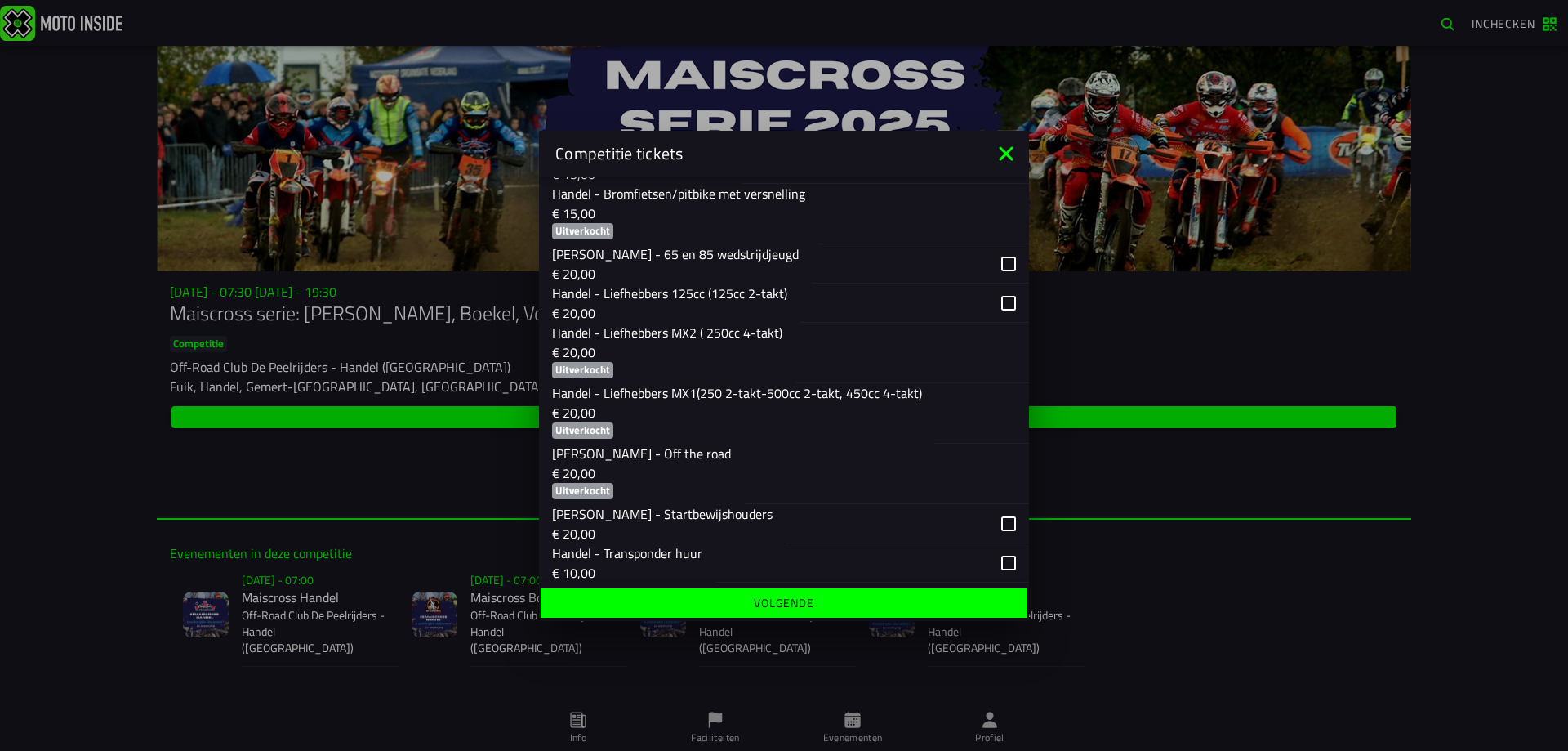
scroll to position [381, 0]
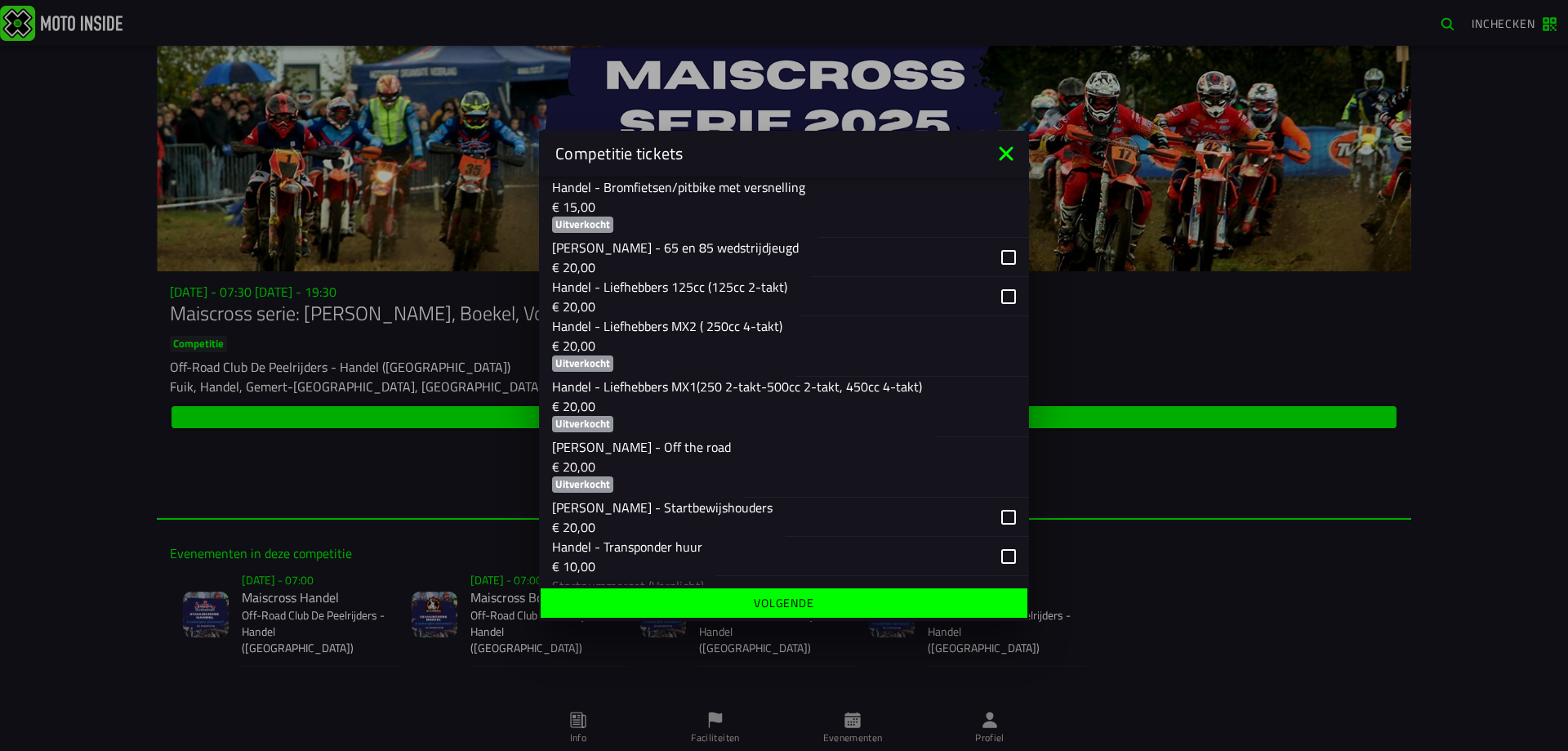
click at [1005, 143] on icon at bounding box center [1005, 153] width 26 height 26
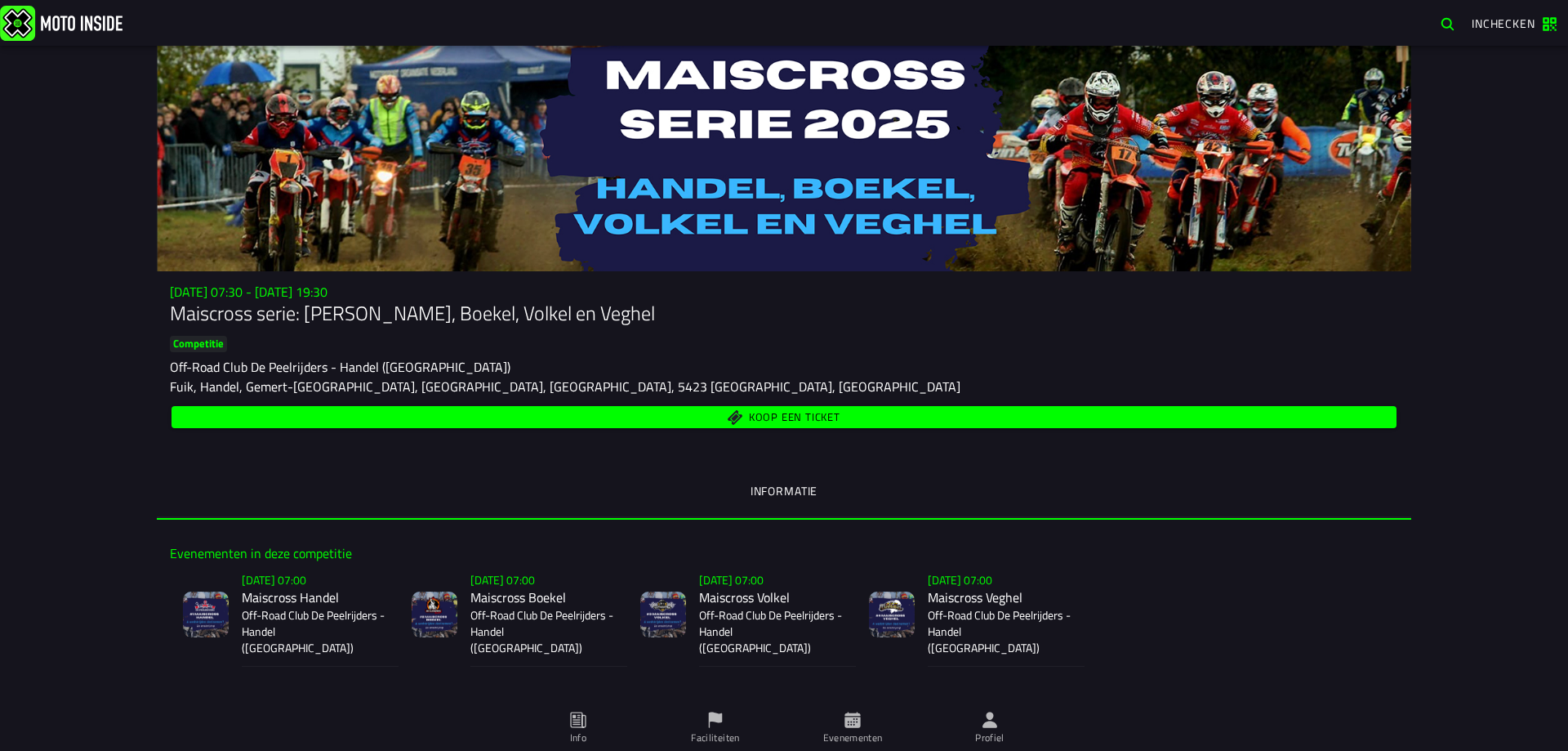
click at [821, 413] on span "Koop een ticket" at bounding box center [795, 418] width 91 height 11
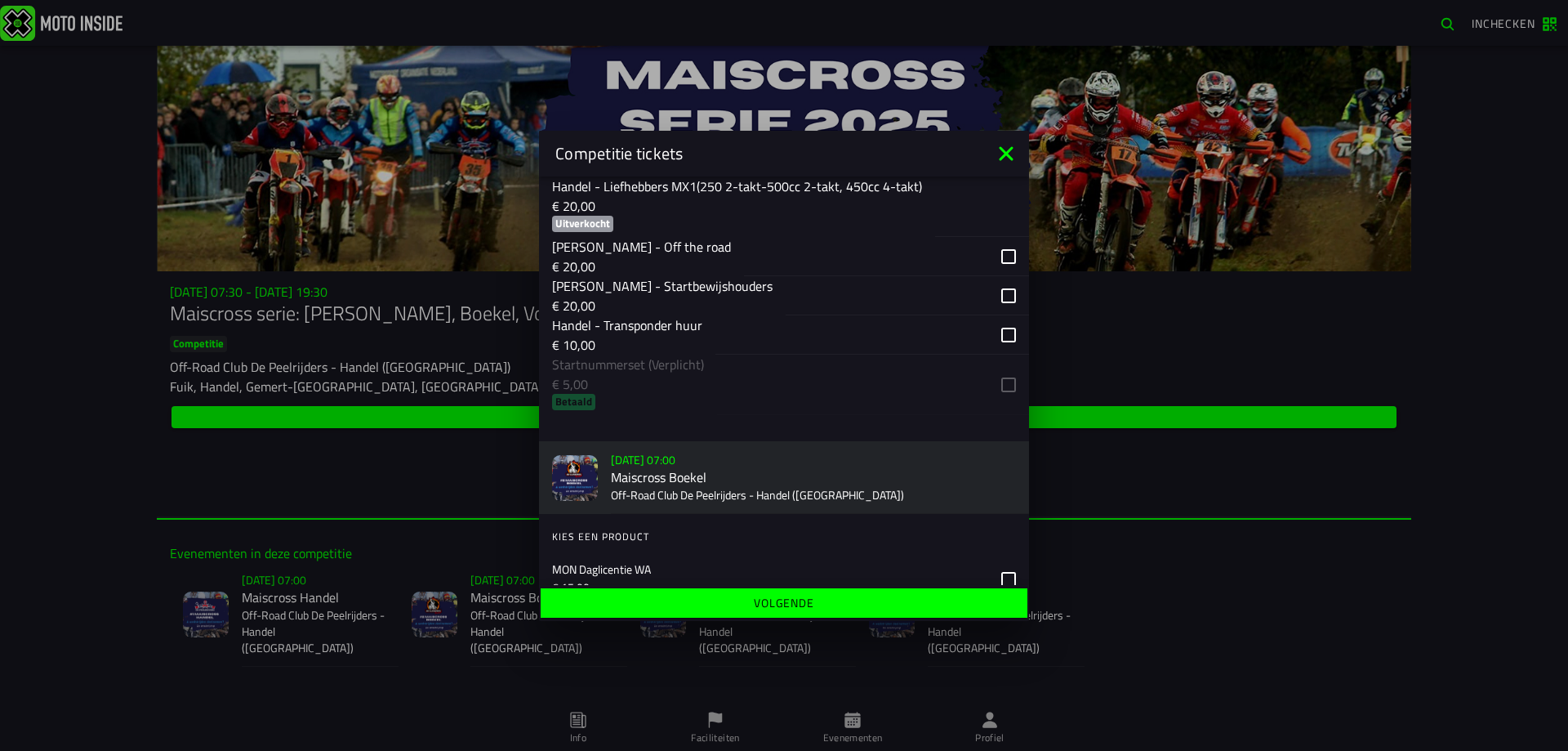
scroll to position [535, 0]
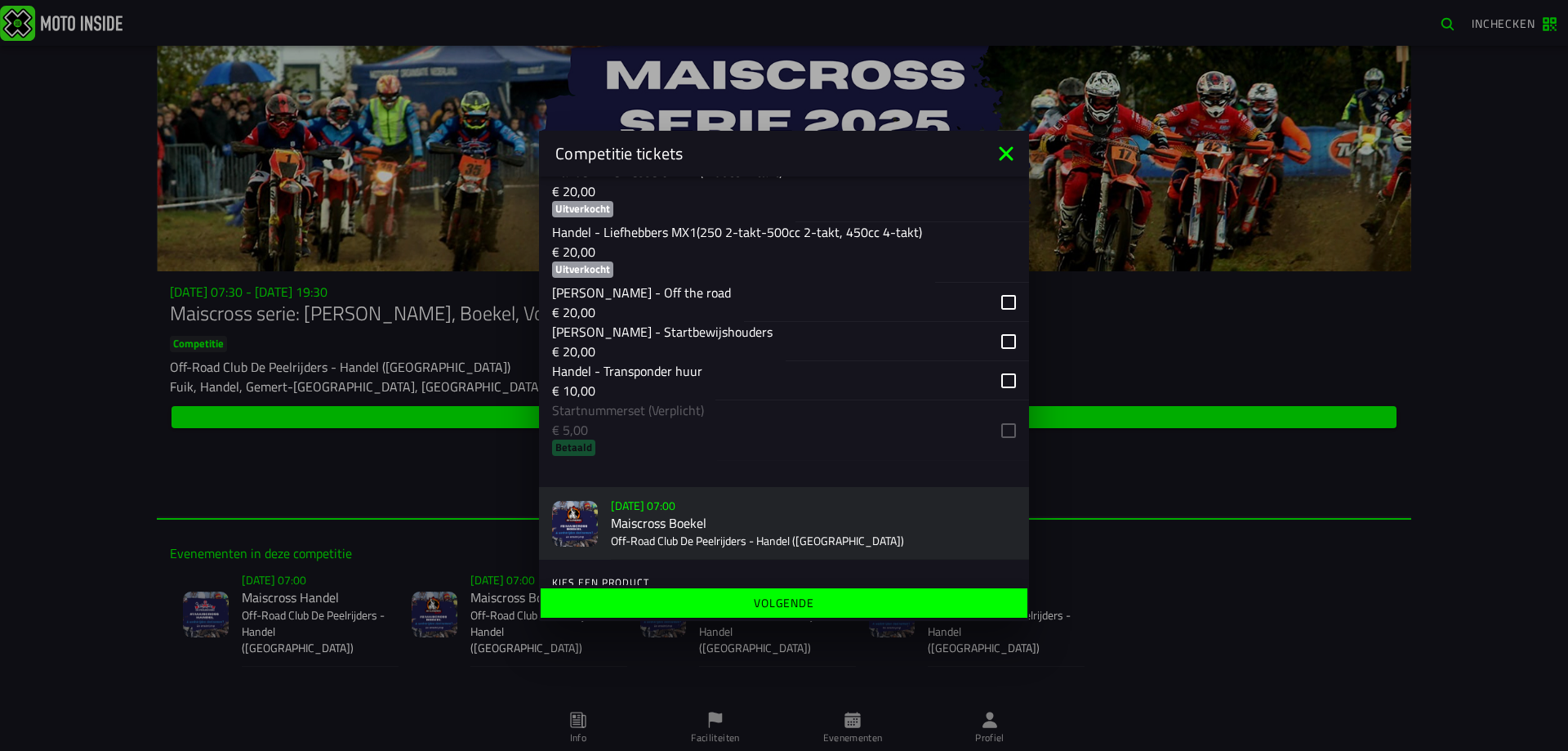
click at [994, 299] on div "button" at bounding box center [887, 301] width 285 height 39
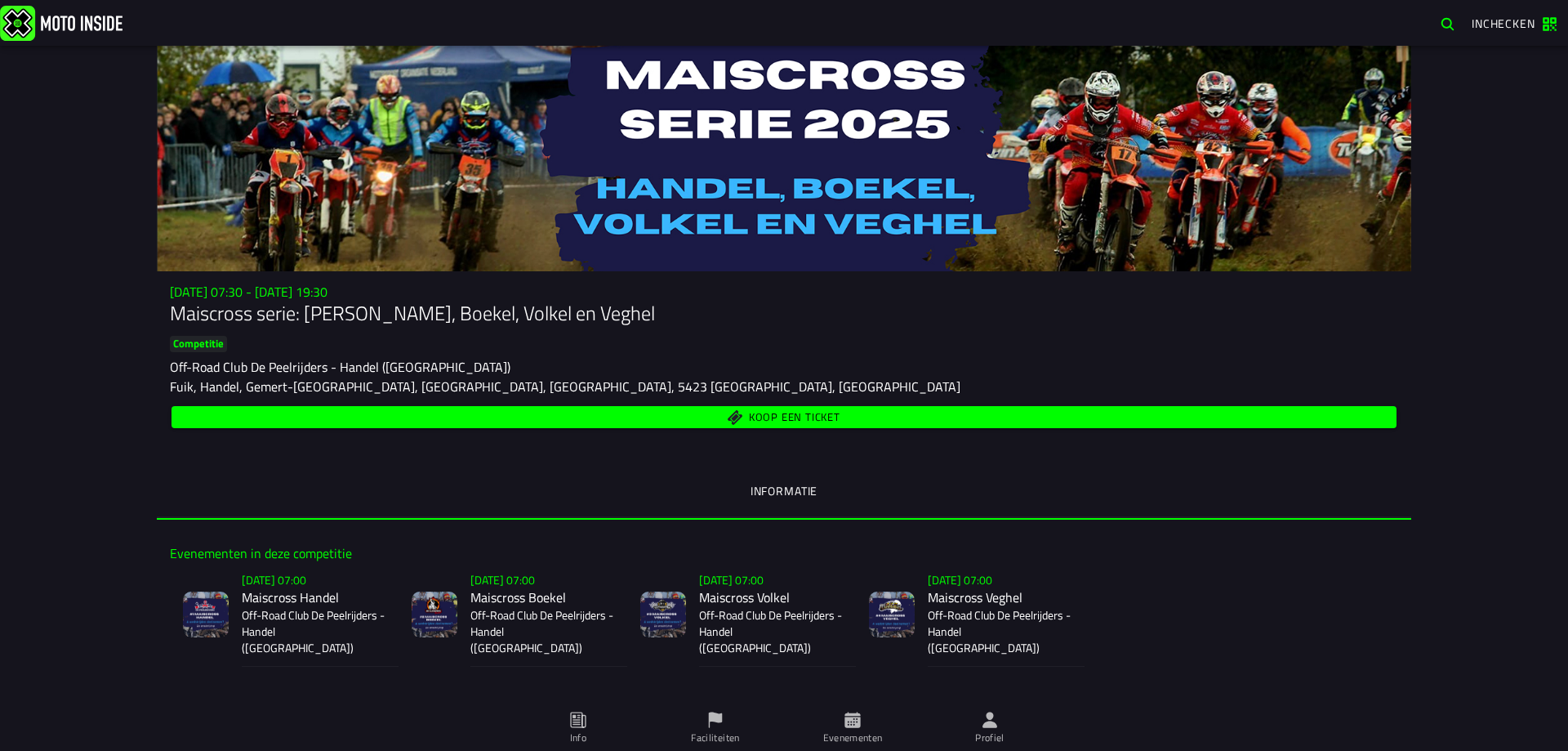
click at [837, 409] on span "Koop een ticket" at bounding box center [784, 417] width 1206 height 16
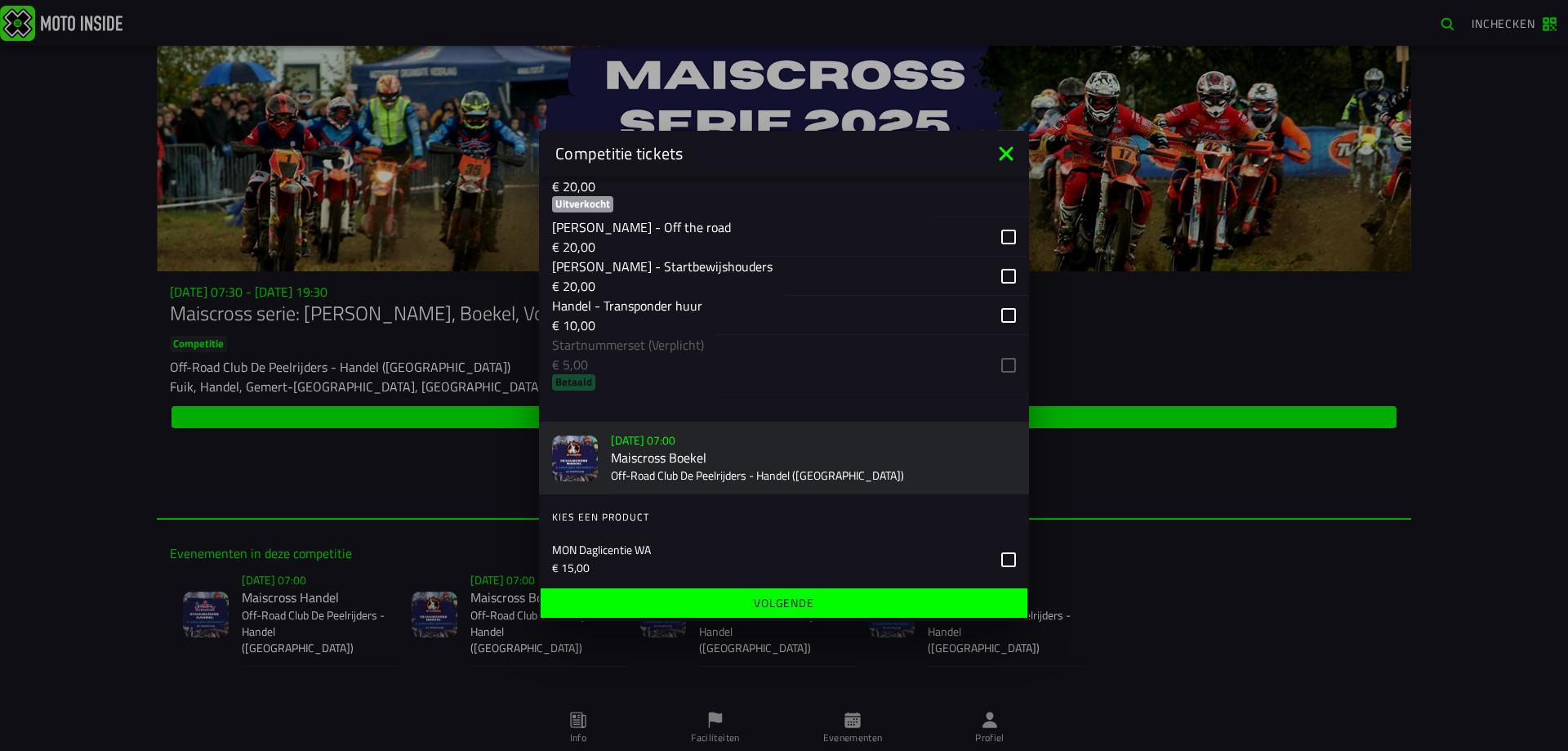
scroll to position [522, 0]
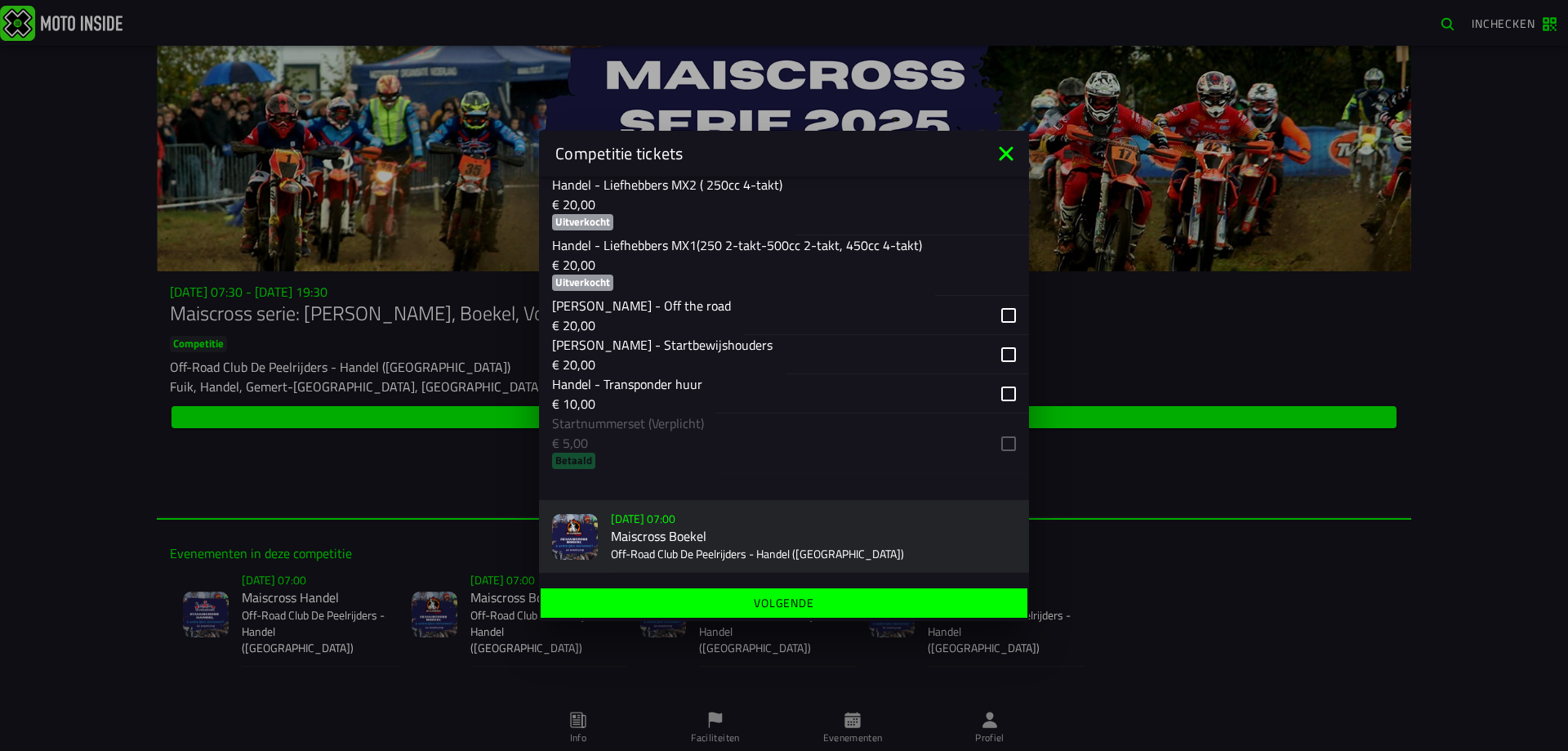
click at [810, 458] on ion-list "Kies ticket Handel - Mini’s (en 65cc beginners) € 20,00 Handel - Bromfietsen au…" at bounding box center [784, 199] width 489 height 562
click at [1000, 314] on div "button" at bounding box center [887, 315] width 285 height 39
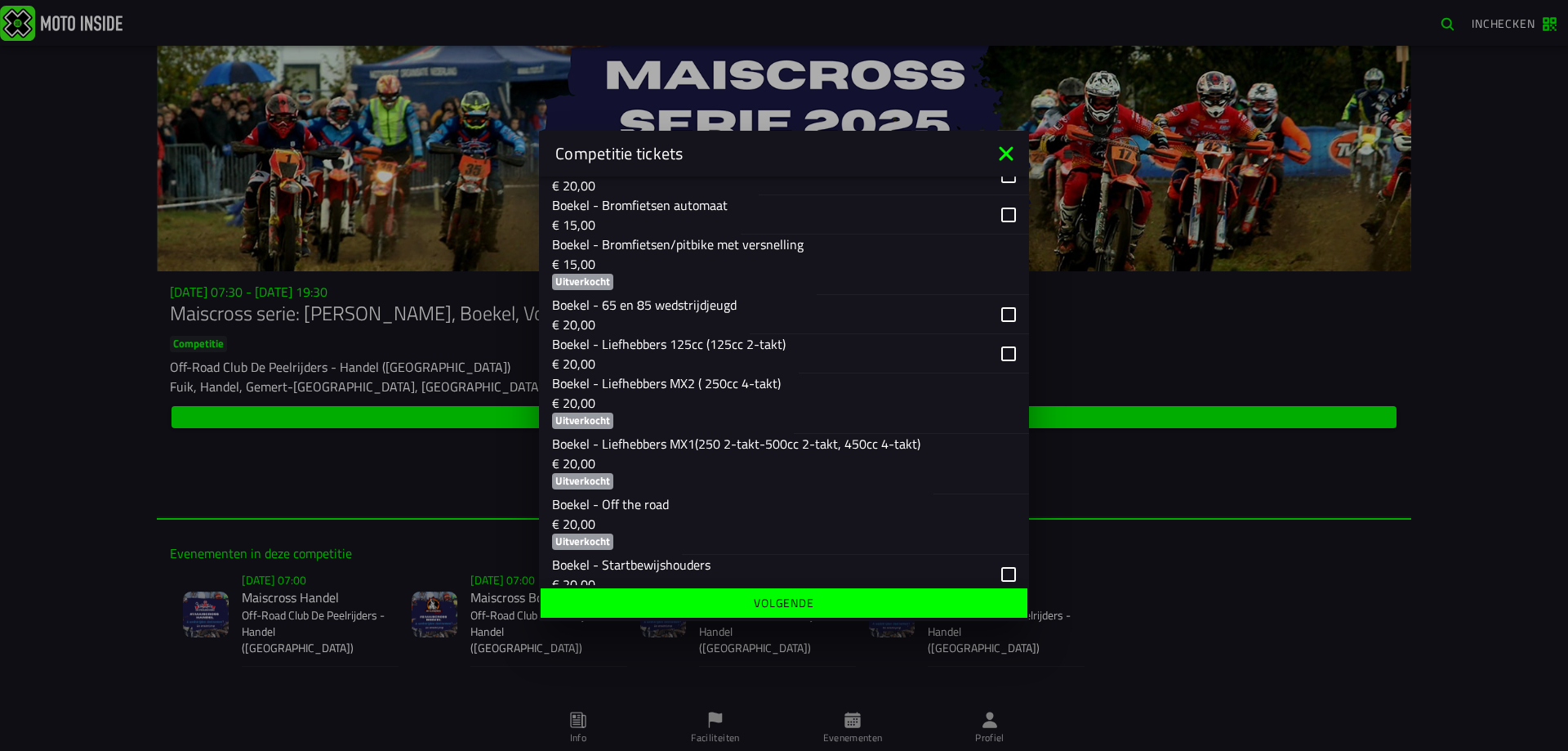
scroll to position [1156, 0]
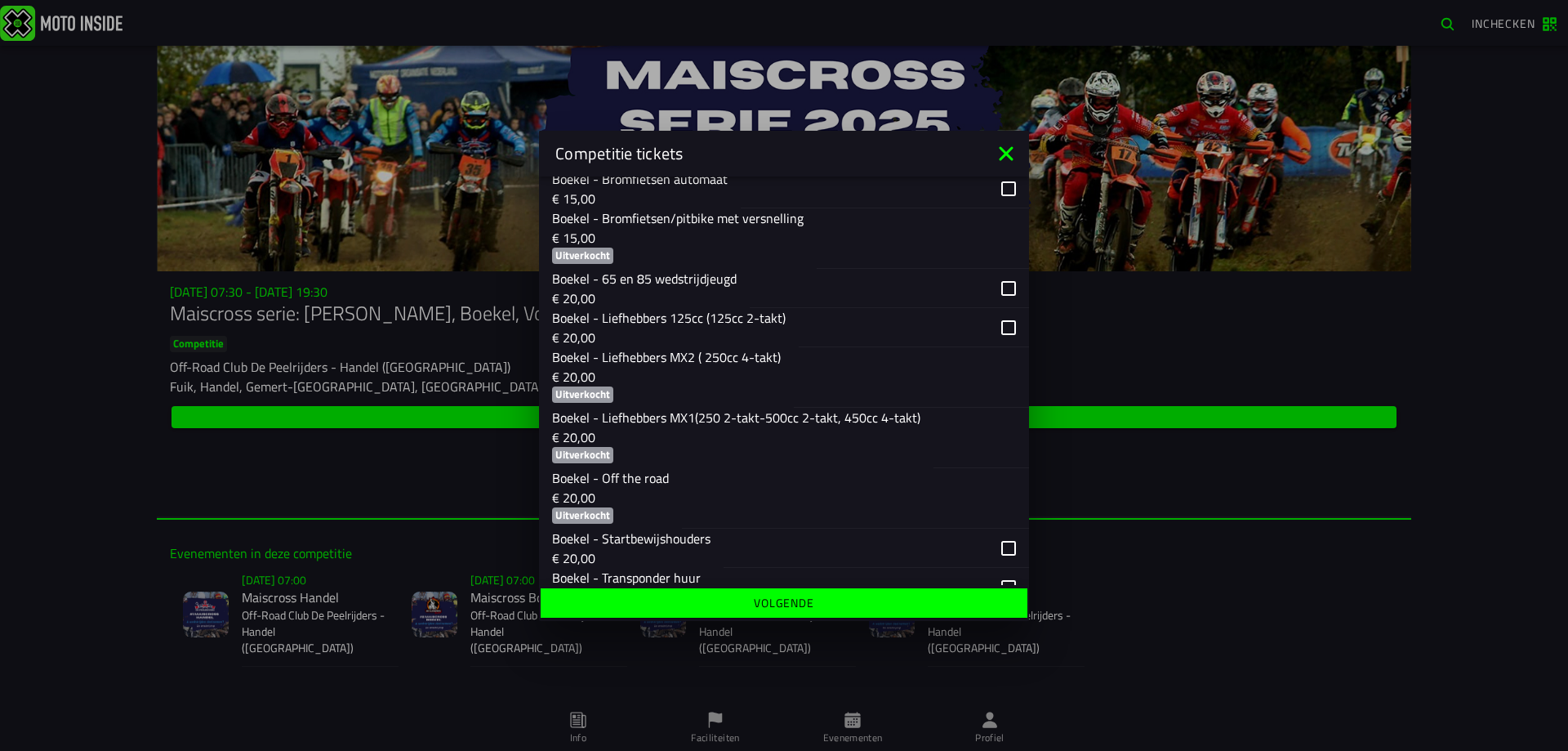
click at [1012, 153] on icon at bounding box center [1005, 153] width 26 height 26
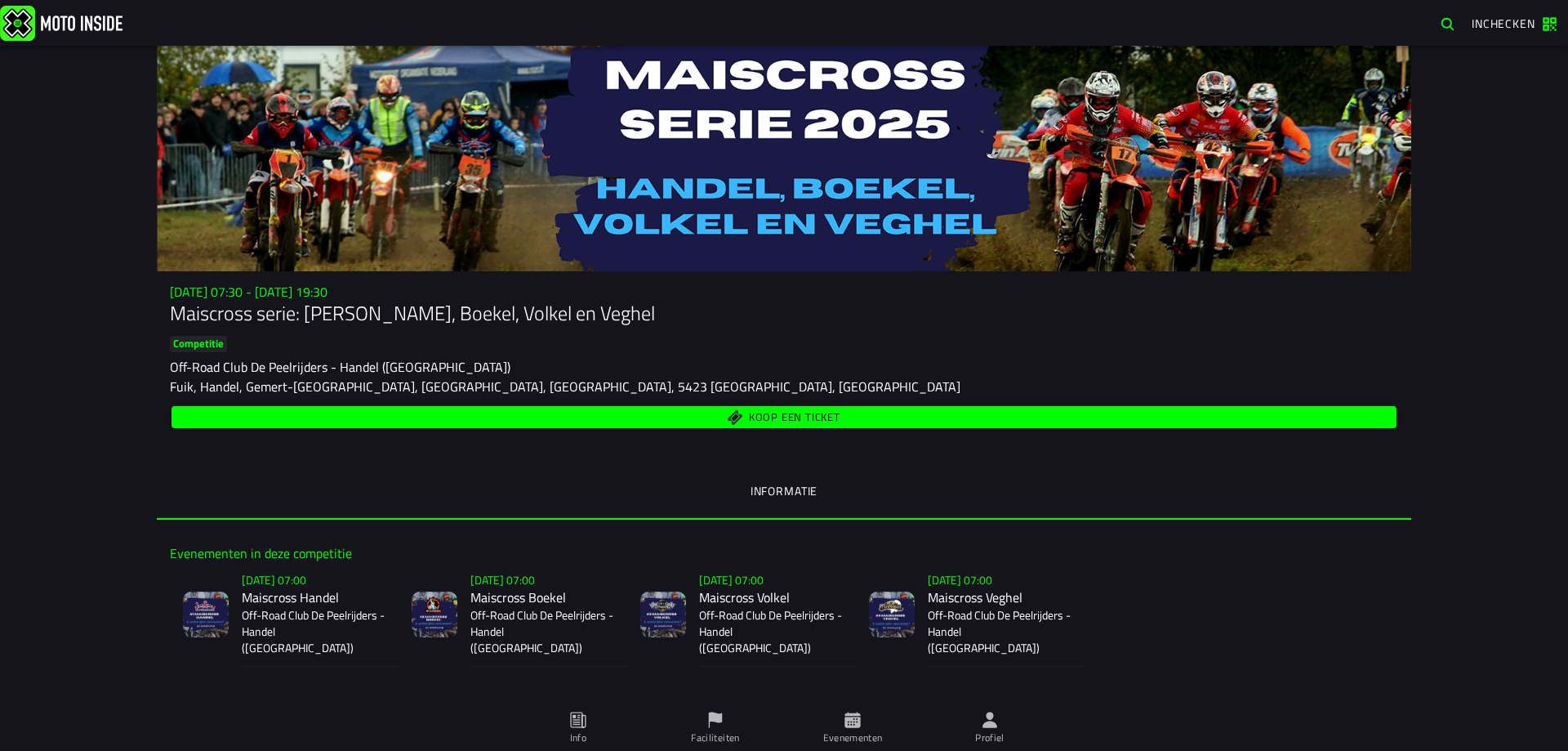
click at [694, 401] on div "Su 2 Nov - 07:30 - Su 23 Nov - 19:30 Maiscross serie: Handel, Boekel, Volkel en…" at bounding box center [784, 357] width 1254 height 147
click at [694, 416] on span "Koop een ticket" at bounding box center [784, 417] width 1206 height 16
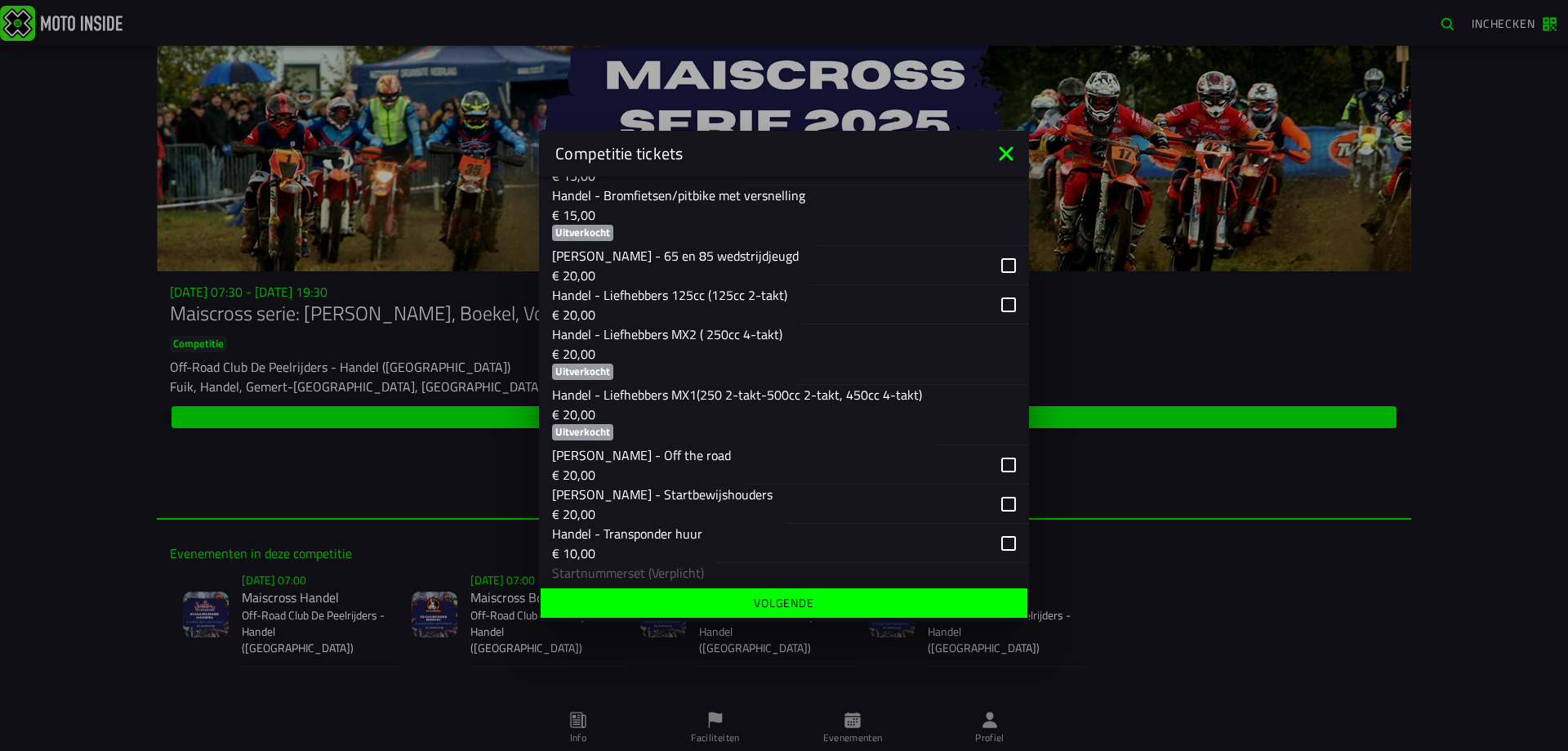
scroll to position [425, 0]
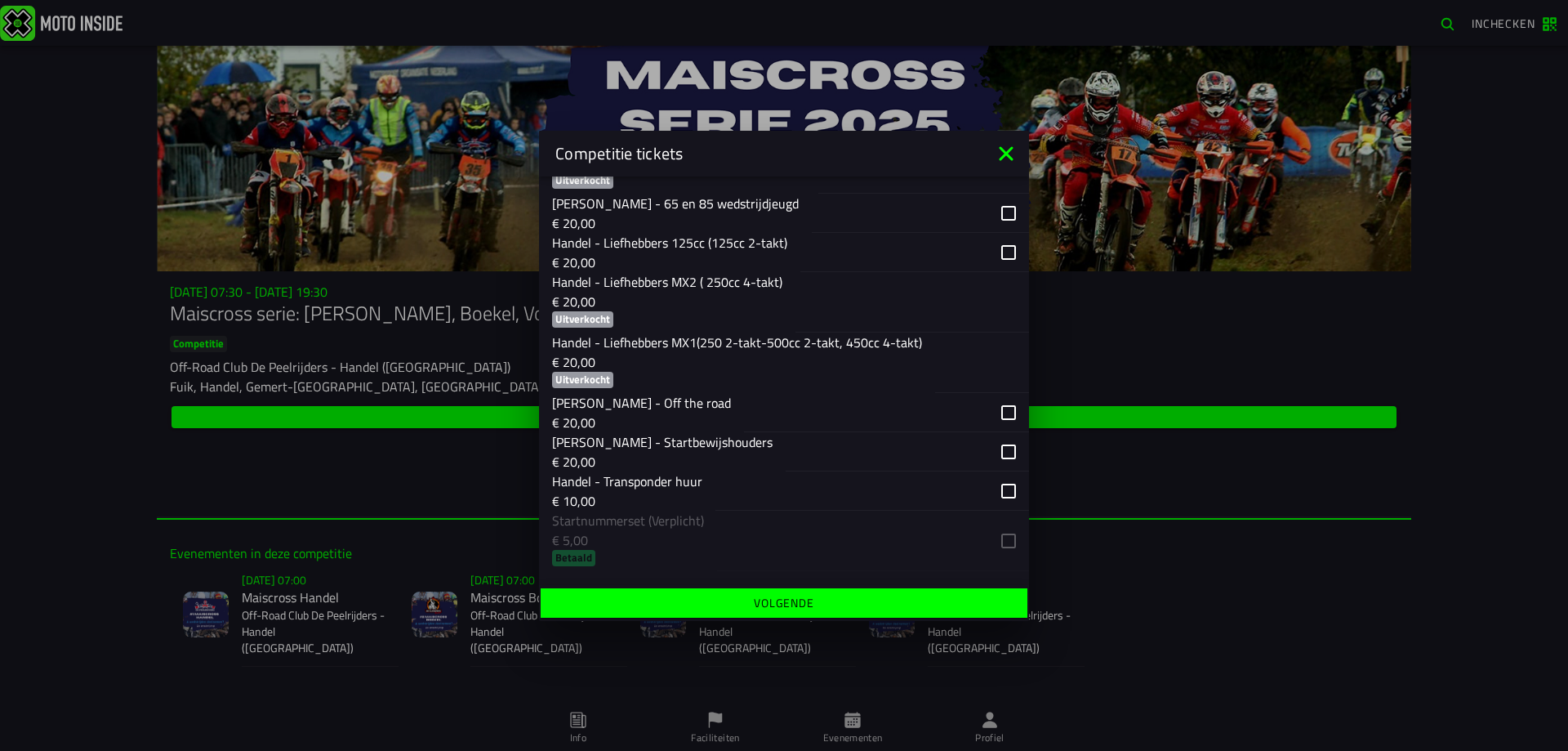
click at [994, 413] on div "button" at bounding box center [887, 412] width 285 height 39
click at [994, 544] on ion-list "Kies ticket Handel - Mini’s (en 65cc beginners) € 20,00 Handel - Bromfietsen au…" at bounding box center [784, 296] width 489 height 562
click at [895, 613] on button "Volgende" at bounding box center [784, 603] width 487 height 29
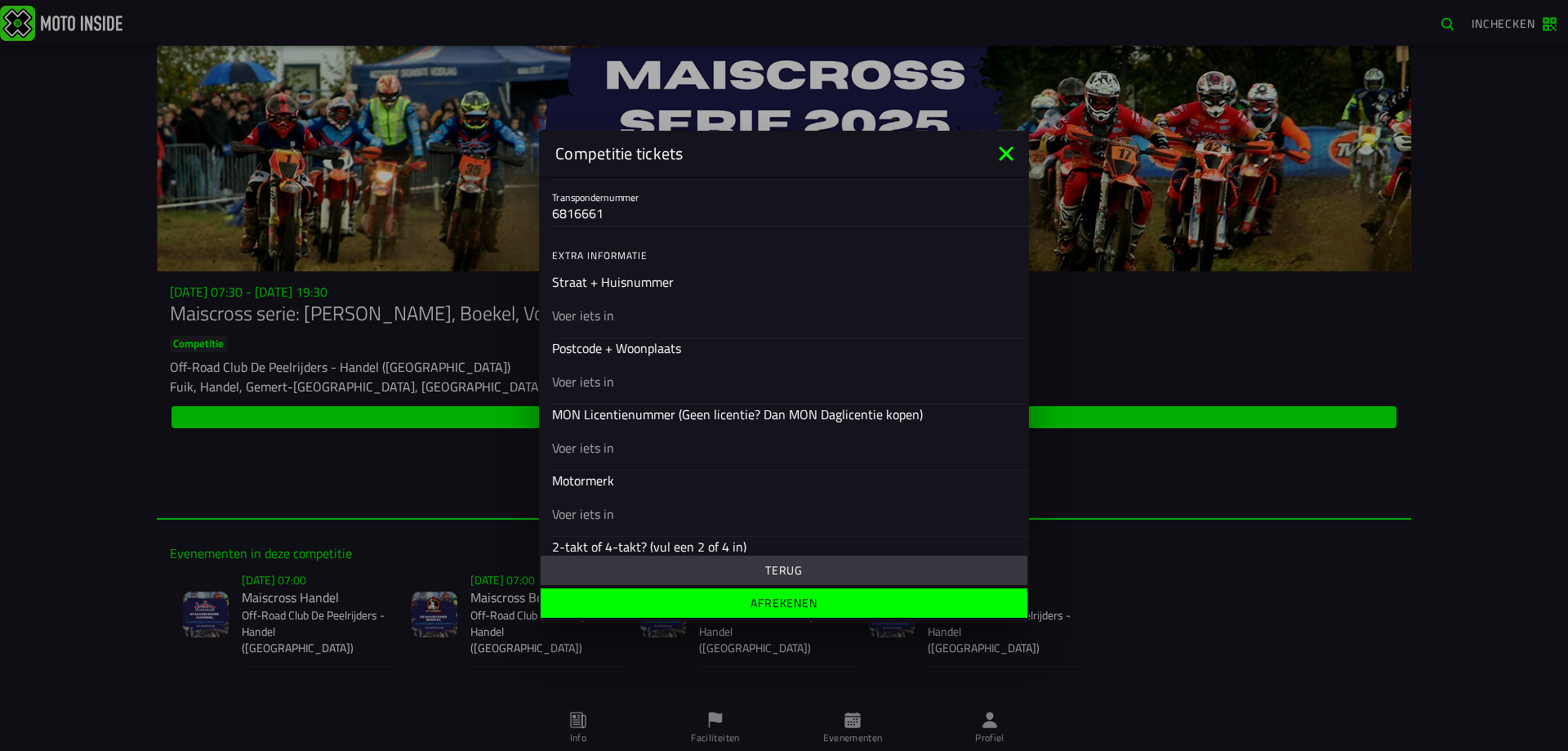
scroll to position [475, 0]
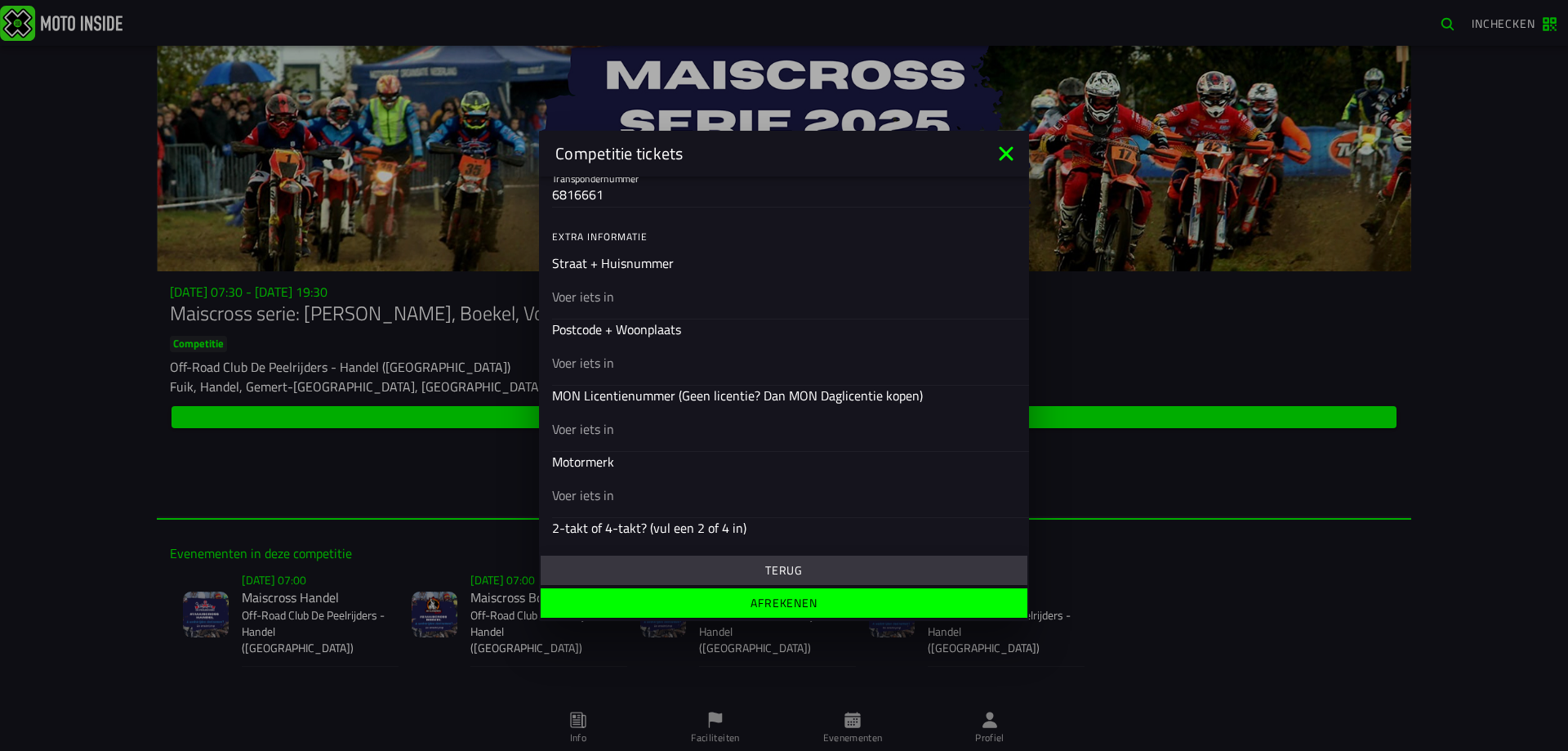
click at [615, 364] on input "text" at bounding box center [784, 361] width 464 height 19
click at [599, 297] on input "text" at bounding box center [784, 295] width 464 height 19
type input "merlaan28"
click at [587, 367] on input "text" at bounding box center [784, 361] width 464 height 19
type input "5427VP"
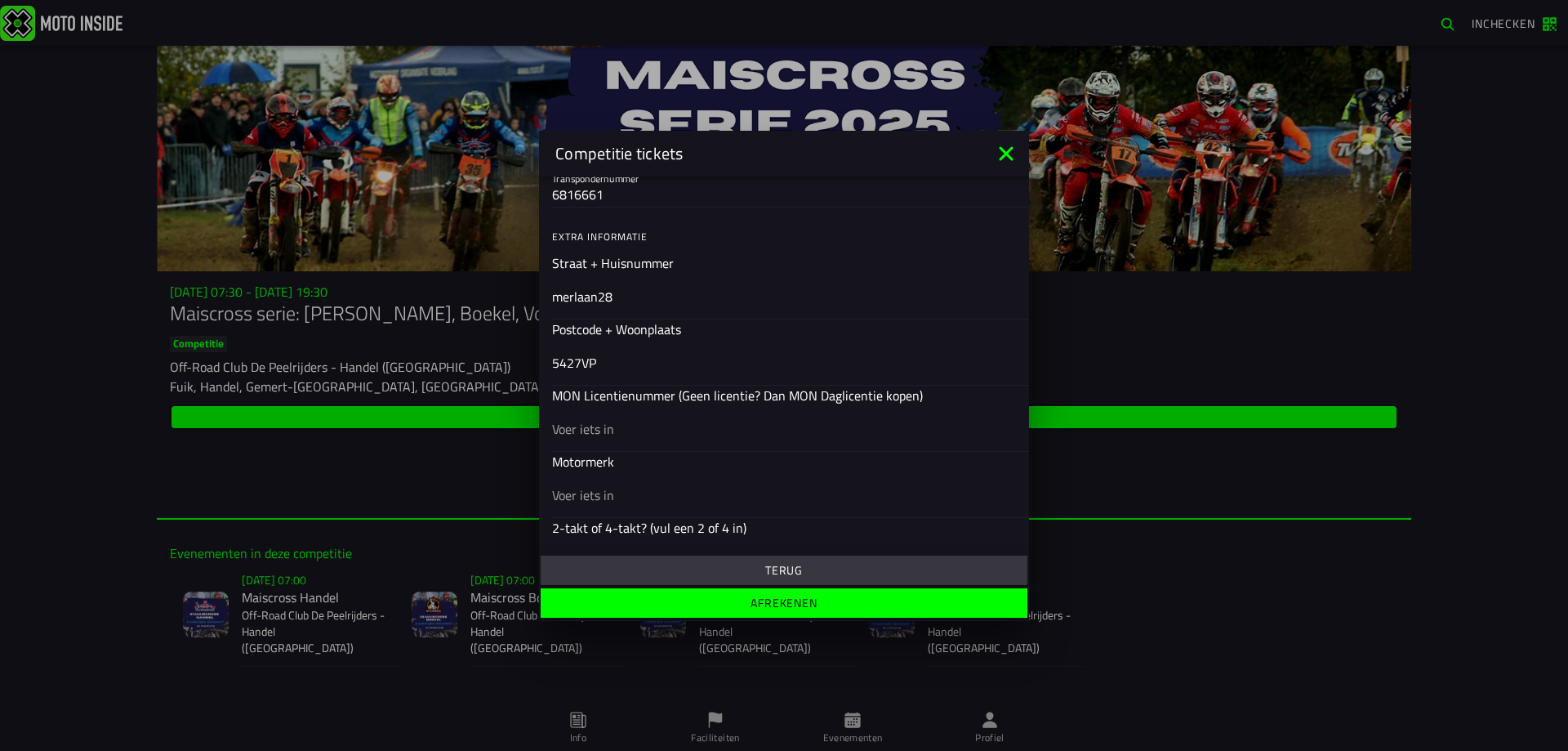
click at [594, 437] on input "text" at bounding box center [784, 428] width 464 height 19
type input "22867"
click at [609, 500] on input "text" at bounding box center [784, 493] width 464 height 19
type input "husqvarna"
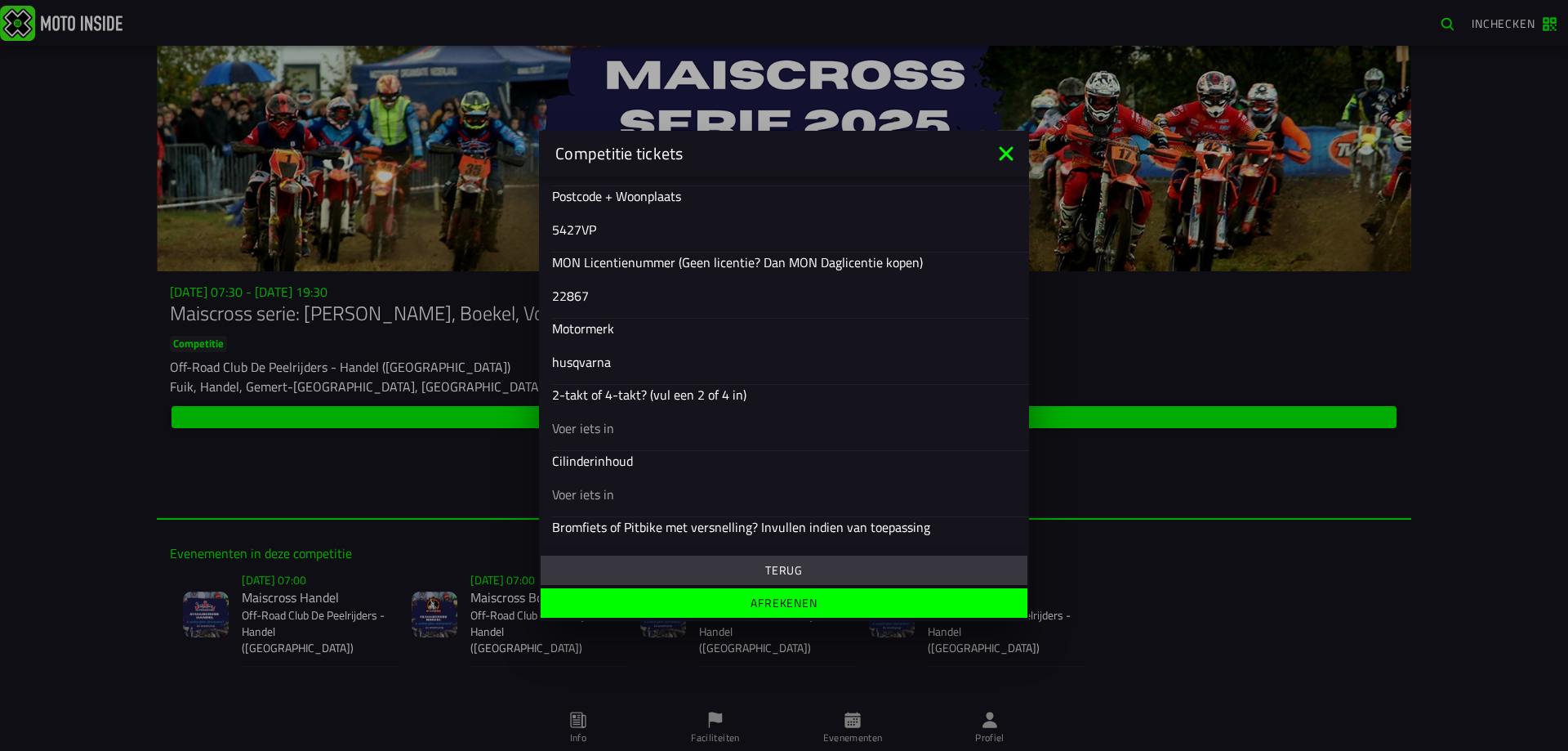
scroll to position [634, 0]
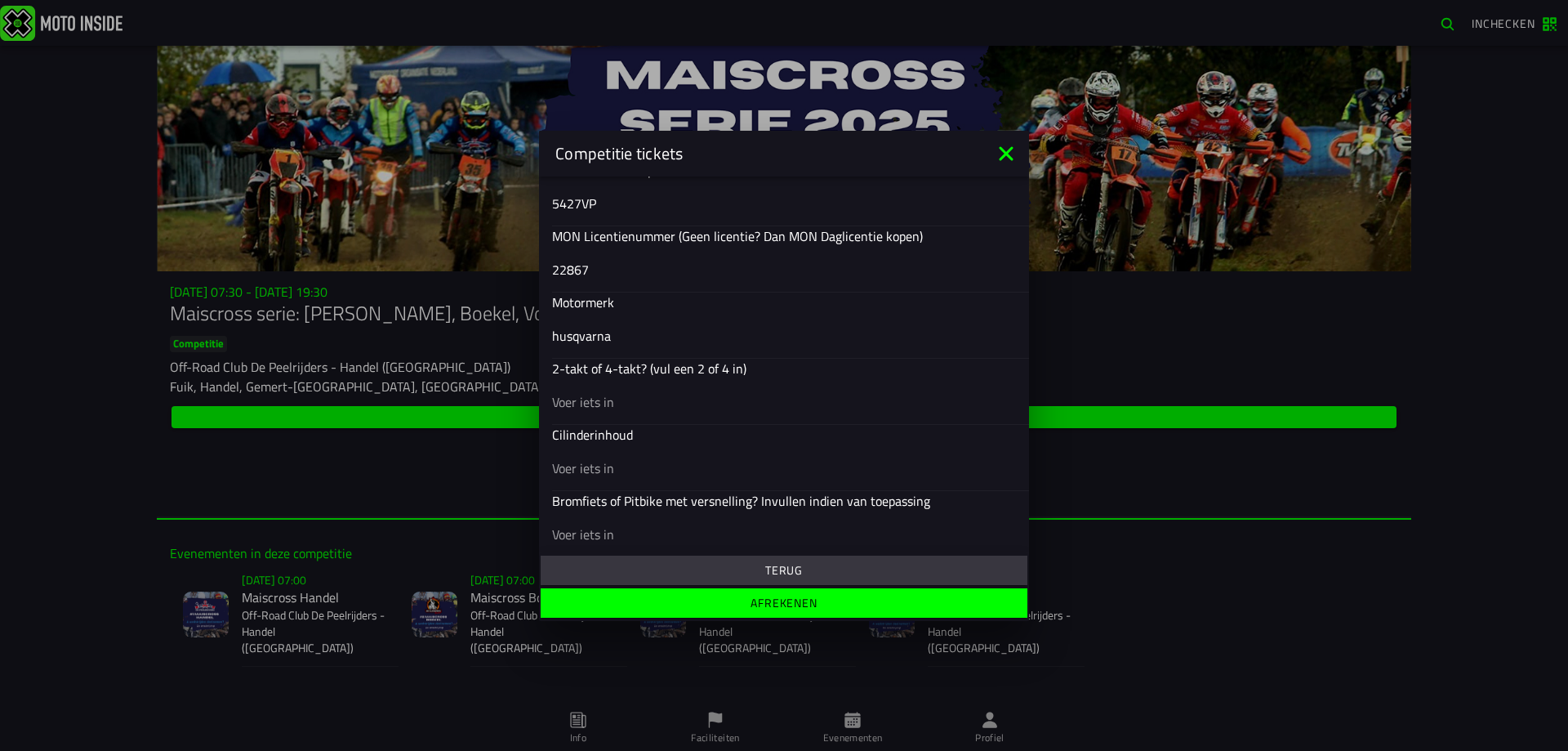
click at [730, 412] on div at bounding box center [784, 401] width 464 height 46
click at [730, 411] on input "text" at bounding box center [784, 400] width 464 height 19
type input "2"
click at [700, 464] on input "text" at bounding box center [784, 467] width 464 height 19
type input "250"
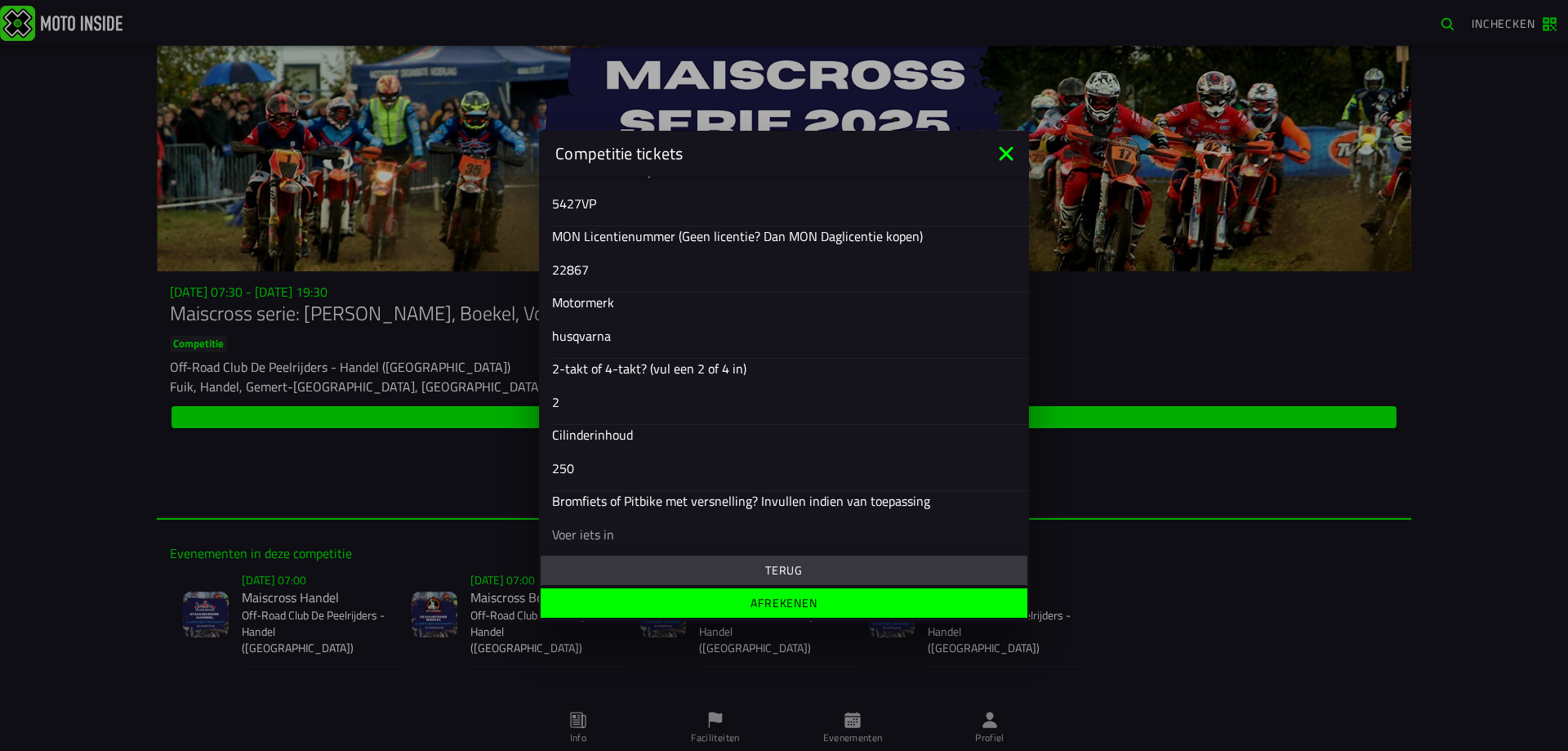
click at [0, 0] on slot "Afrekenen" at bounding box center [0, 0] width 0 height 0
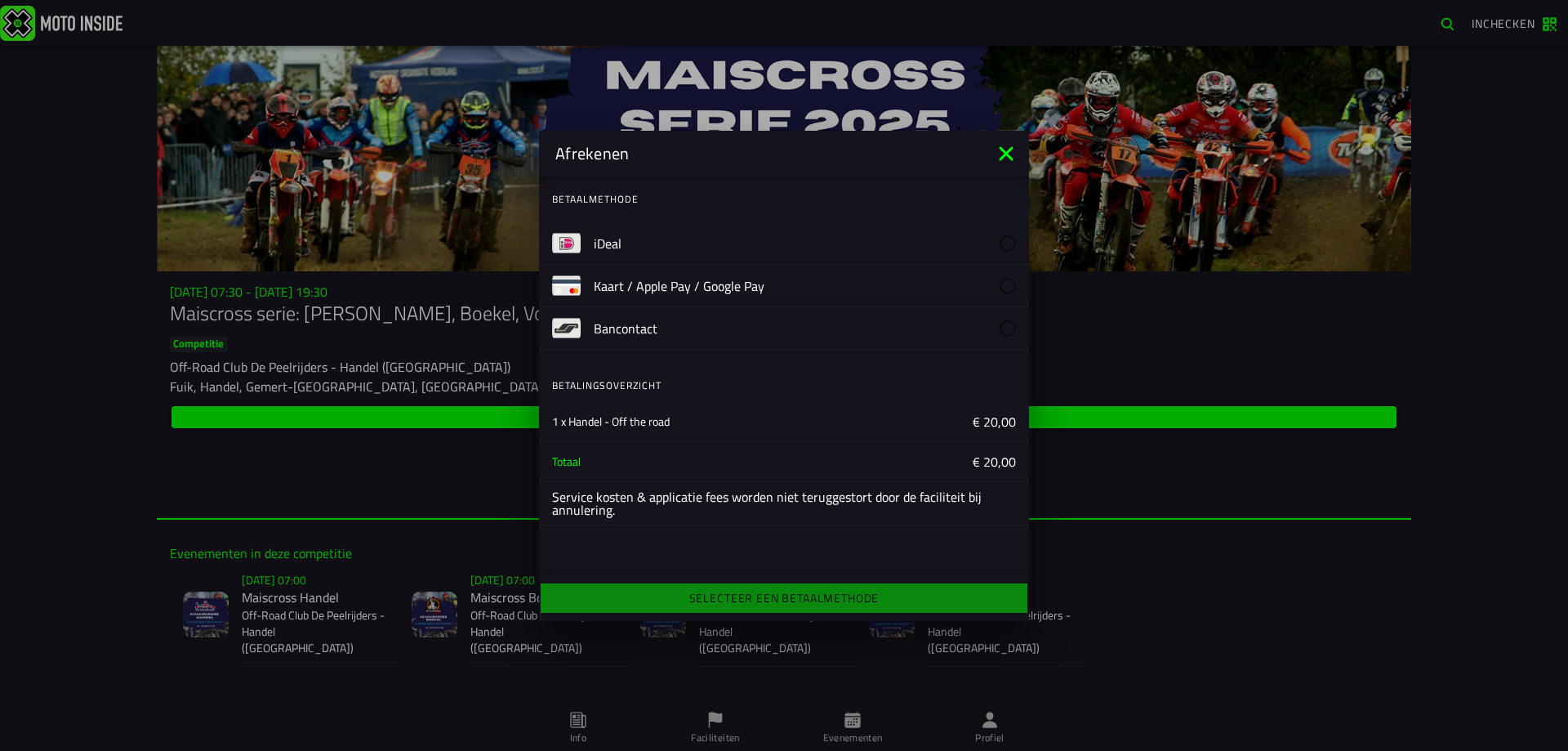
click at [679, 242] on label "iDeal" at bounding box center [805, 243] width 422 height 42
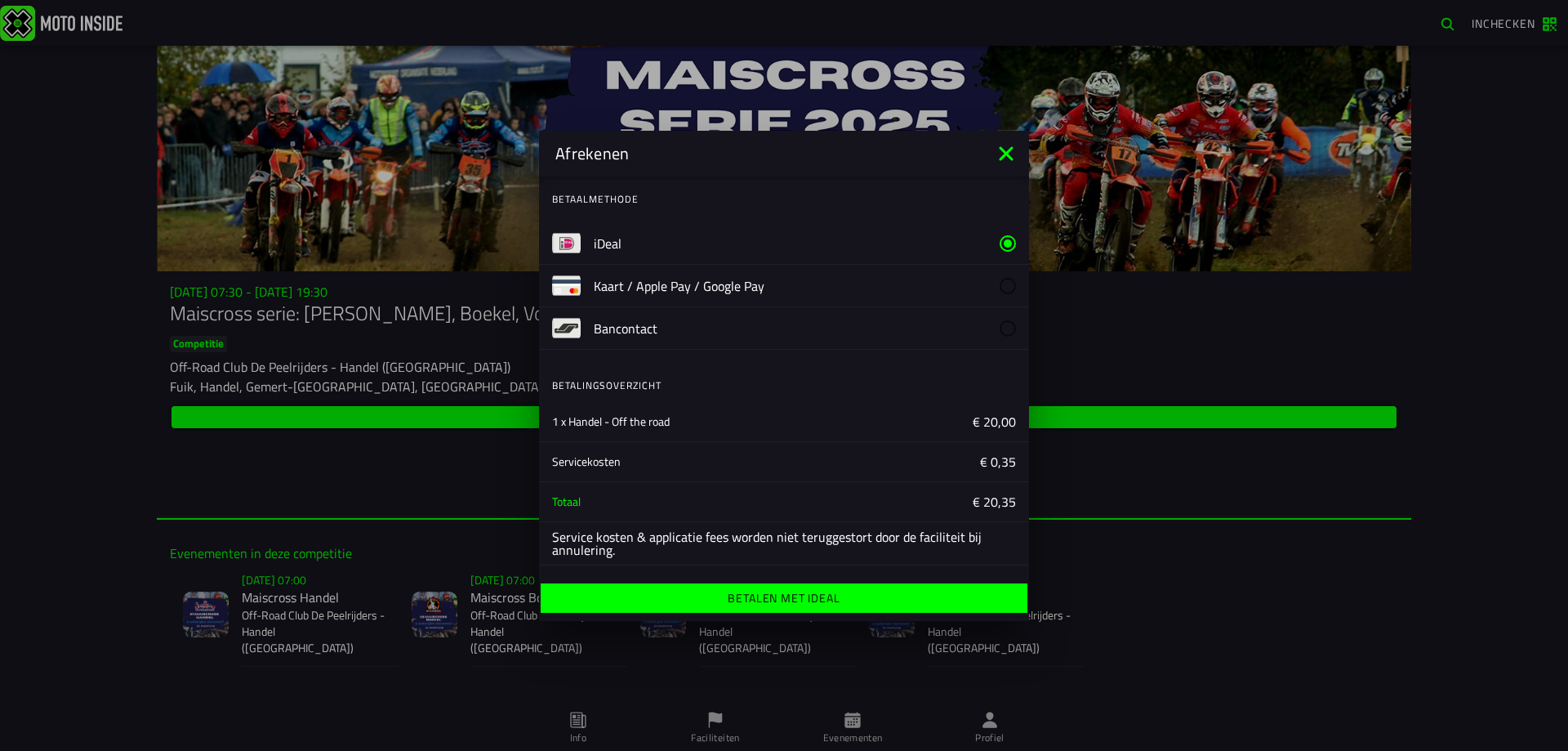
click at [773, 599] on ion-label "Betalen met iDeal" at bounding box center [784, 598] width 111 height 12
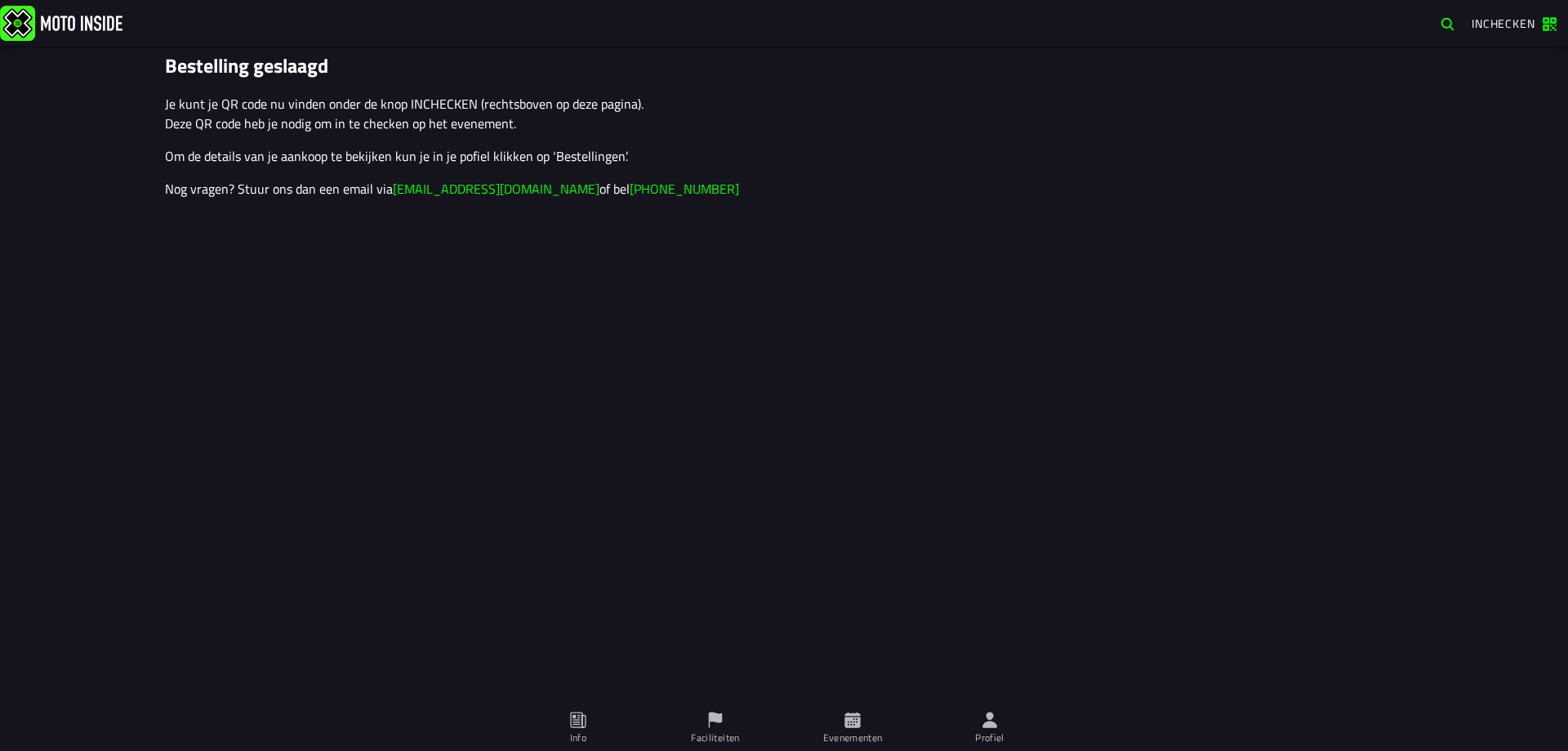
click at [111, 22] on img at bounding box center [61, 22] width 122 height 35
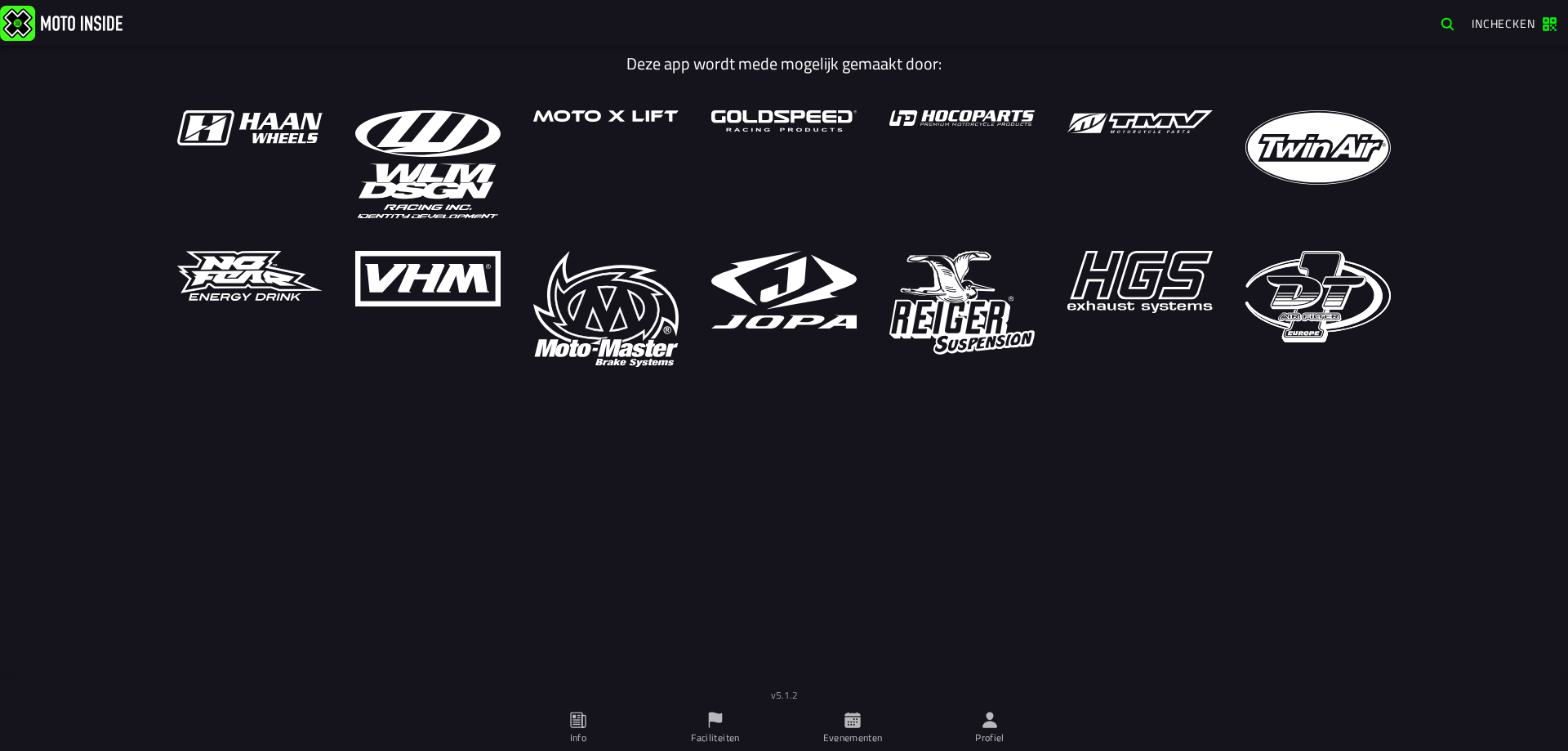
click at [868, 737] on ion-label "Evenementen" at bounding box center [852, 737] width 59 height 15
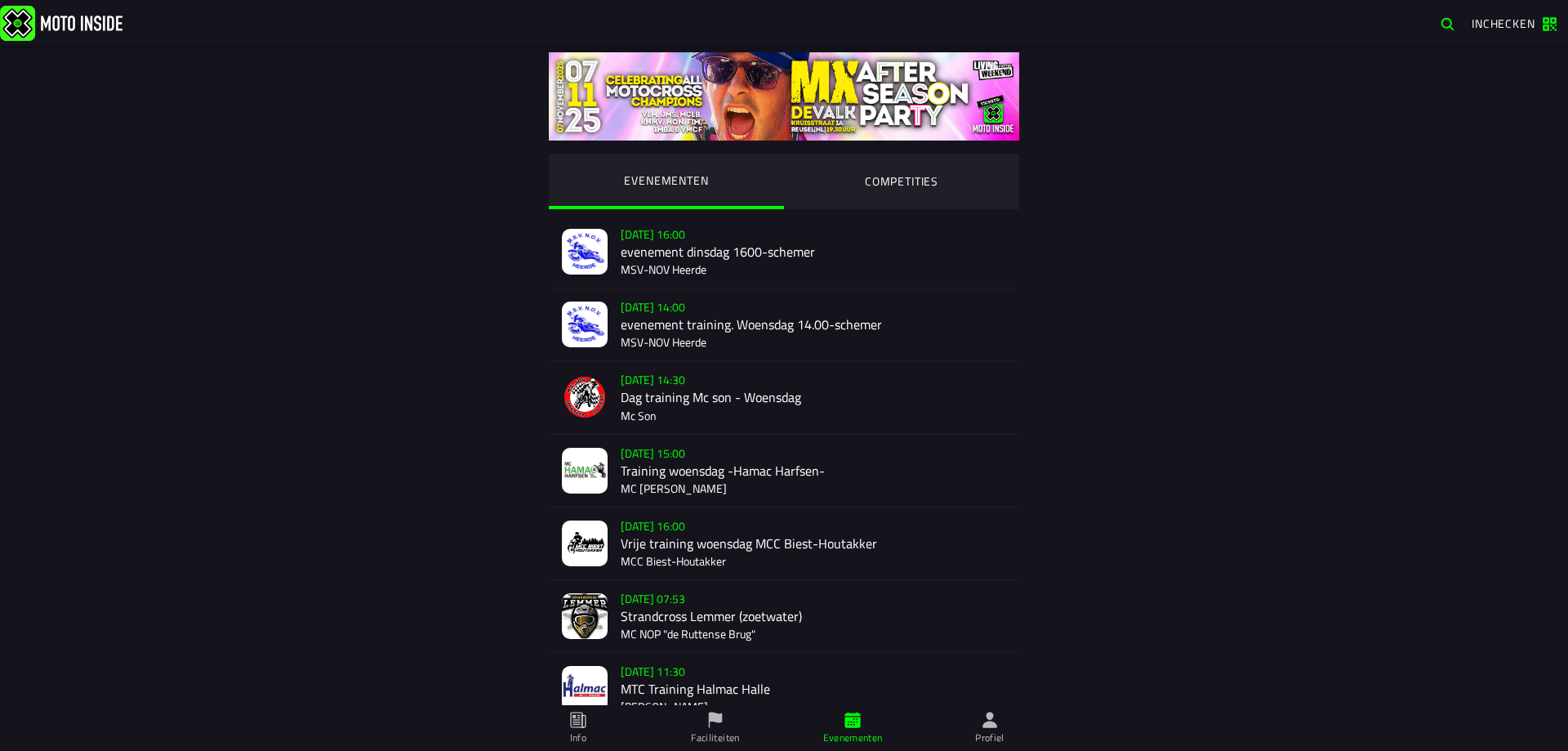
click at [918, 181] on ion-segment-button "COMPETITIES" at bounding box center [901, 181] width 236 height 56
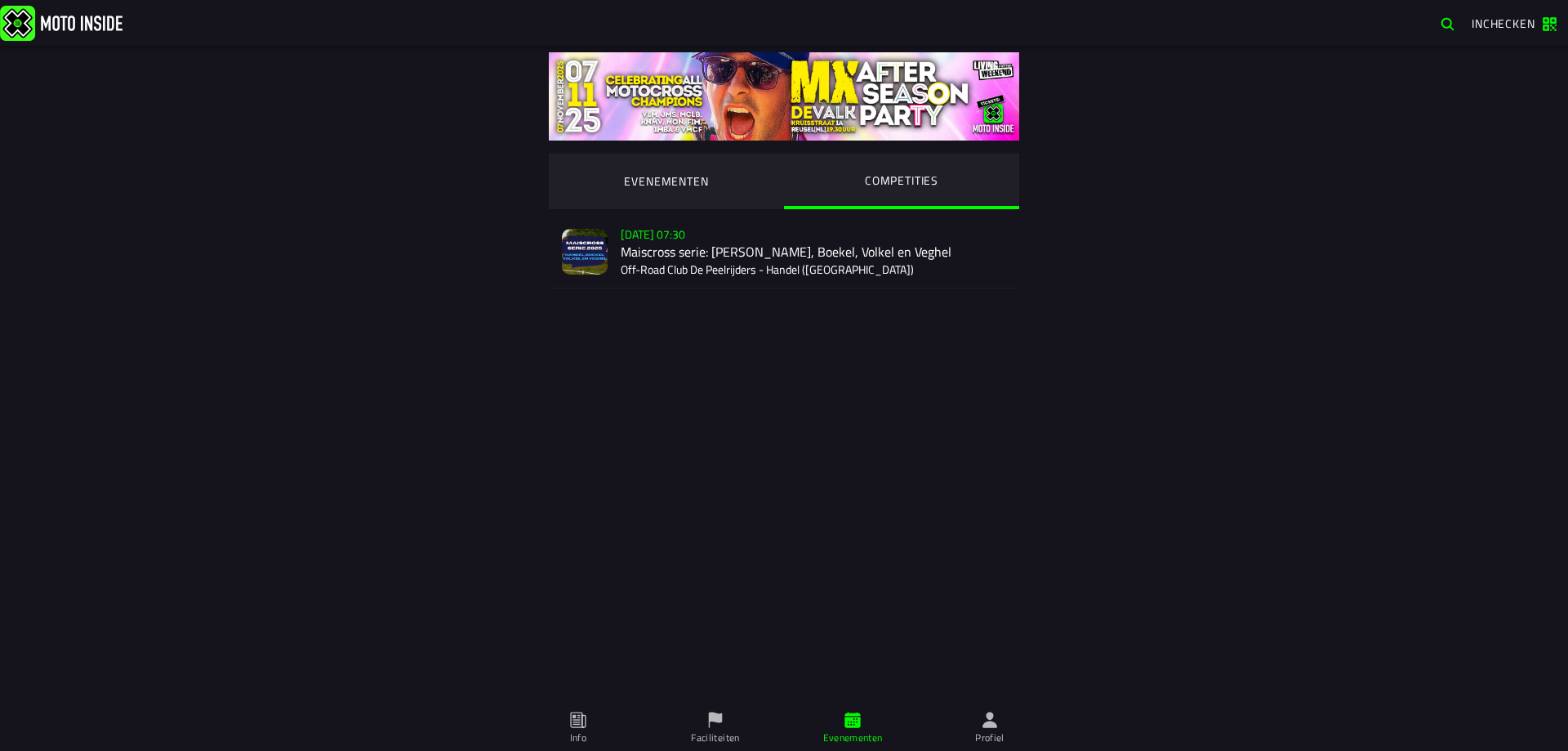
click at [899, 249] on div "Su 2 Nov - 07:30 Maiscross serie: Handel, Boekel, Volkel en Veghel Off-Road Clu…" at bounding box center [814, 251] width 385 height 72
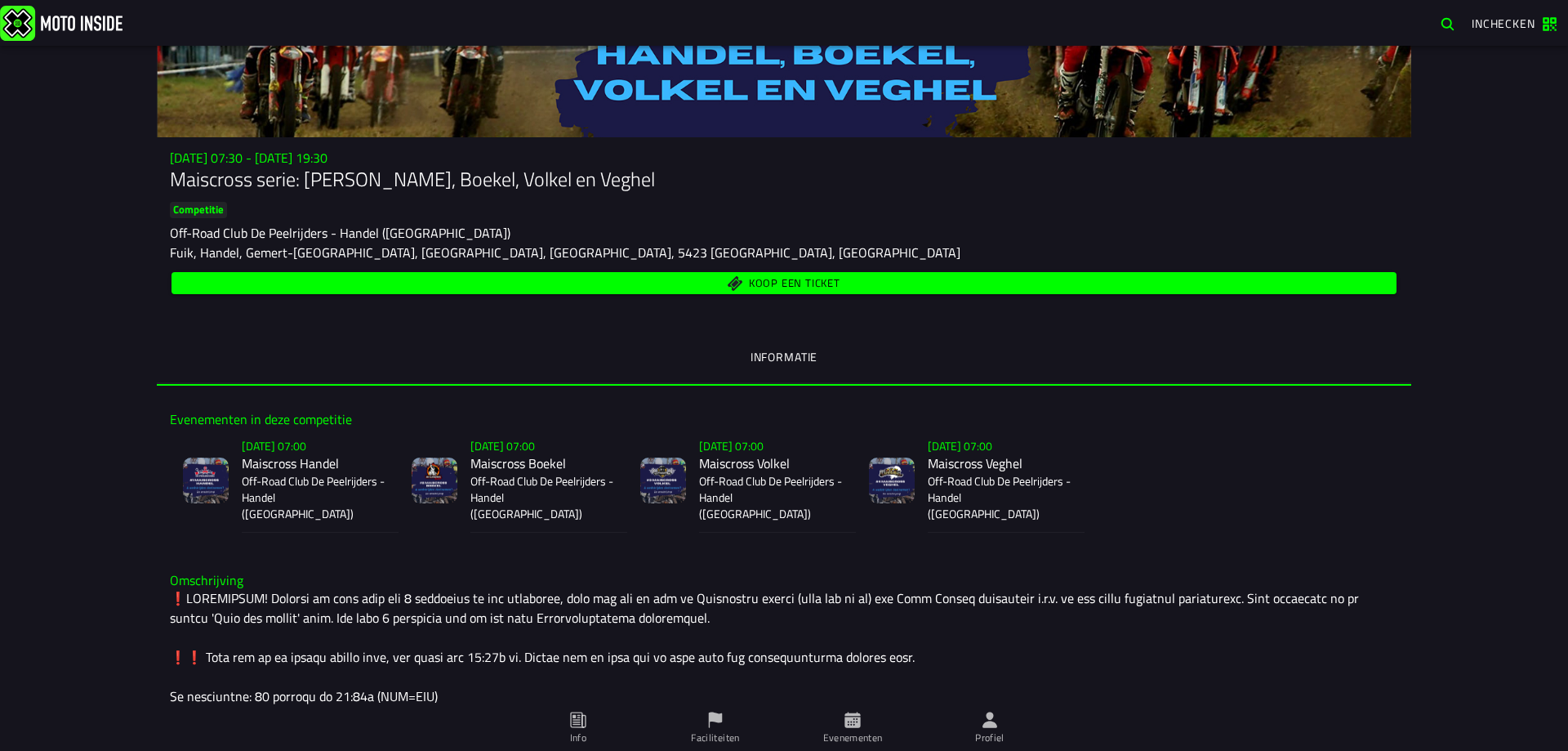
scroll to position [141, 0]
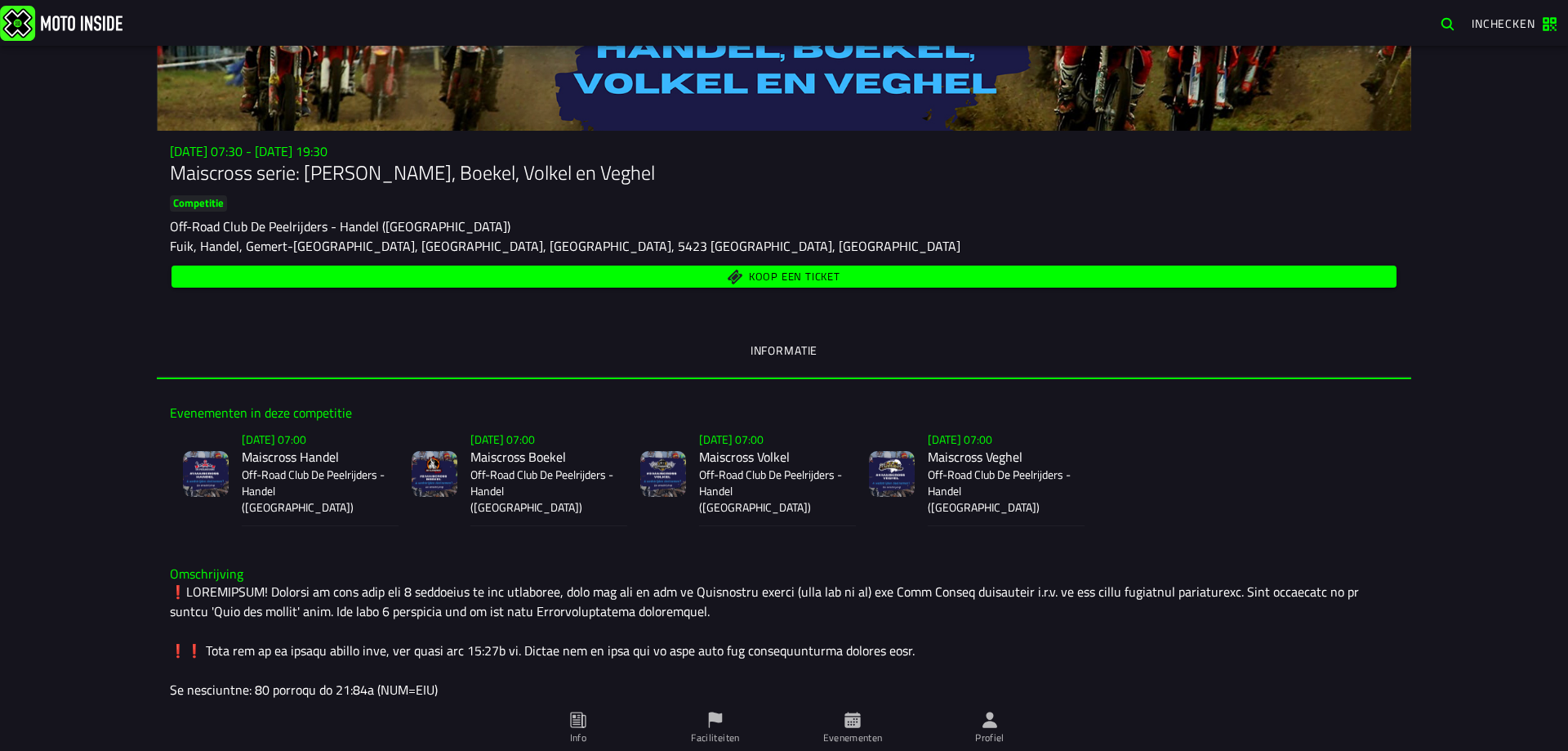
click at [1176, 277] on span "Koop een ticket" at bounding box center [784, 276] width 1206 height 16
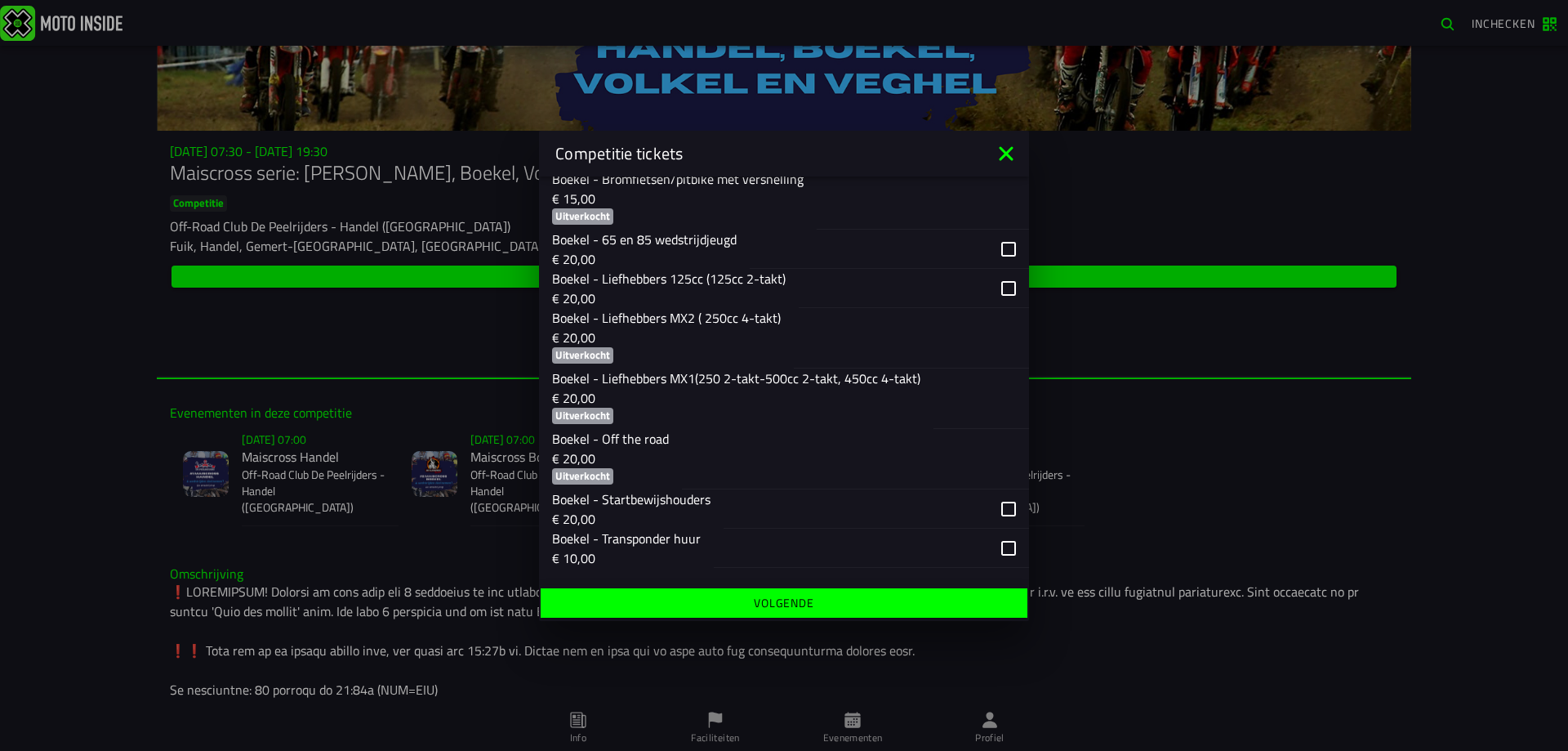
scroll to position [1107, 0]
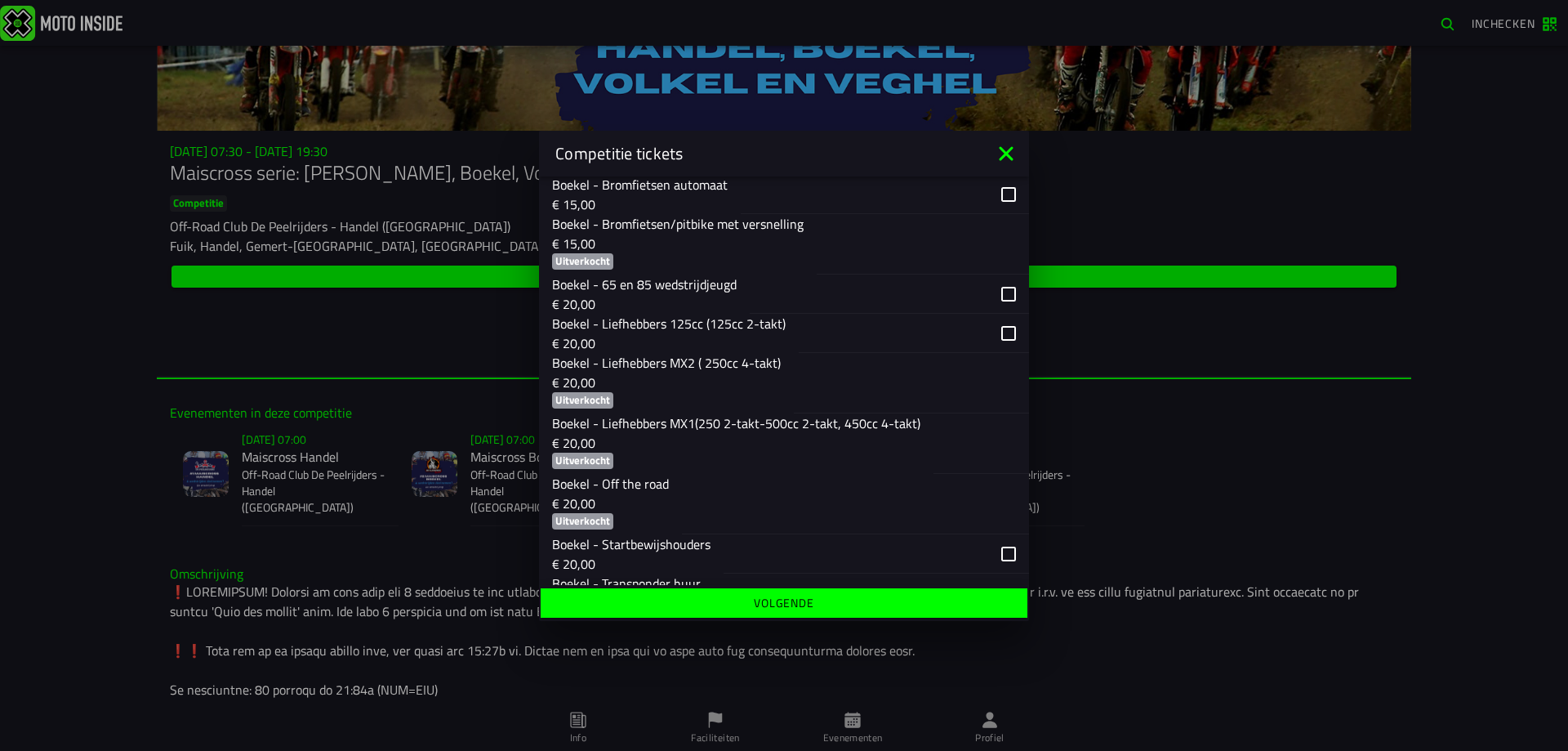
click at [1006, 151] on icon at bounding box center [1005, 153] width 14 height 14
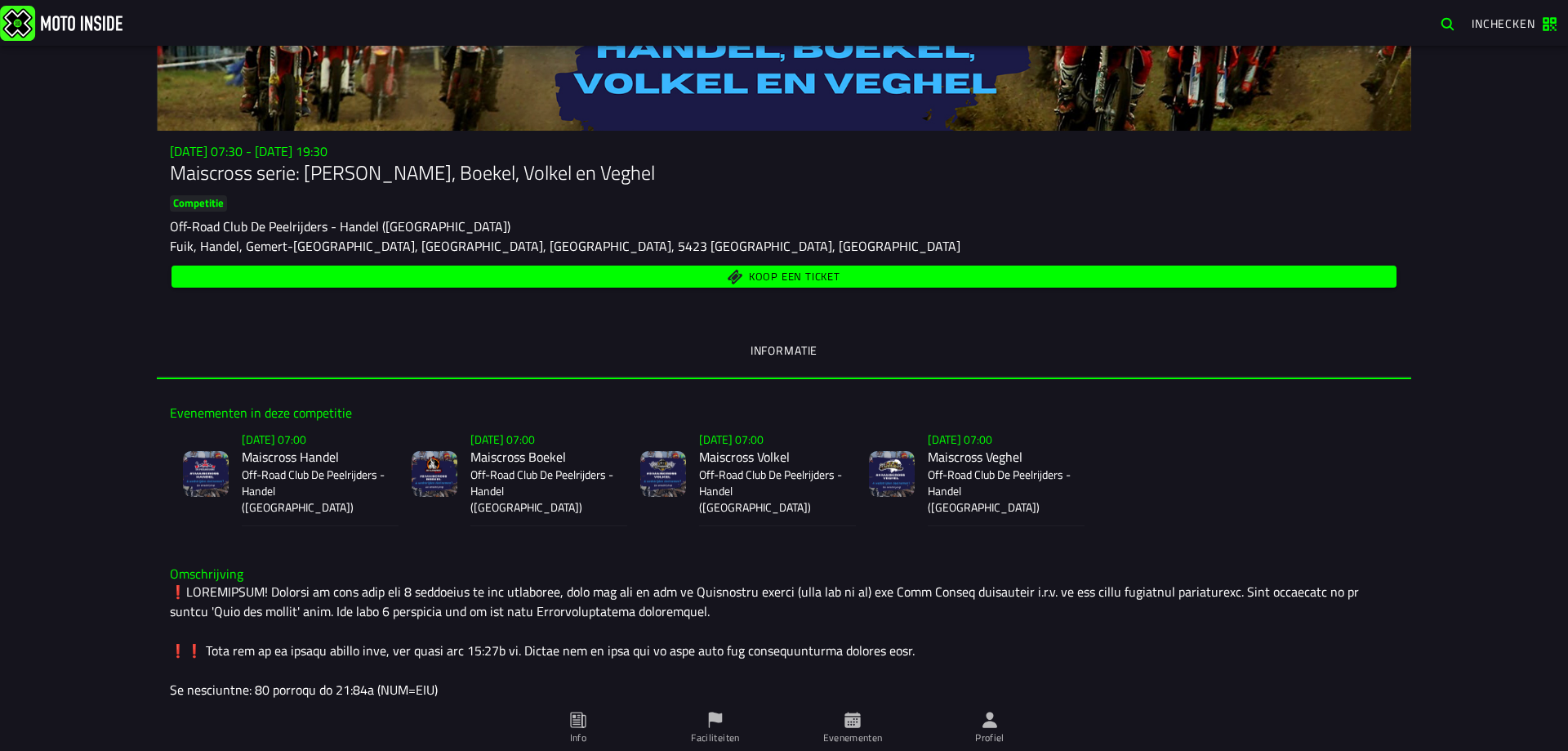
click at [967, 273] on span "Koop een ticket" at bounding box center [784, 276] width 1206 height 16
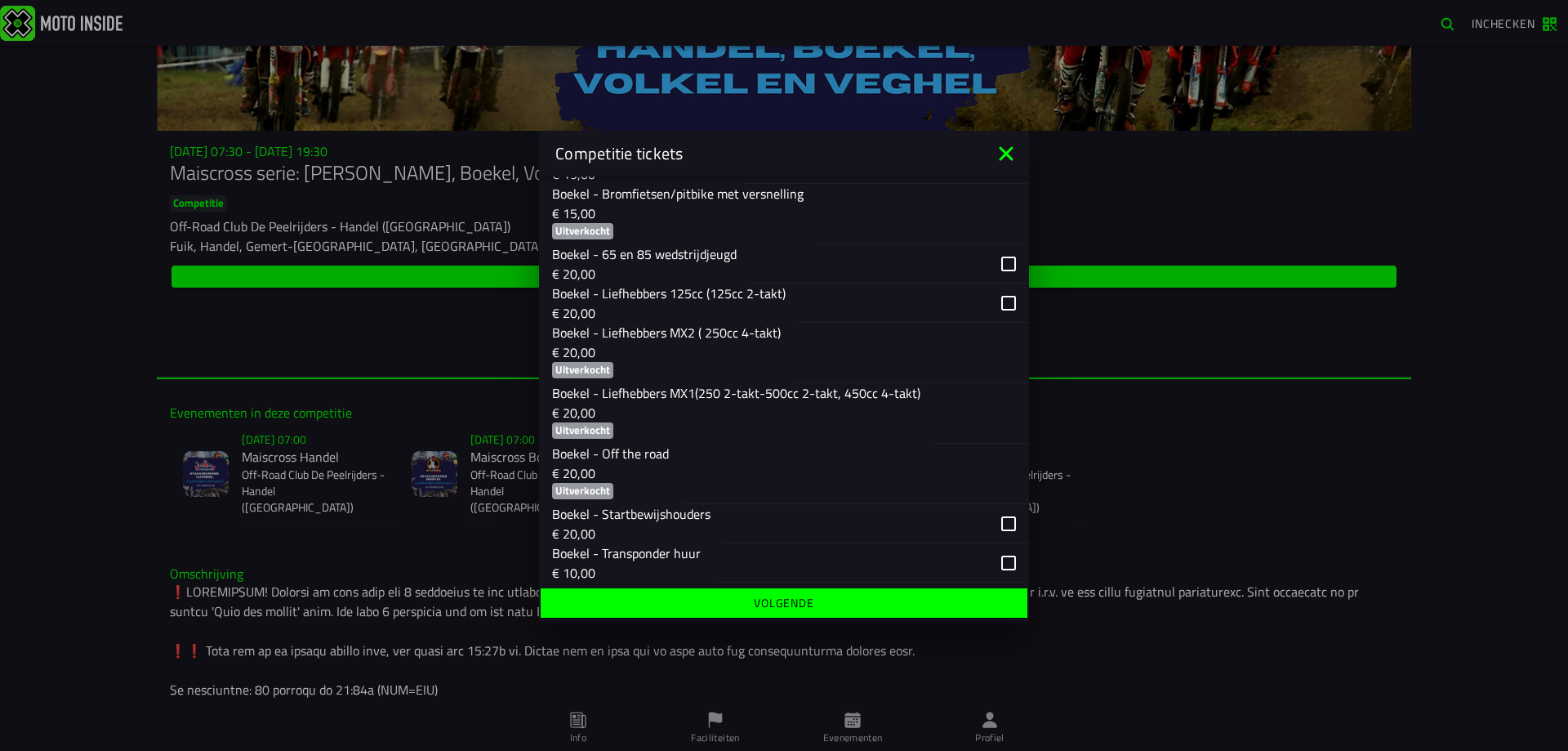
scroll to position [1172, 0]
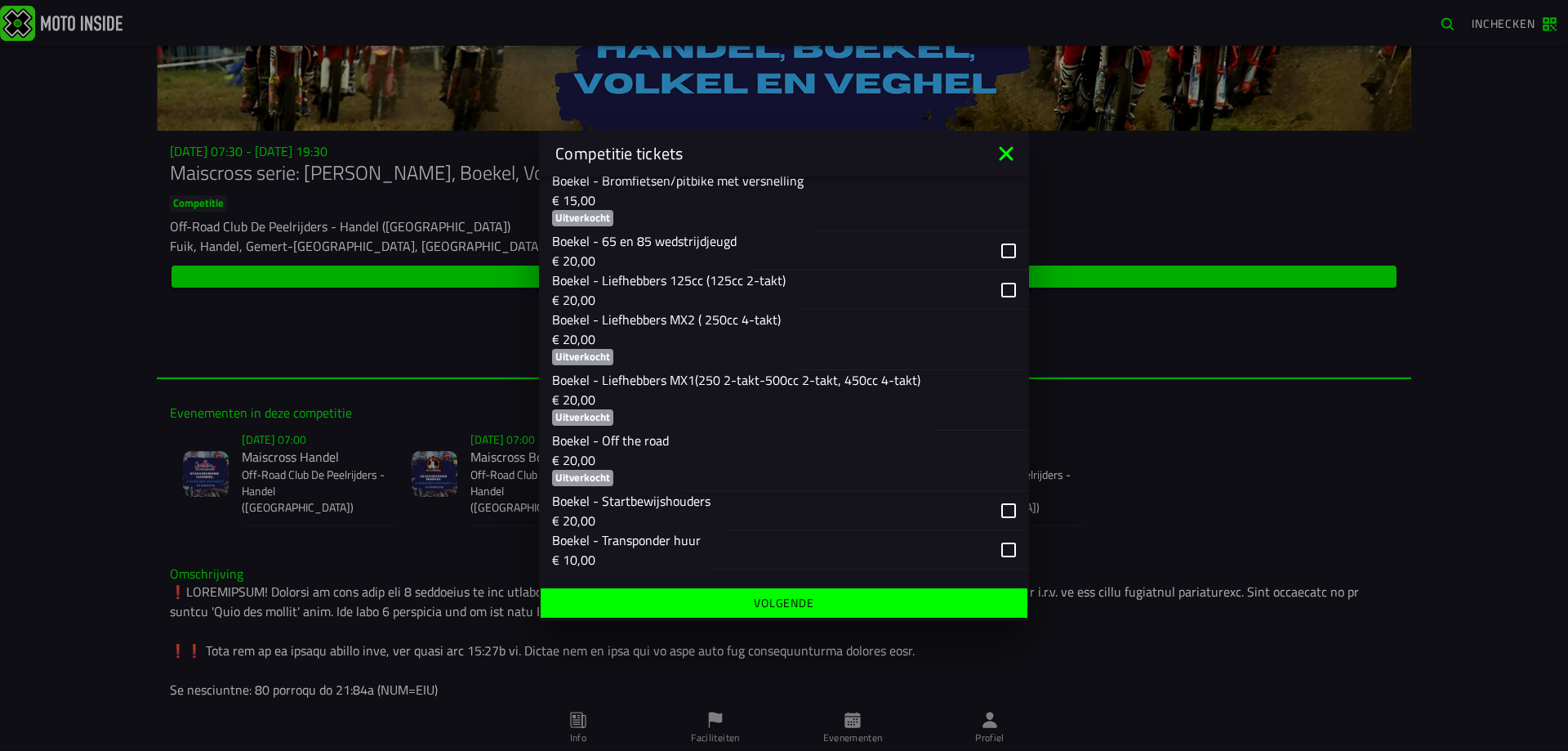
click at [1014, 161] on icon at bounding box center [1005, 153] width 26 height 26
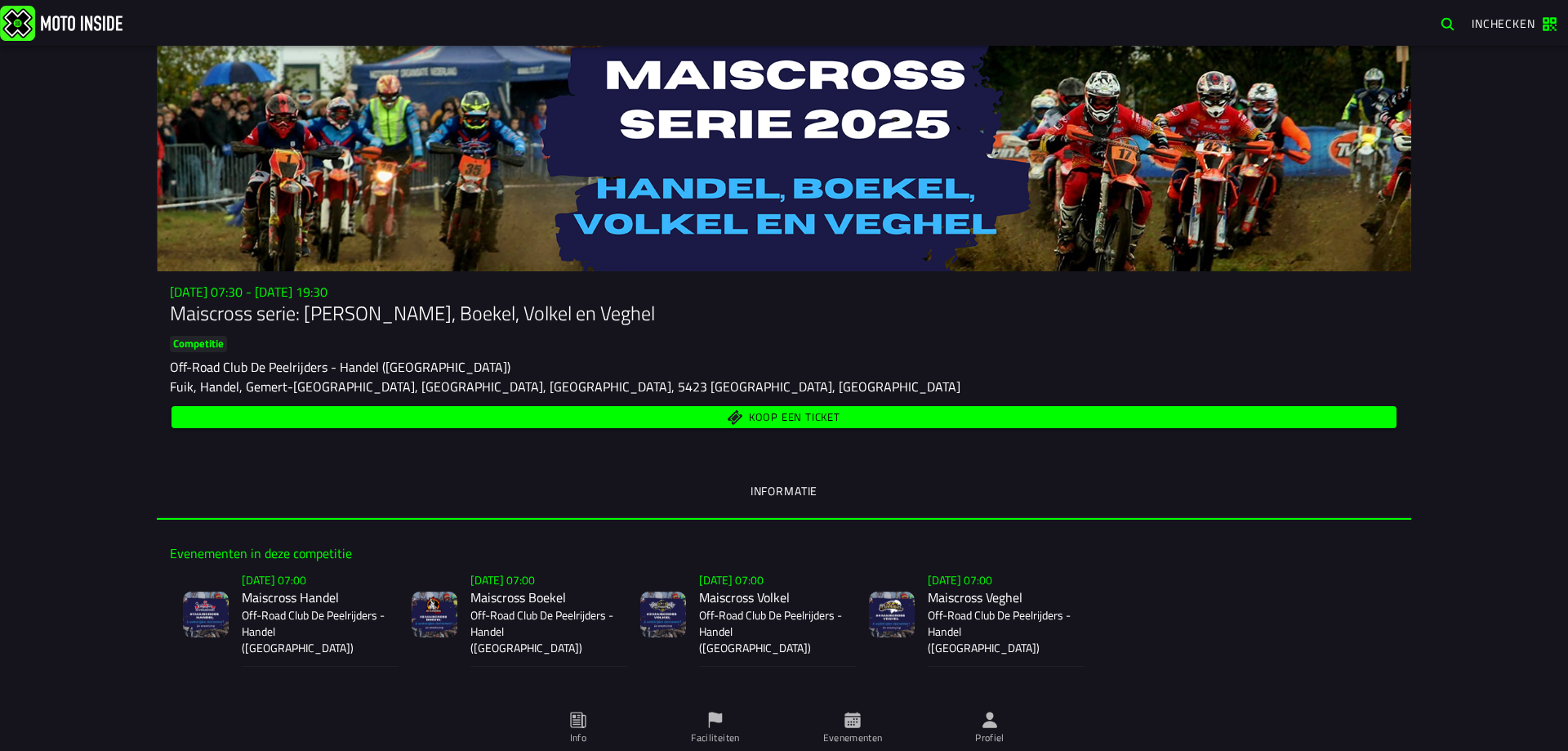
click at [742, 411] on span "Koop een ticket" at bounding box center [784, 417] width 1206 height 16
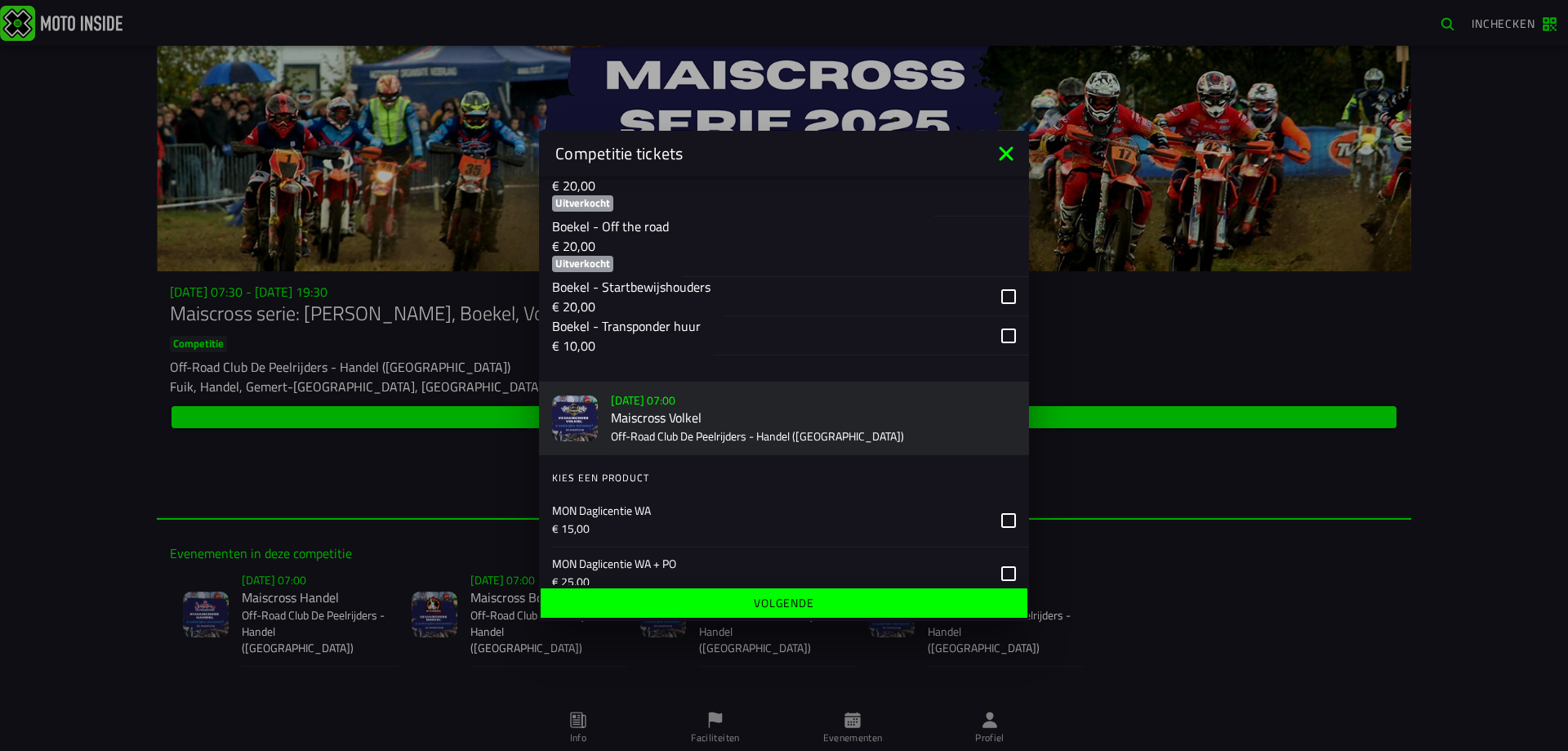
scroll to position [1380, 0]
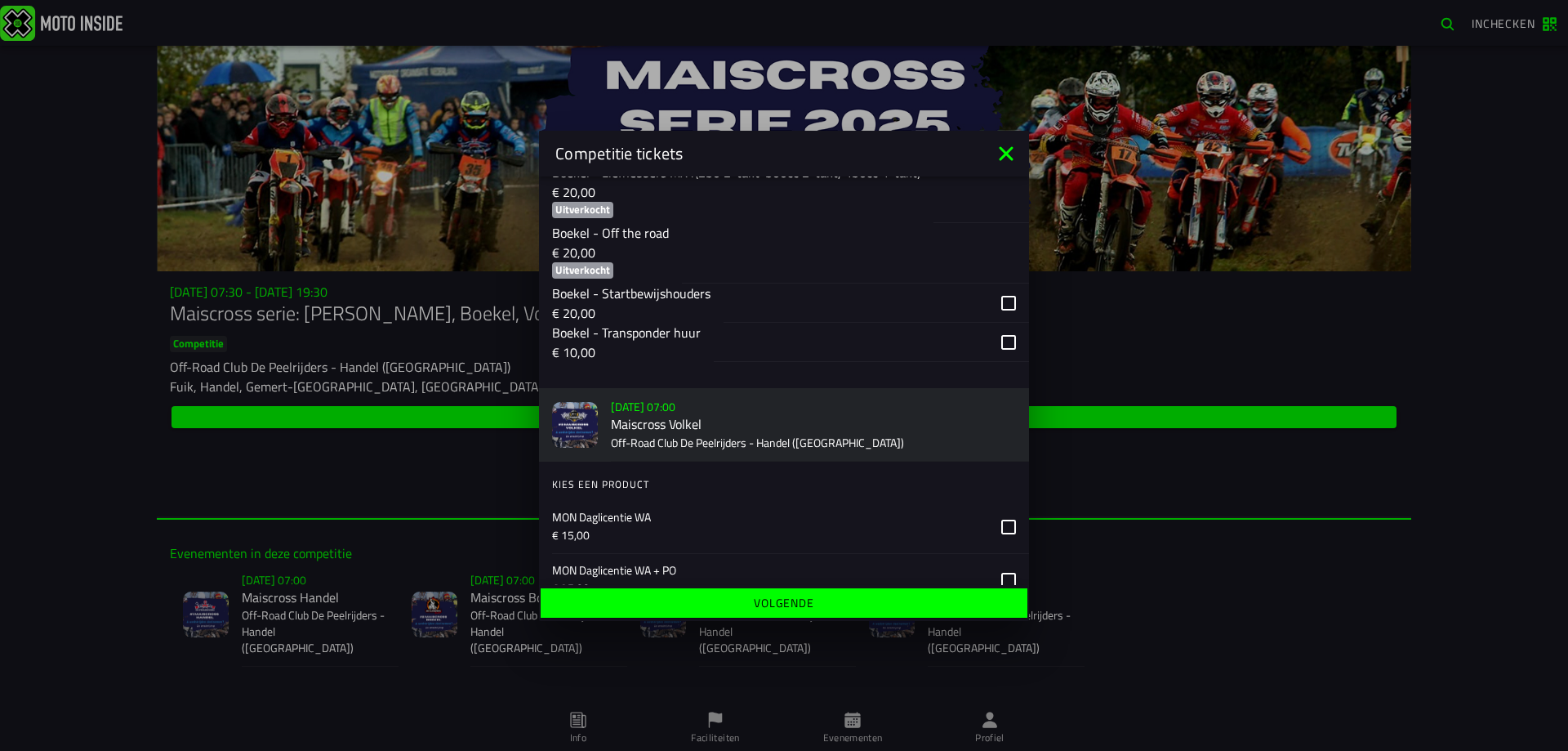
click at [1000, 153] on icon at bounding box center [1005, 153] width 26 height 26
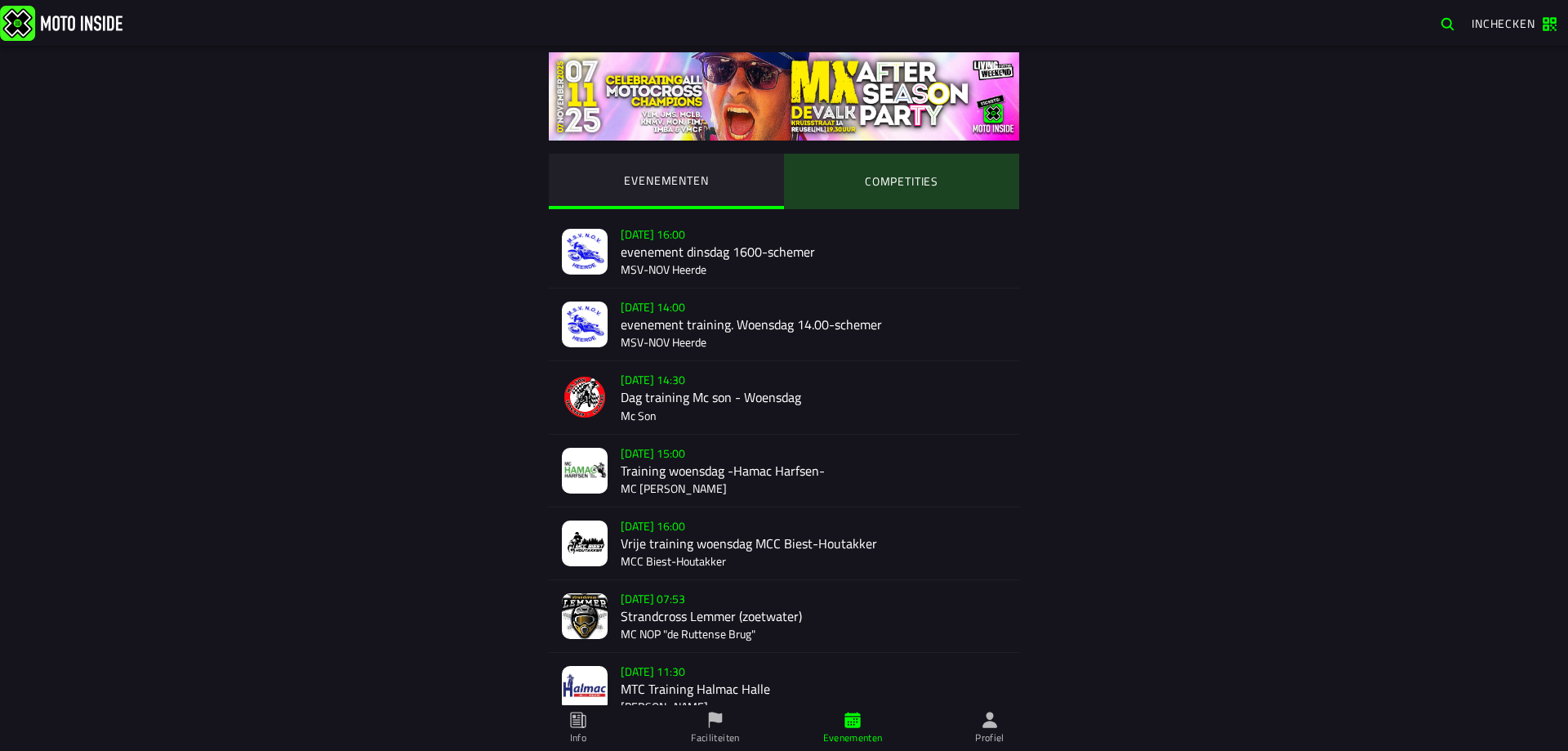
click at [885, 178] on ion-segment-button "COMPETITIES" at bounding box center [901, 181] width 236 height 56
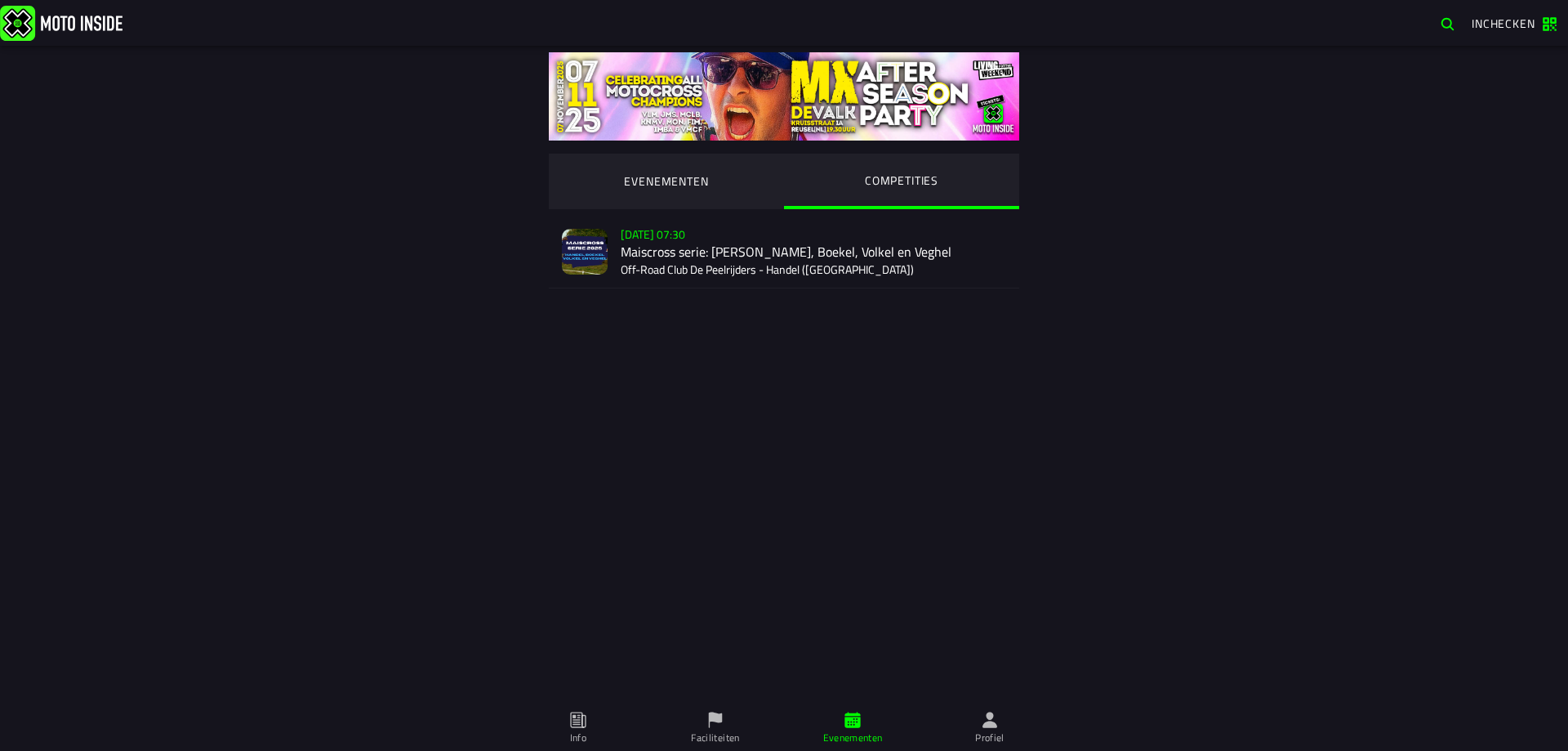
click at [779, 237] on div "[DATE] 07:30 Maiscross serie: Handel, Boekel, Volkel en Veghel Off-Road Club De…" at bounding box center [814, 251] width 385 height 72
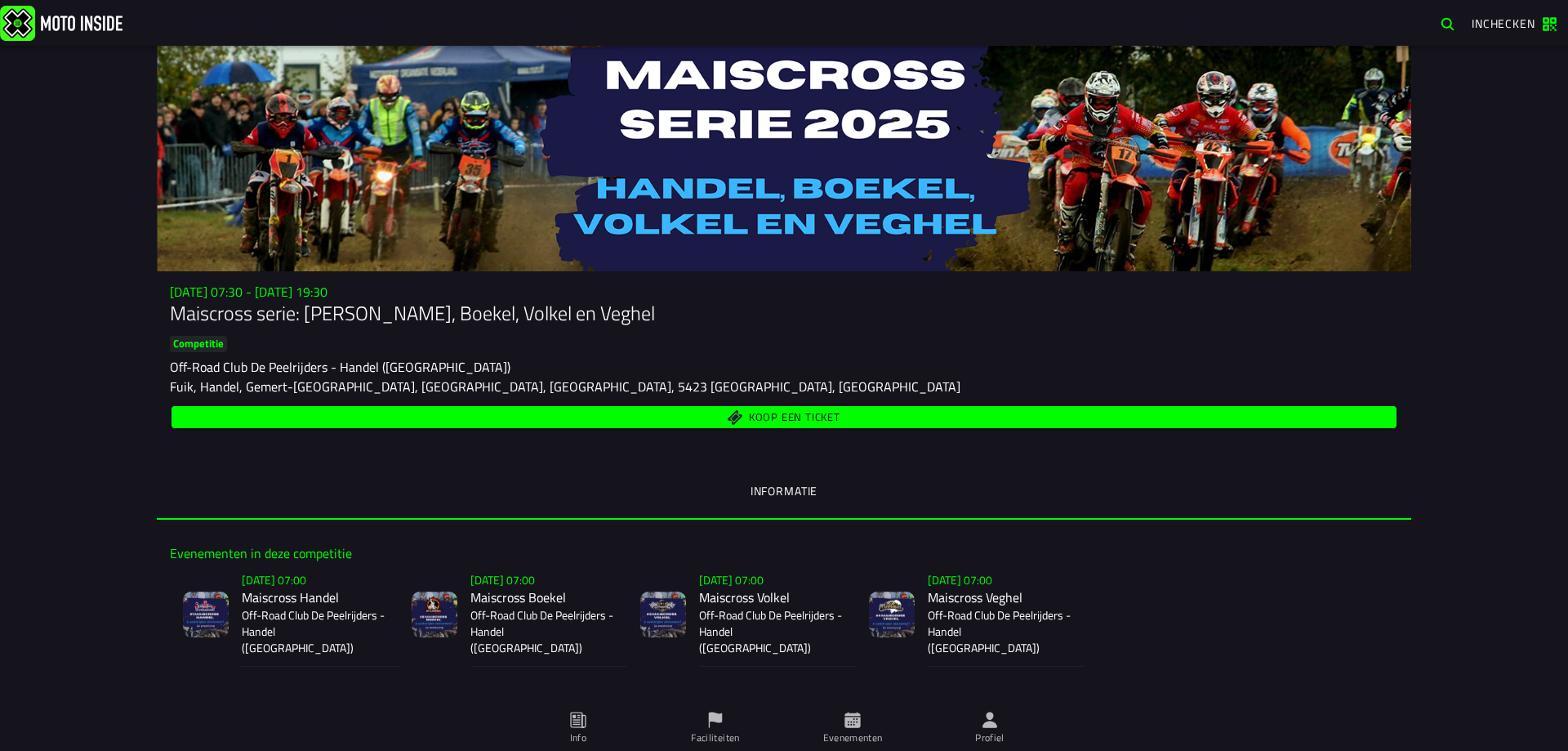
click at [790, 420] on span "Koop een ticket" at bounding box center [795, 418] width 91 height 11
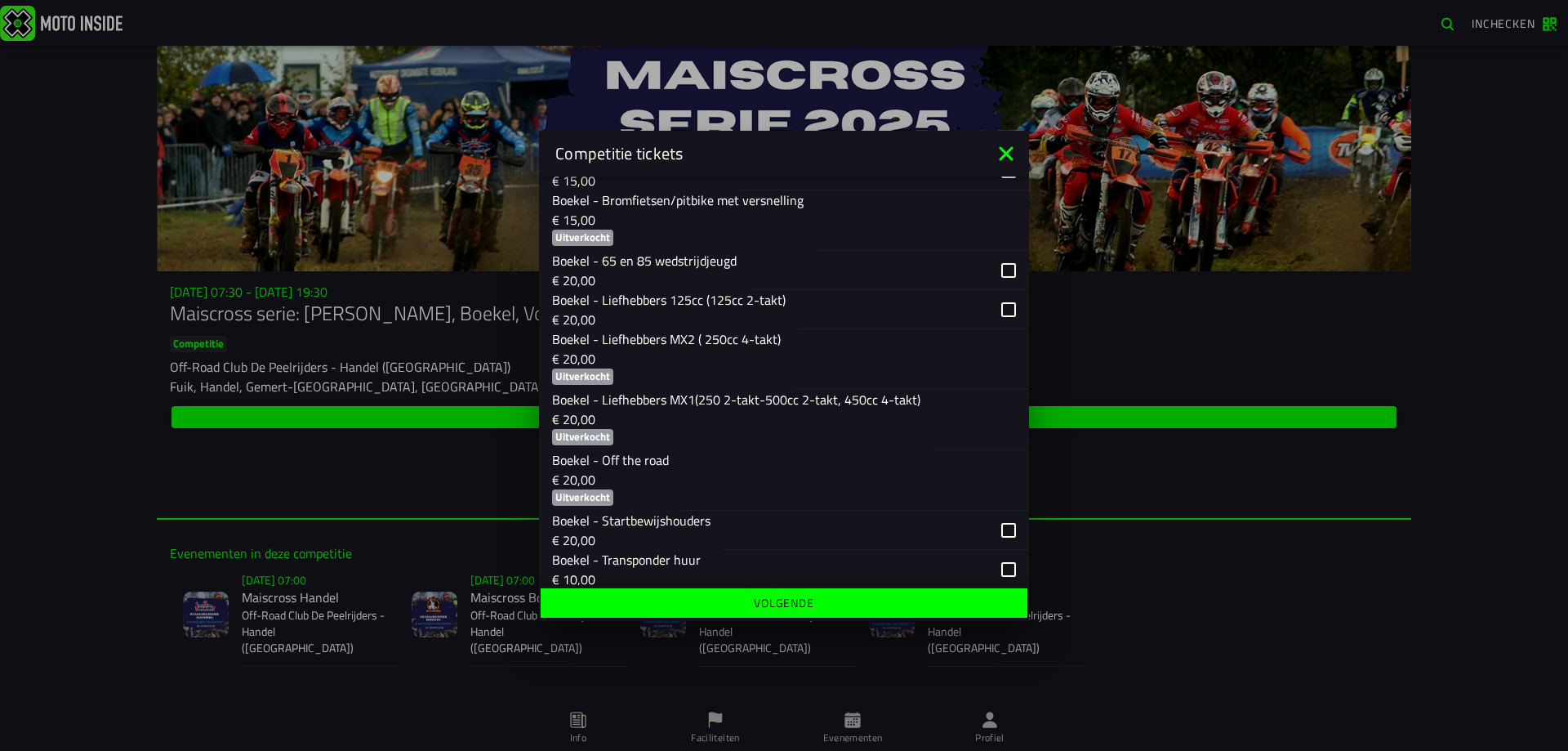
scroll to position [1159, 0]
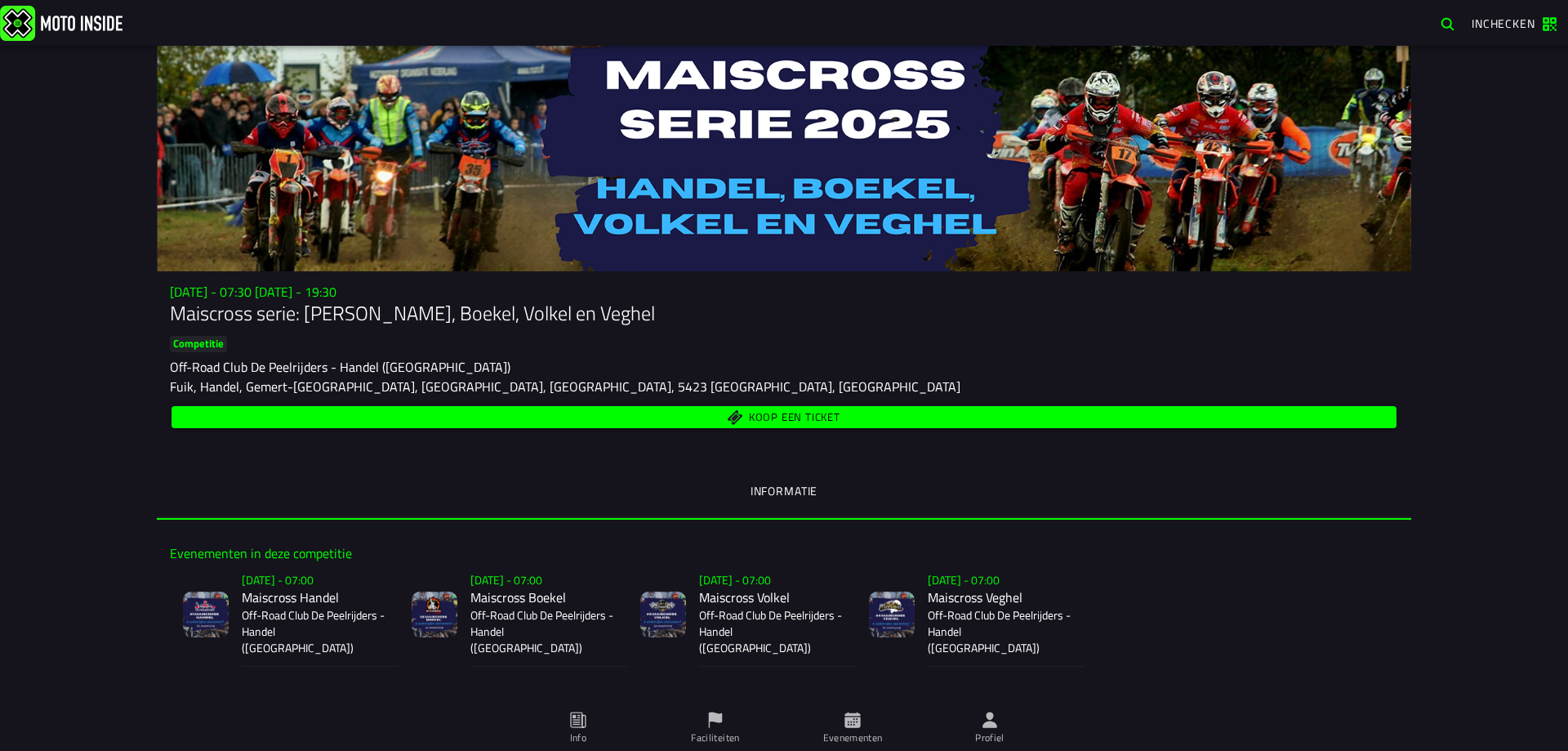
click at [786, 414] on span "Koop een ticket" at bounding box center [795, 418] width 91 height 11
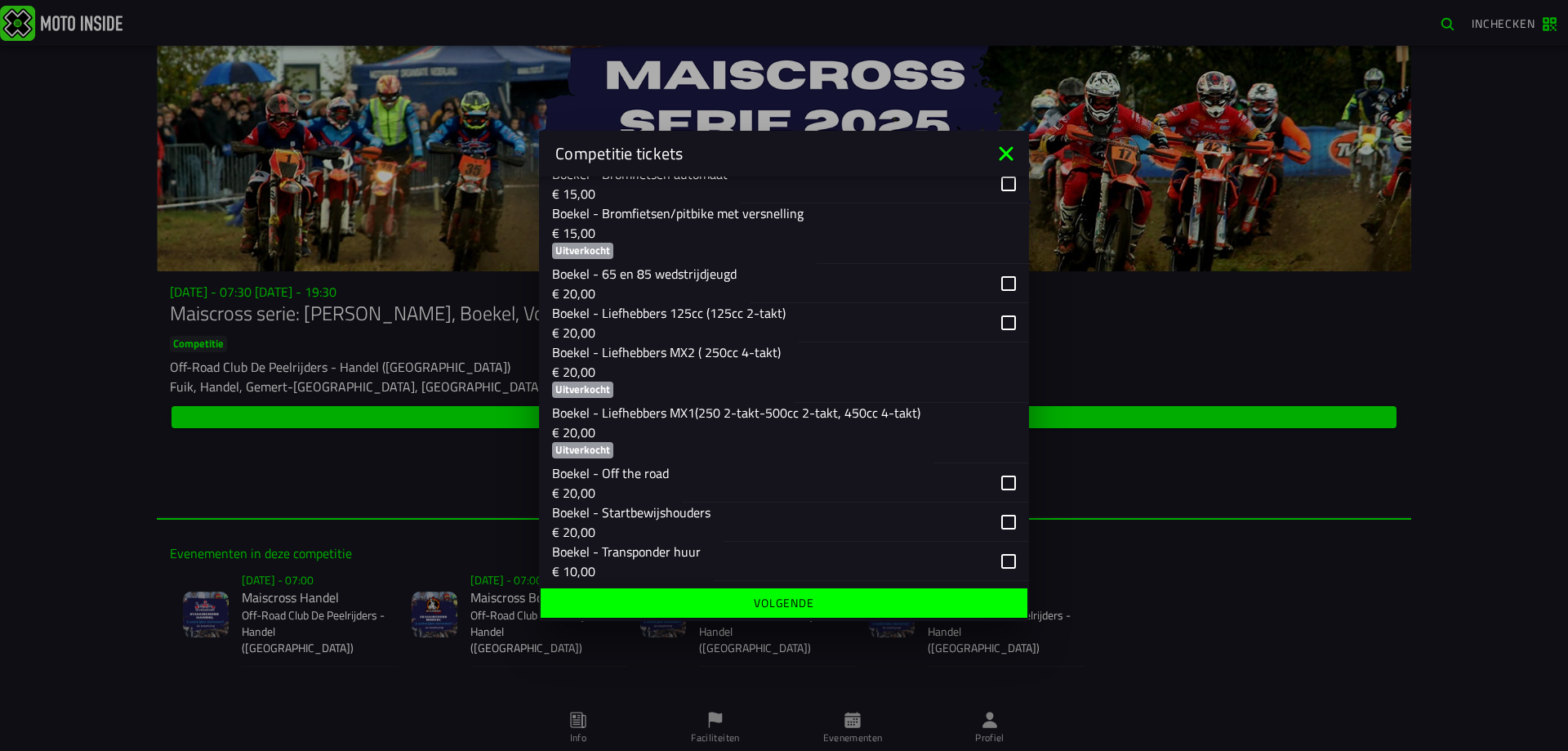
scroll to position [1231, 0]
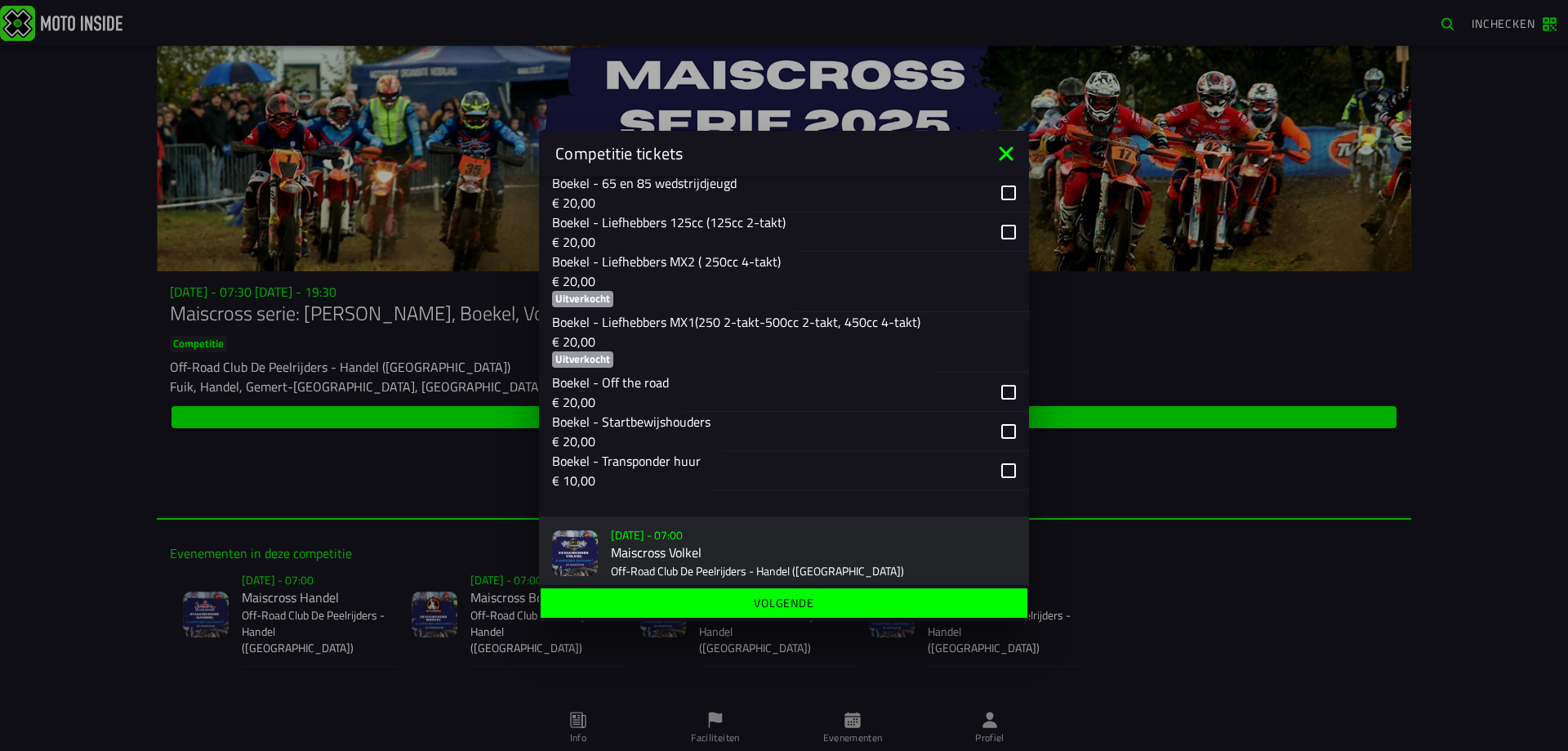
click at [994, 394] on div "button" at bounding box center [856, 392] width 347 height 39
click at [839, 598] on span "Volgende" at bounding box center [783, 603] width 461 height 12
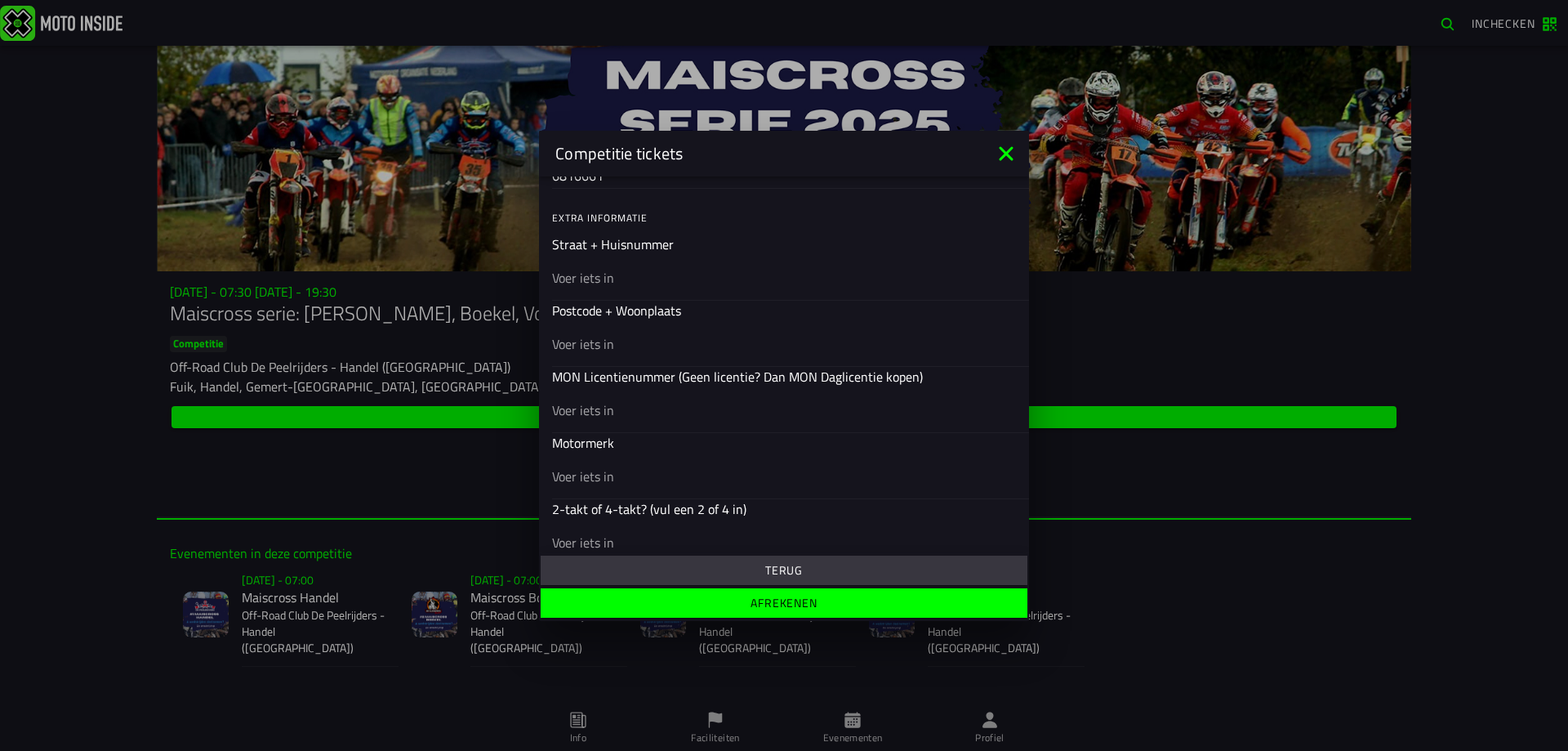
scroll to position [491, 0]
click at [697, 297] on div at bounding box center [784, 280] width 464 height 46
click at [697, 290] on input "text" at bounding box center [784, 279] width 464 height 19
type input "merellaan 28"
click at [638, 352] on input "text" at bounding box center [784, 344] width 464 height 19
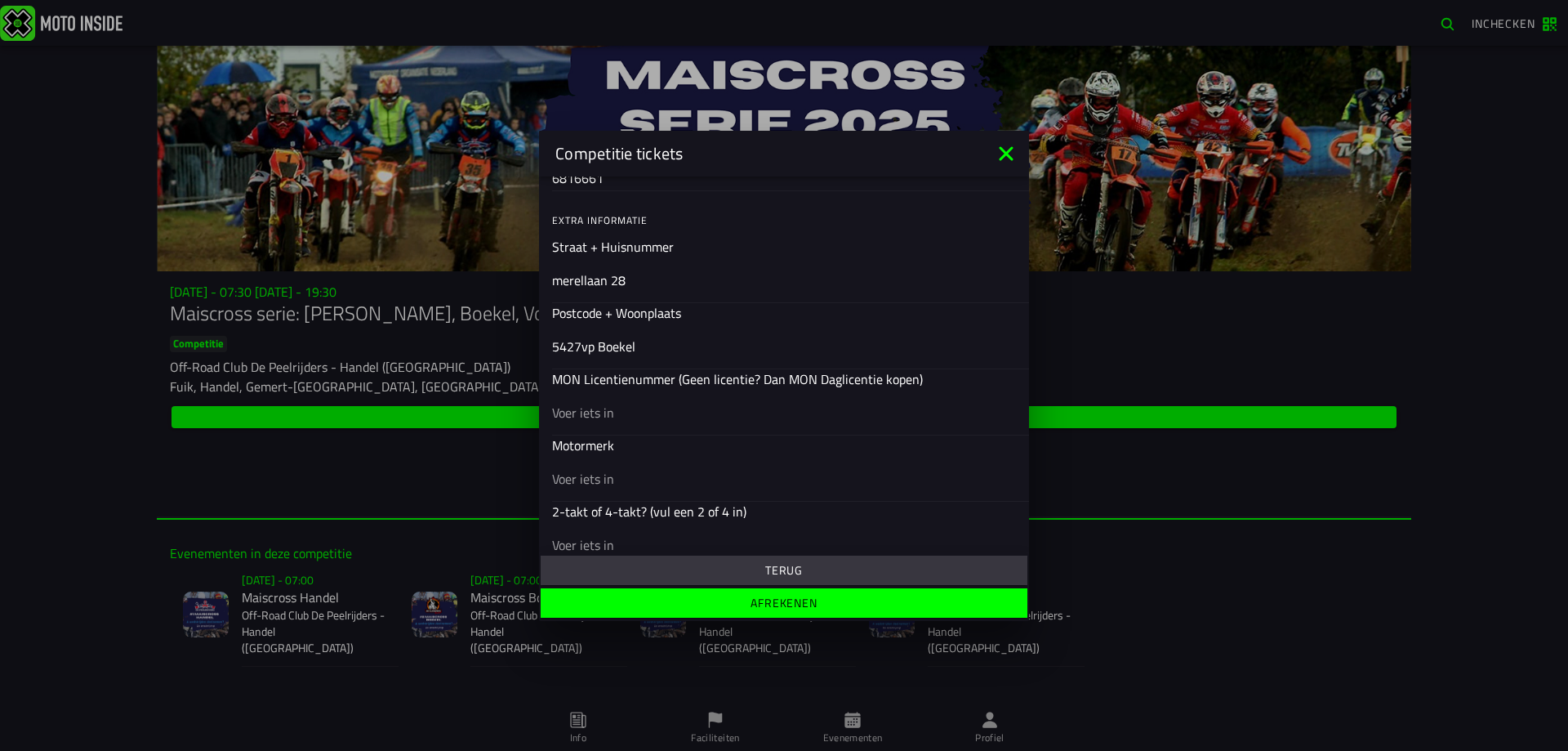
type input "5427vp Boekel"
click at [629, 420] on input "text" at bounding box center [784, 411] width 464 height 19
type input "22867"
click at [623, 481] on input "text" at bounding box center [784, 477] width 464 height 19
type input "husqvarna"
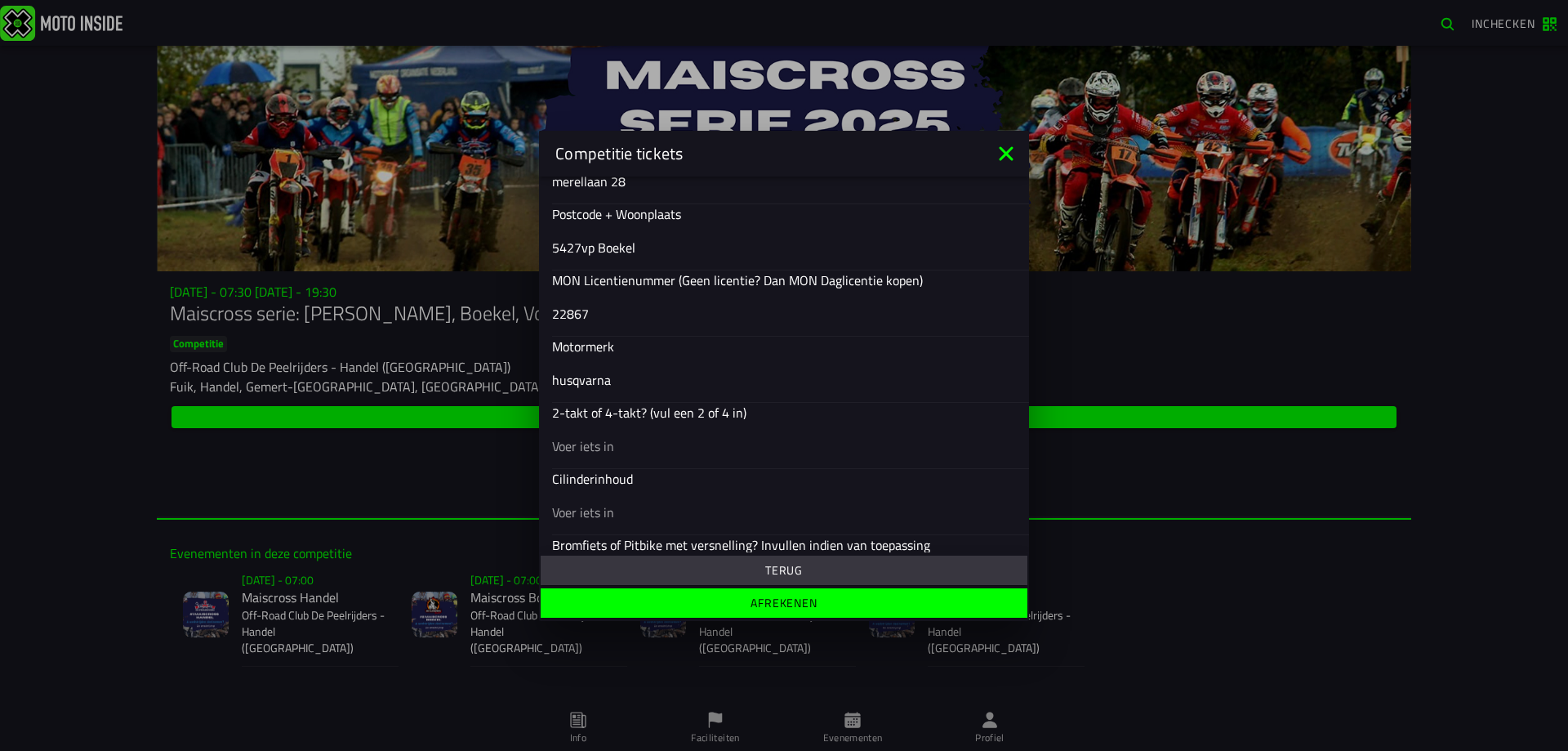
scroll to position [645, 0]
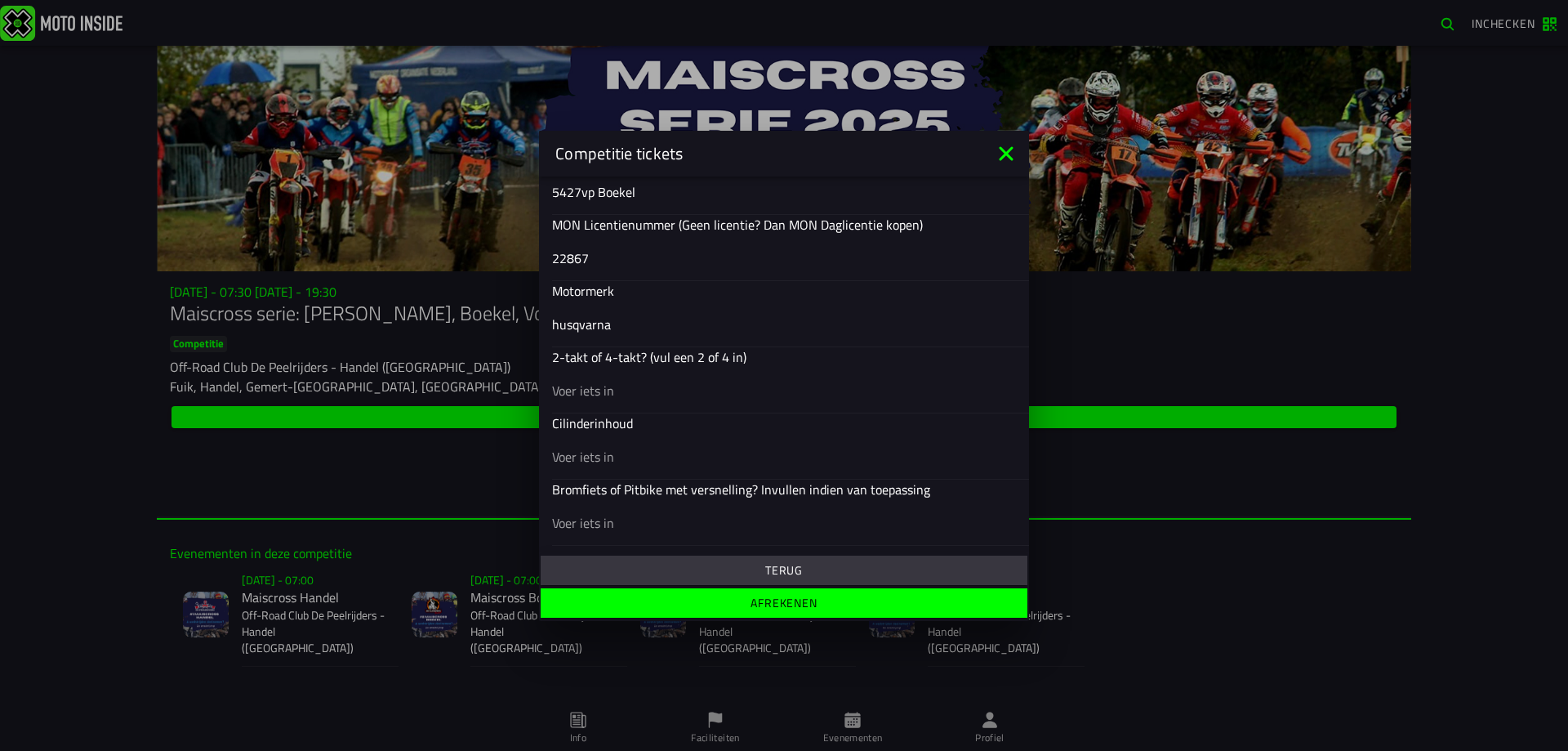
click at [588, 394] on input "text" at bounding box center [784, 389] width 464 height 19
type input "2"
click at [598, 460] on input "text" at bounding box center [784, 455] width 464 height 19
type input "250"
click at [734, 603] on span "Afrekenen" at bounding box center [783, 603] width 461 height 12
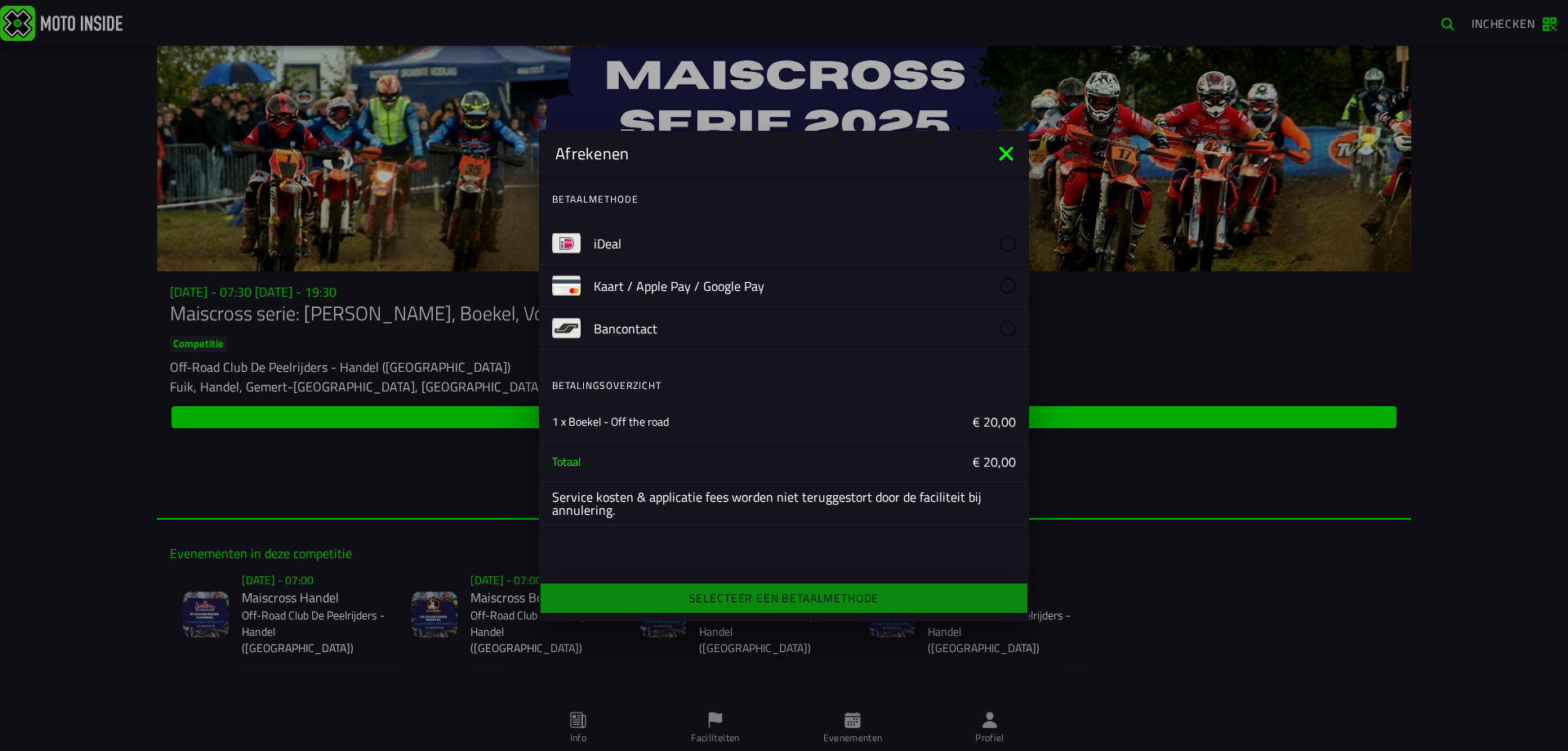
click at [679, 237] on label "iDeal" at bounding box center [805, 243] width 422 height 42
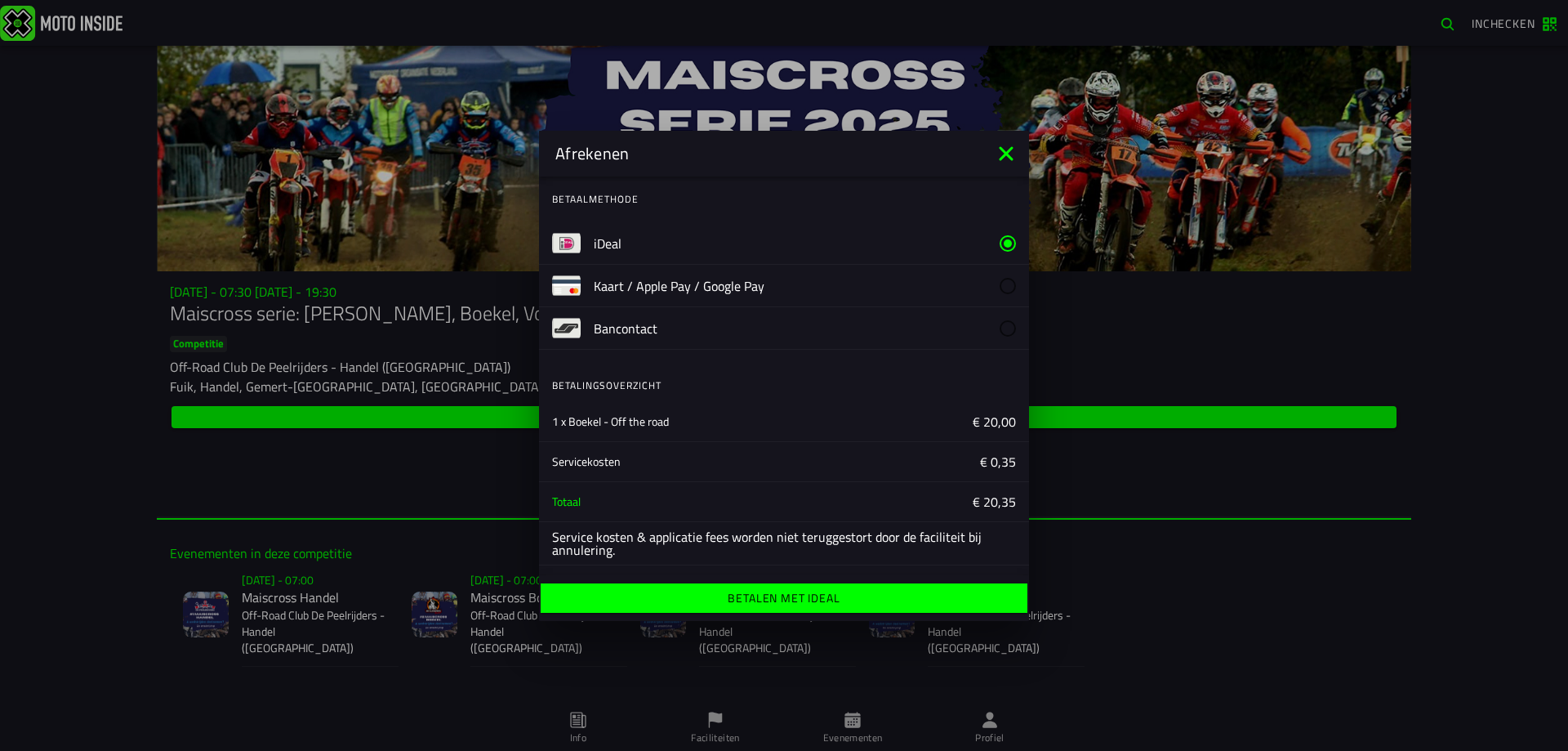
click at [892, 606] on button "Betalen met iDeal" at bounding box center [784, 598] width 487 height 29
